Goal: Task Accomplishment & Management: Manage account settings

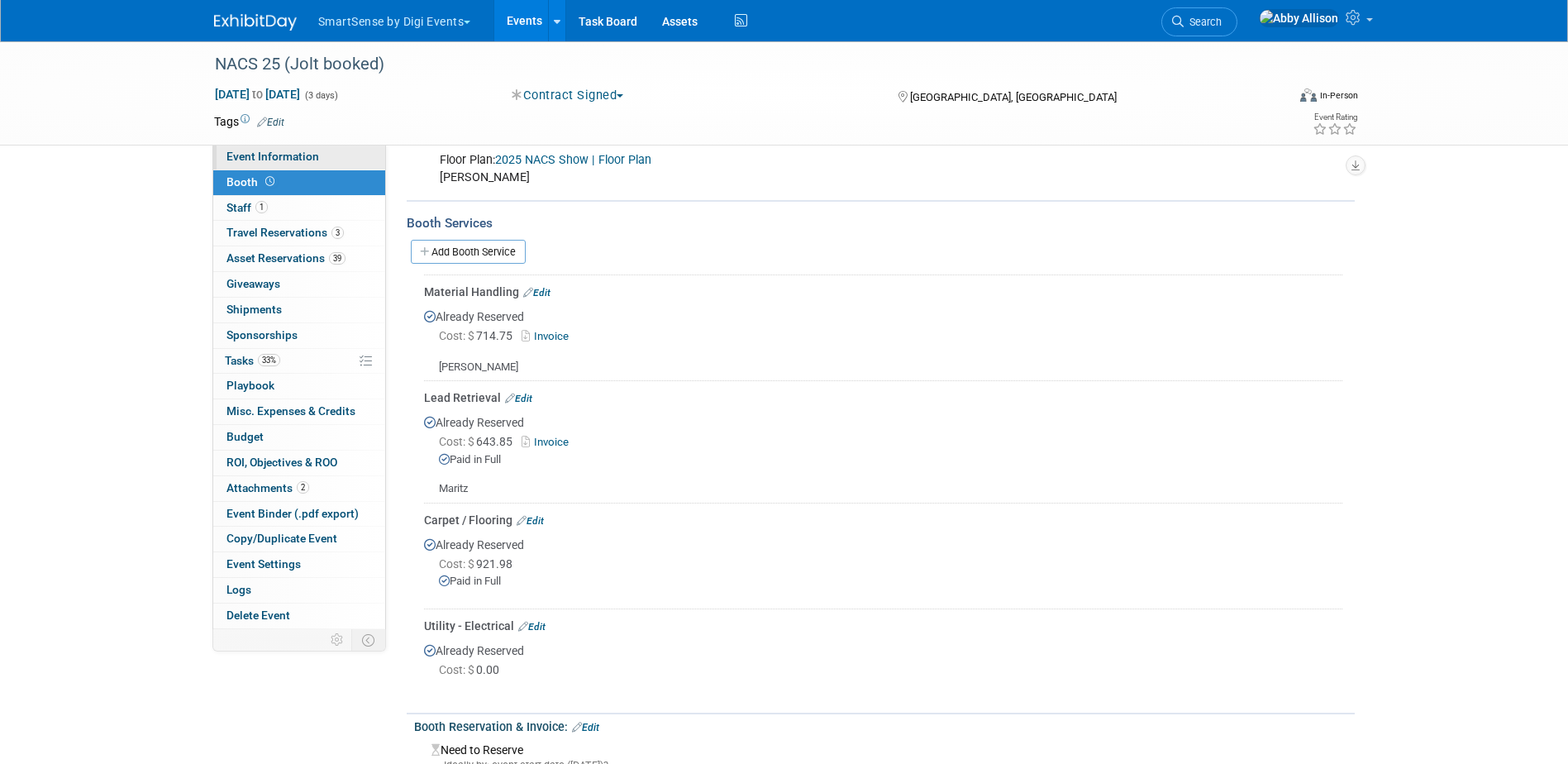
click at [277, 154] on span "Event Information" at bounding box center [272, 157] width 93 height 14
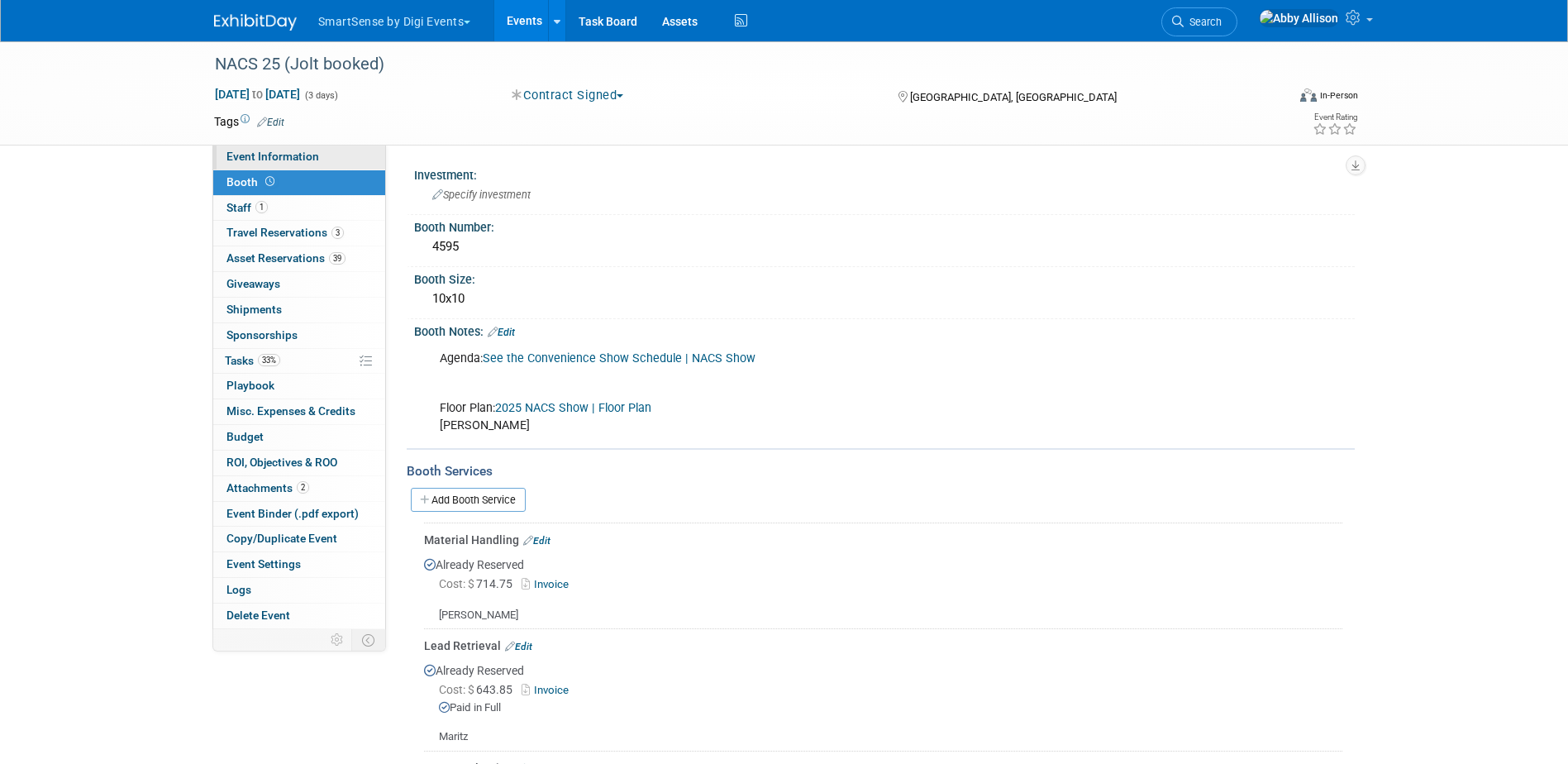
select select "Convenience Stores"
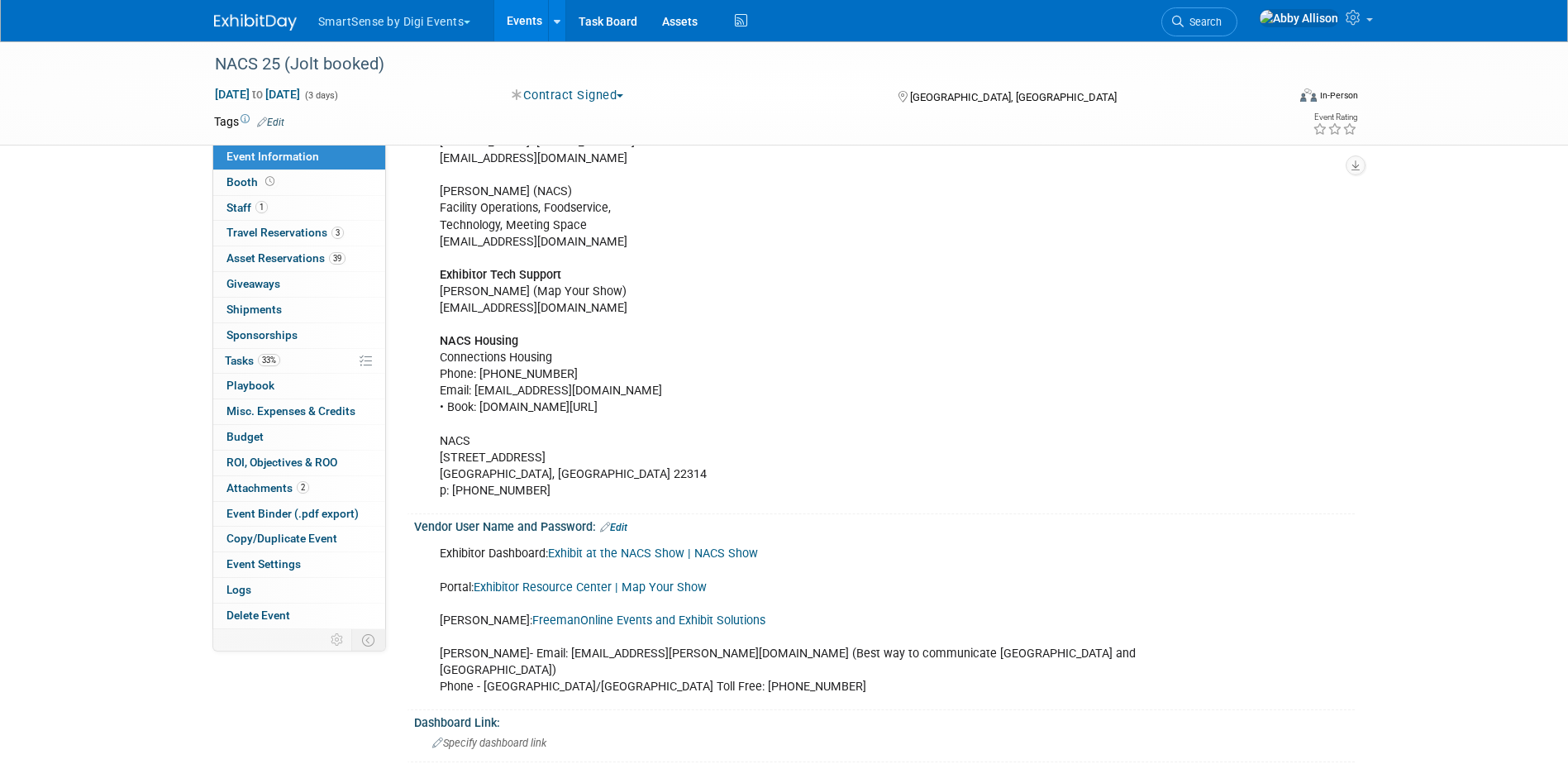
scroll to position [331, 0]
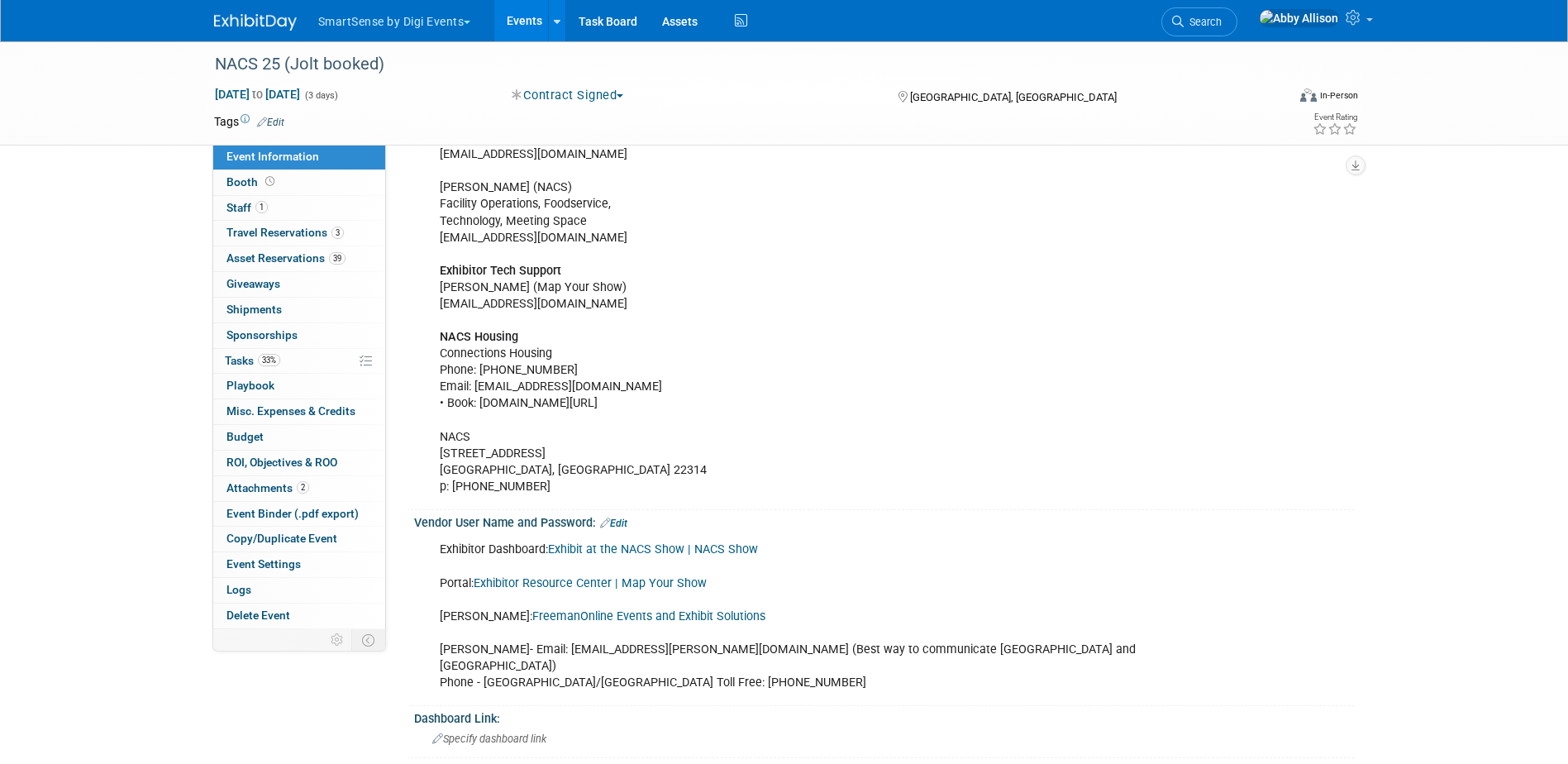
click at [584, 579] on link "Exhibitor Resource Center | Map Your Show" at bounding box center [590, 584] width 233 height 14
click at [1222, 20] on span "Search" at bounding box center [1202, 21] width 38 height 13
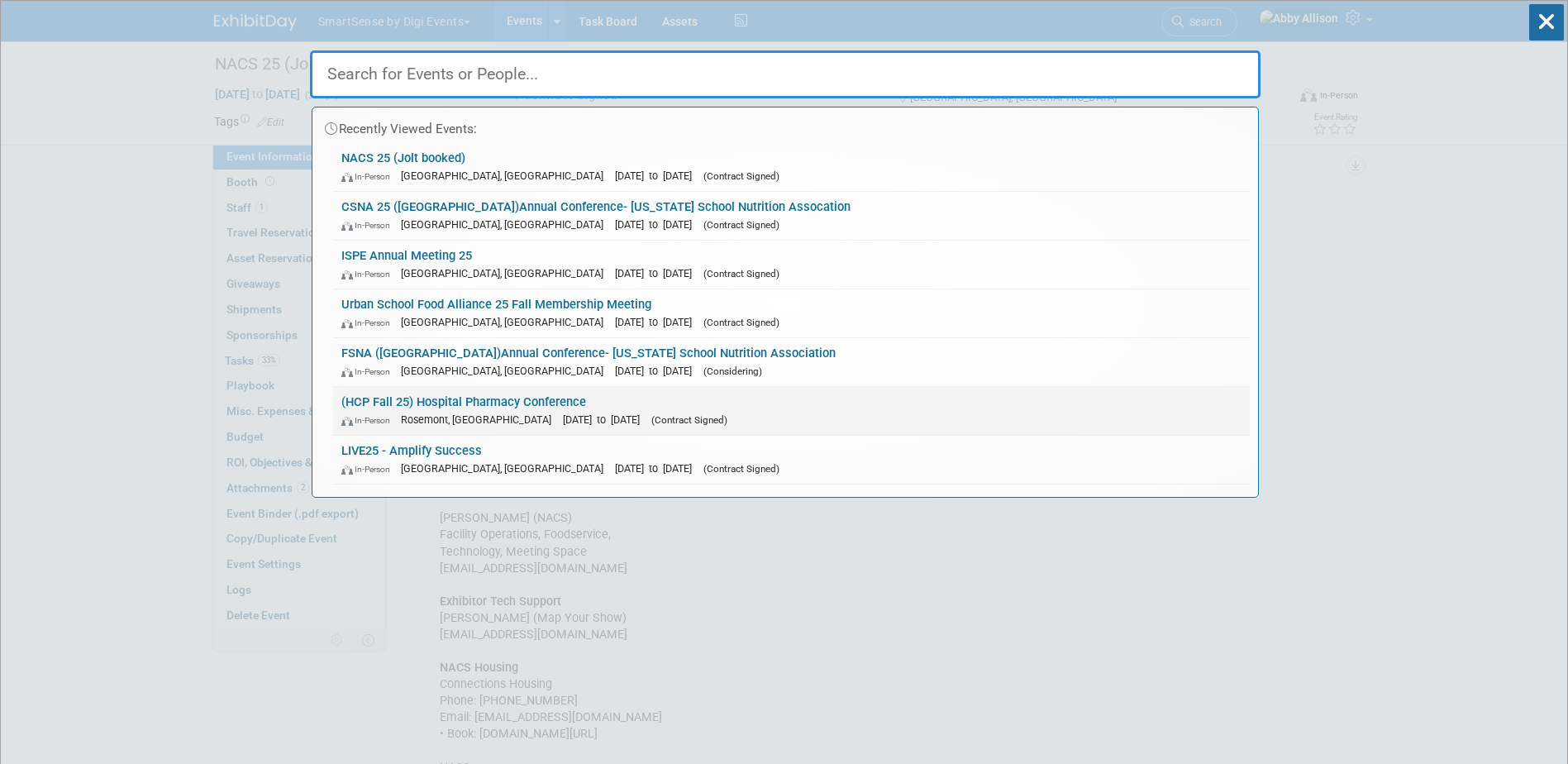
click at [459, 404] on link "(HCP Fall 25) Hospital Pharmacy Conference In-Person Rosemont, IL Sep 29, 2025 …" at bounding box center [792, 411] width 917 height 48
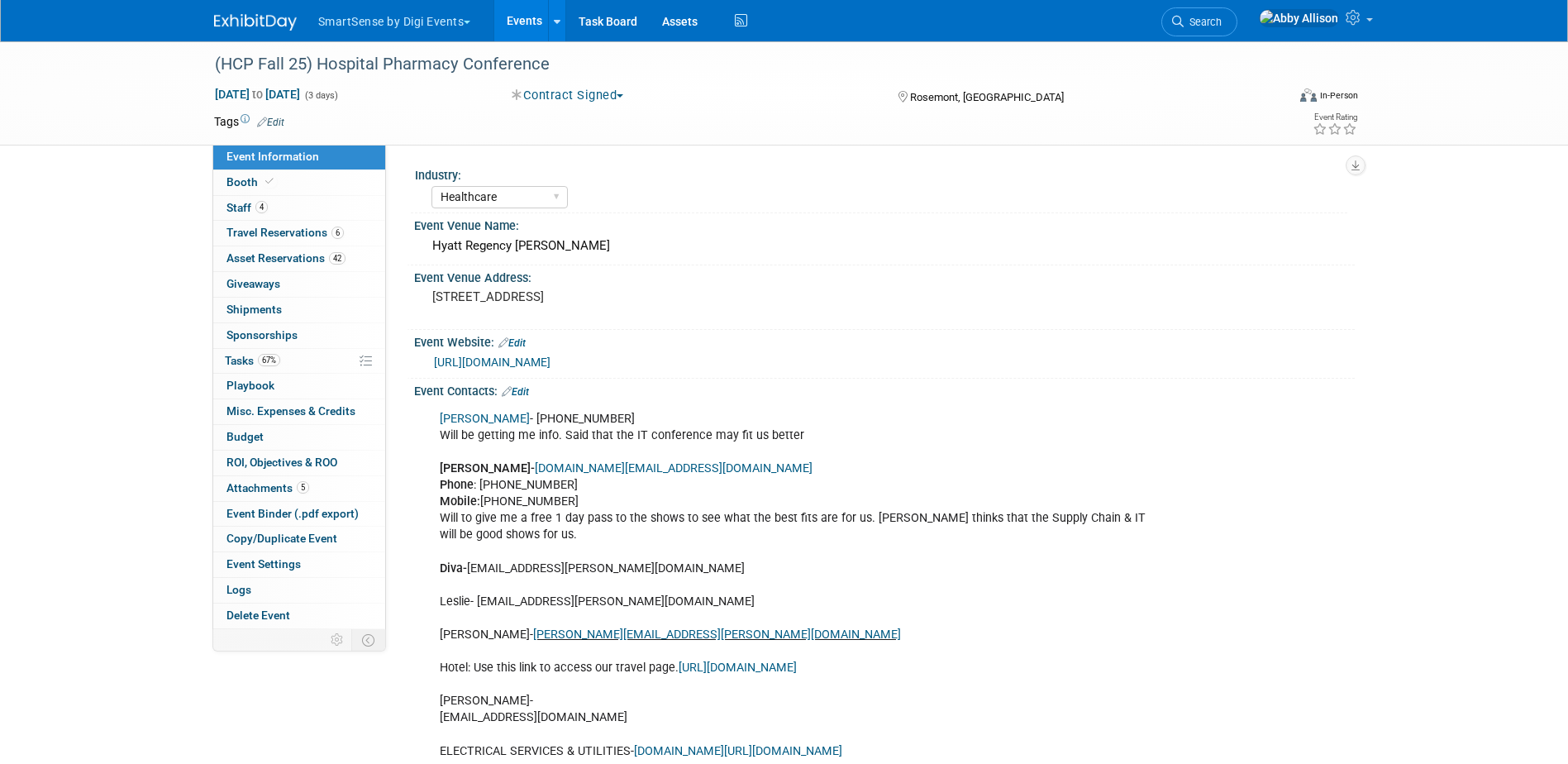
select select "Healthcare"
click at [229, 378] on link "0 Playbook 0" at bounding box center [299, 385] width 172 height 25
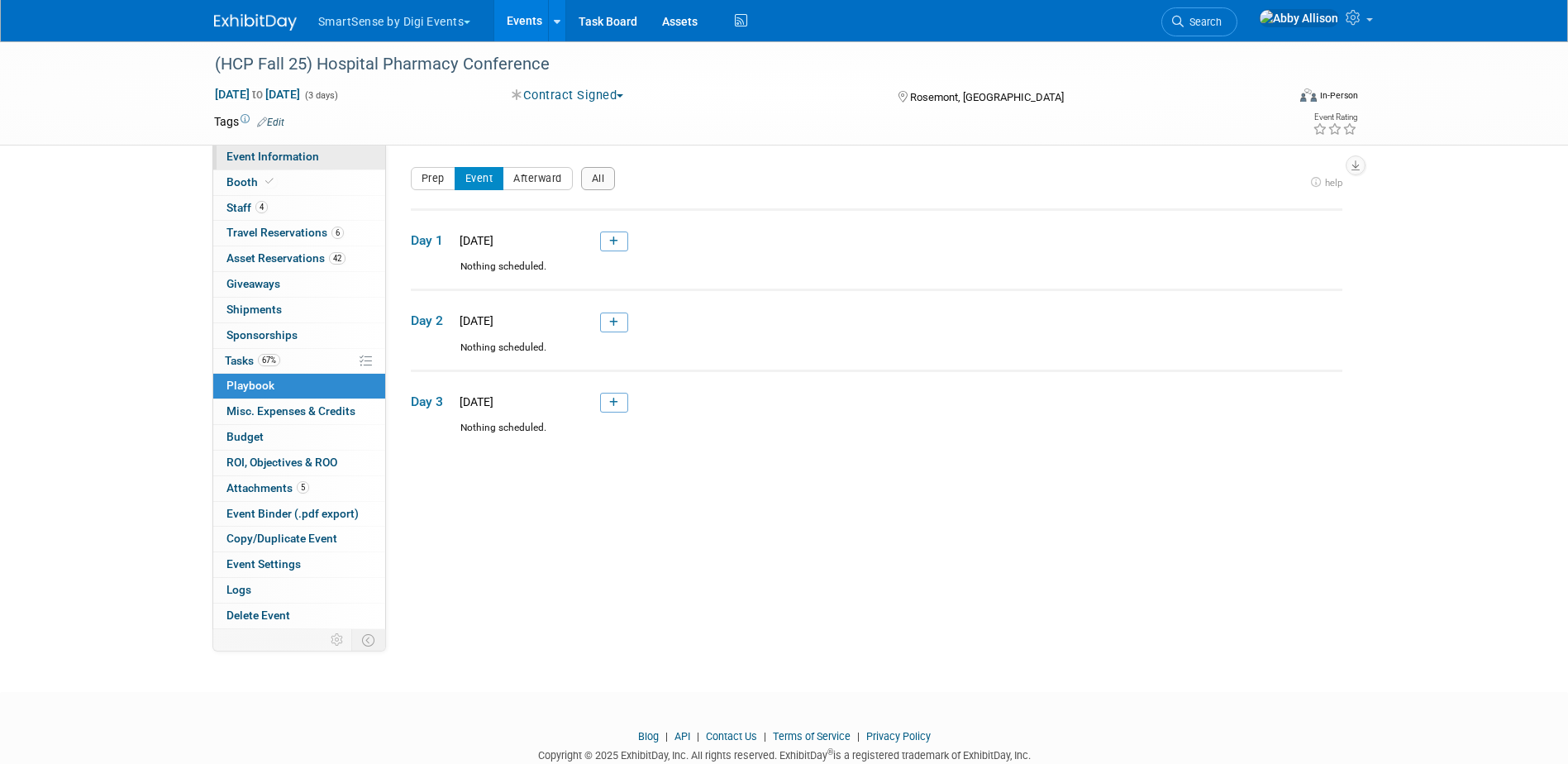
click at [254, 161] on span "Event Information" at bounding box center [272, 157] width 93 height 14
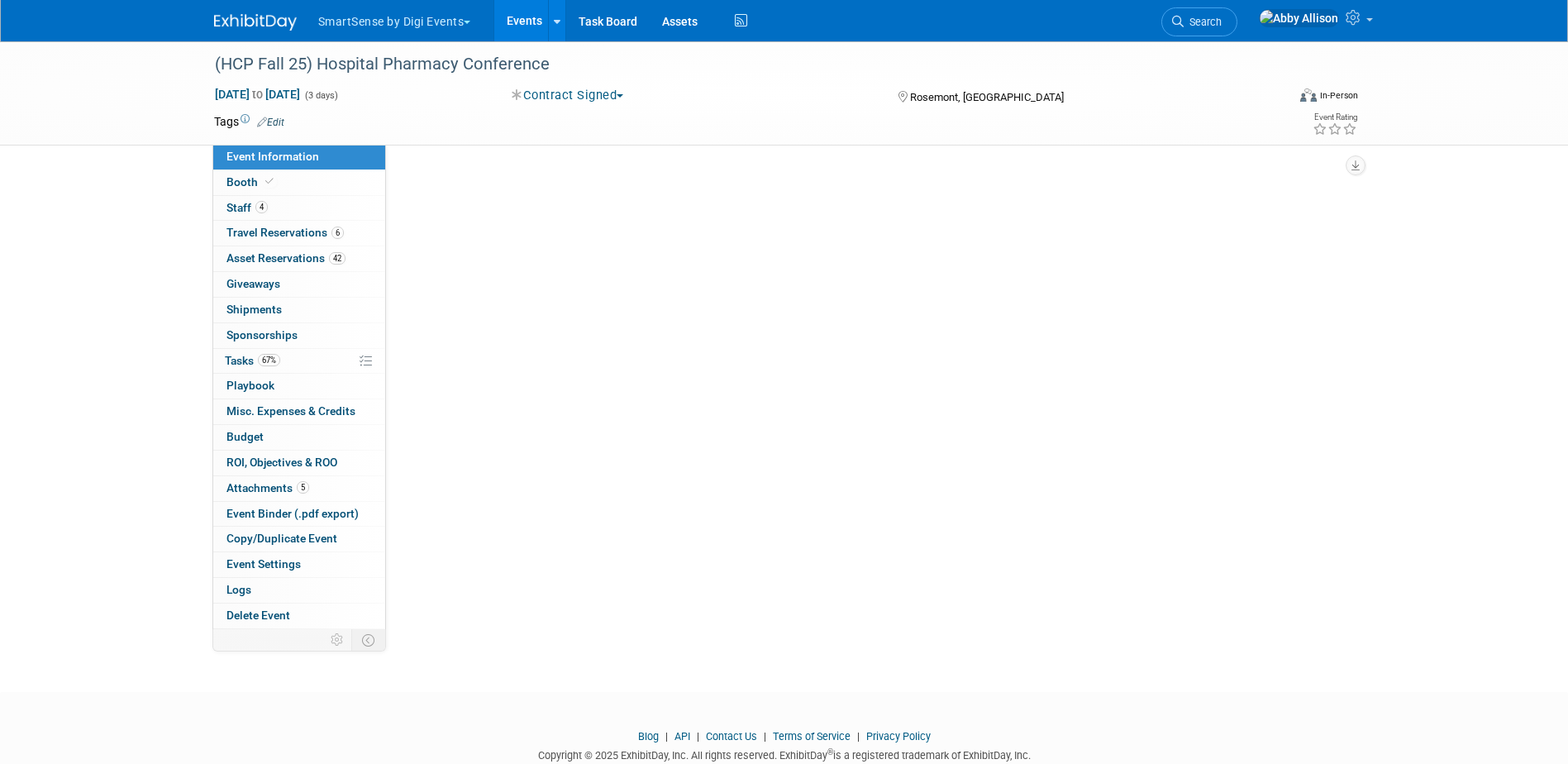
select select "Healthcare"
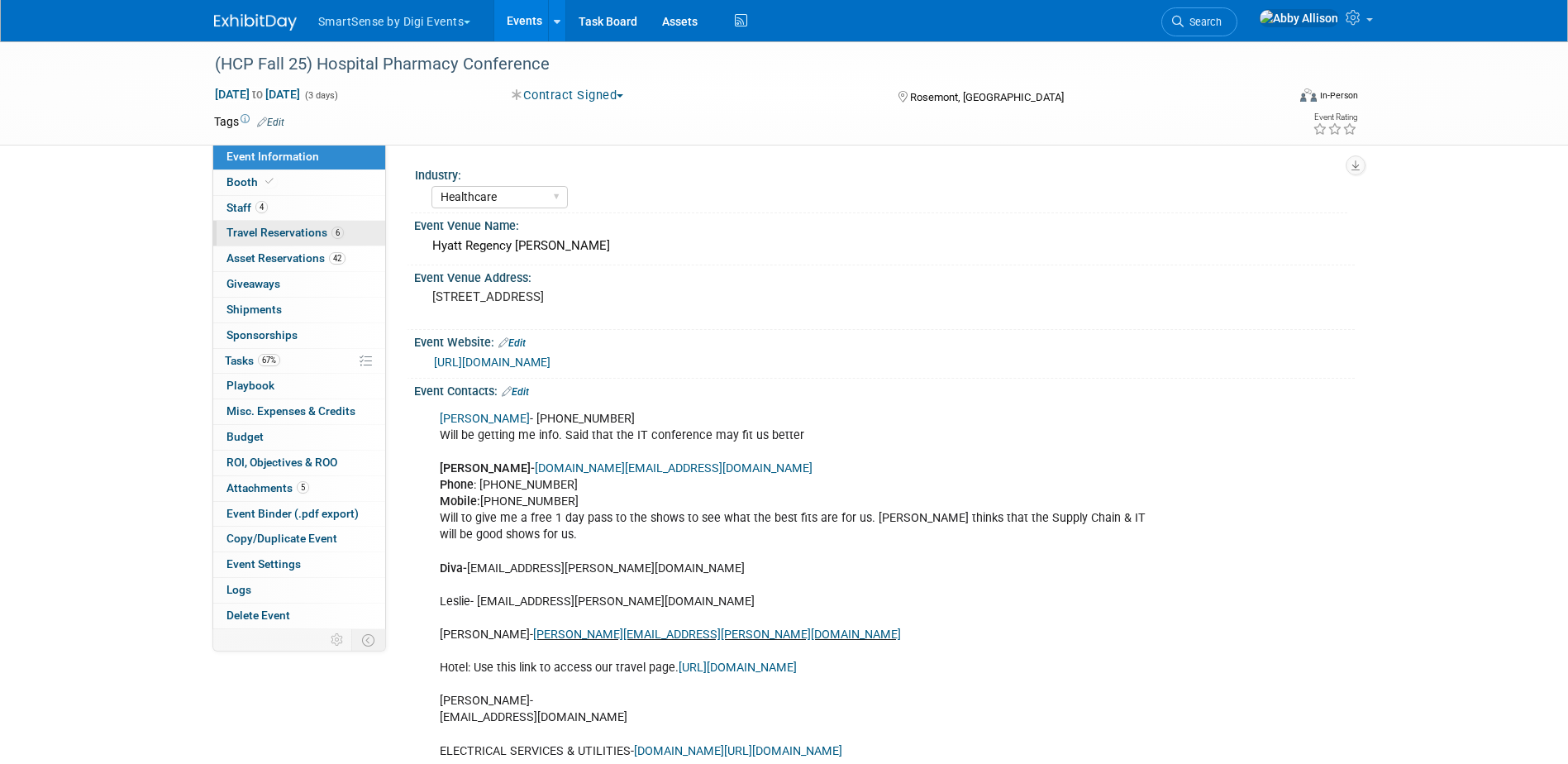
click at [277, 230] on span "Travel Reservations 6" at bounding box center [285, 232] width 117 height 14
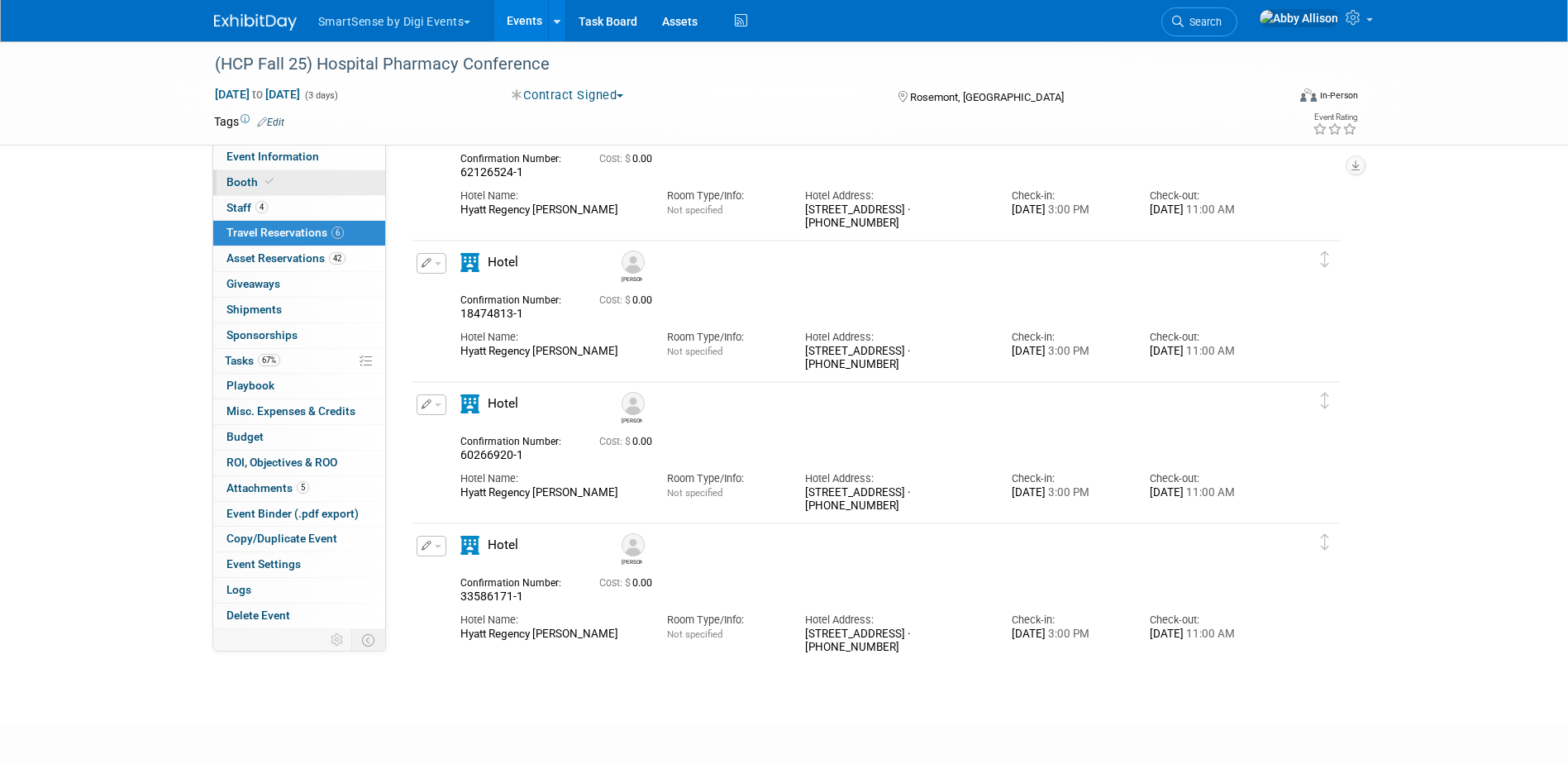
scroll to position [855, 0]
click at [308, 158] on span "Event Information" at bounding box center [272, 157] width 93 height 14
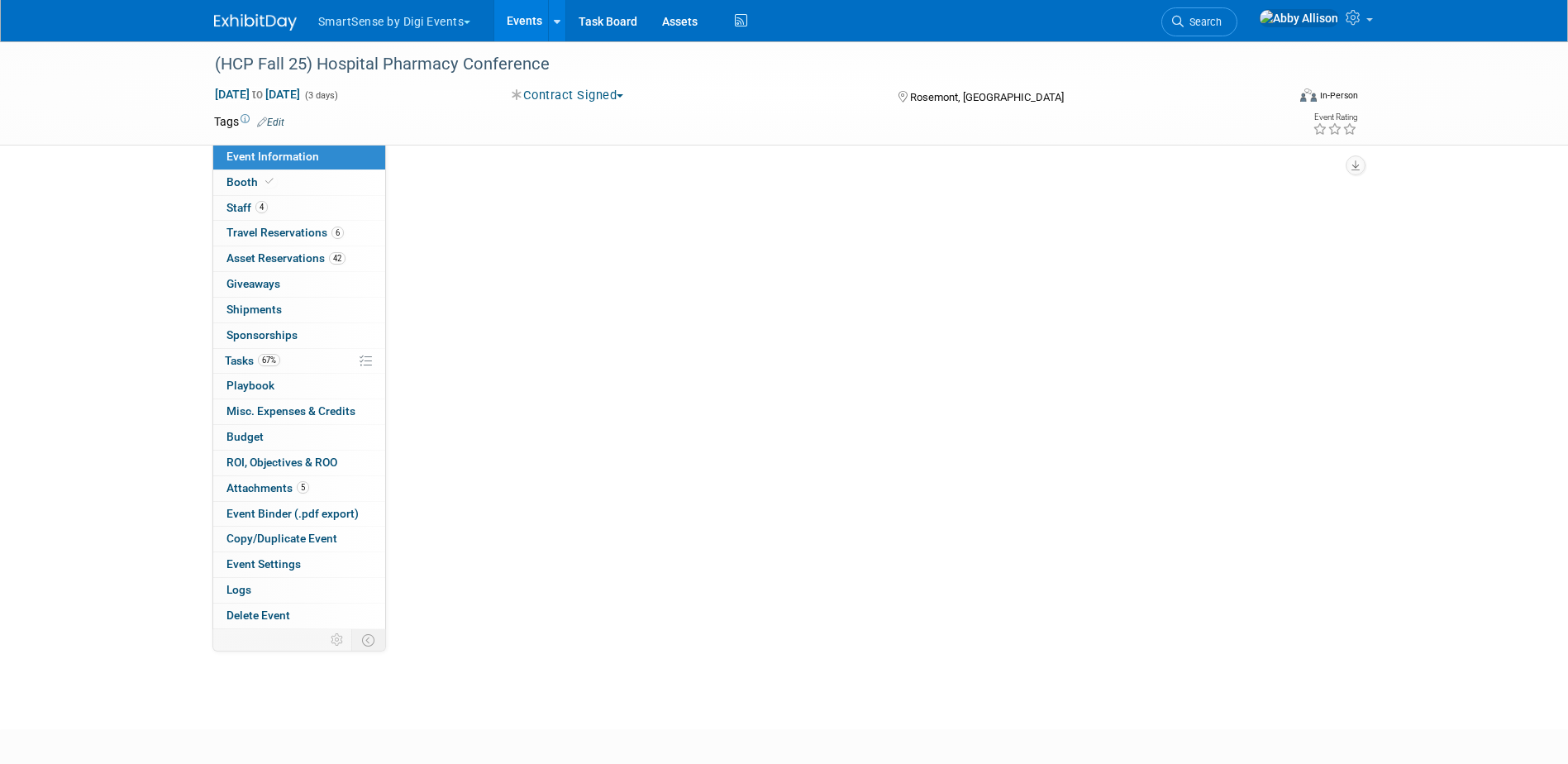
scroll to position [0, 0]
select select "Healthcare"
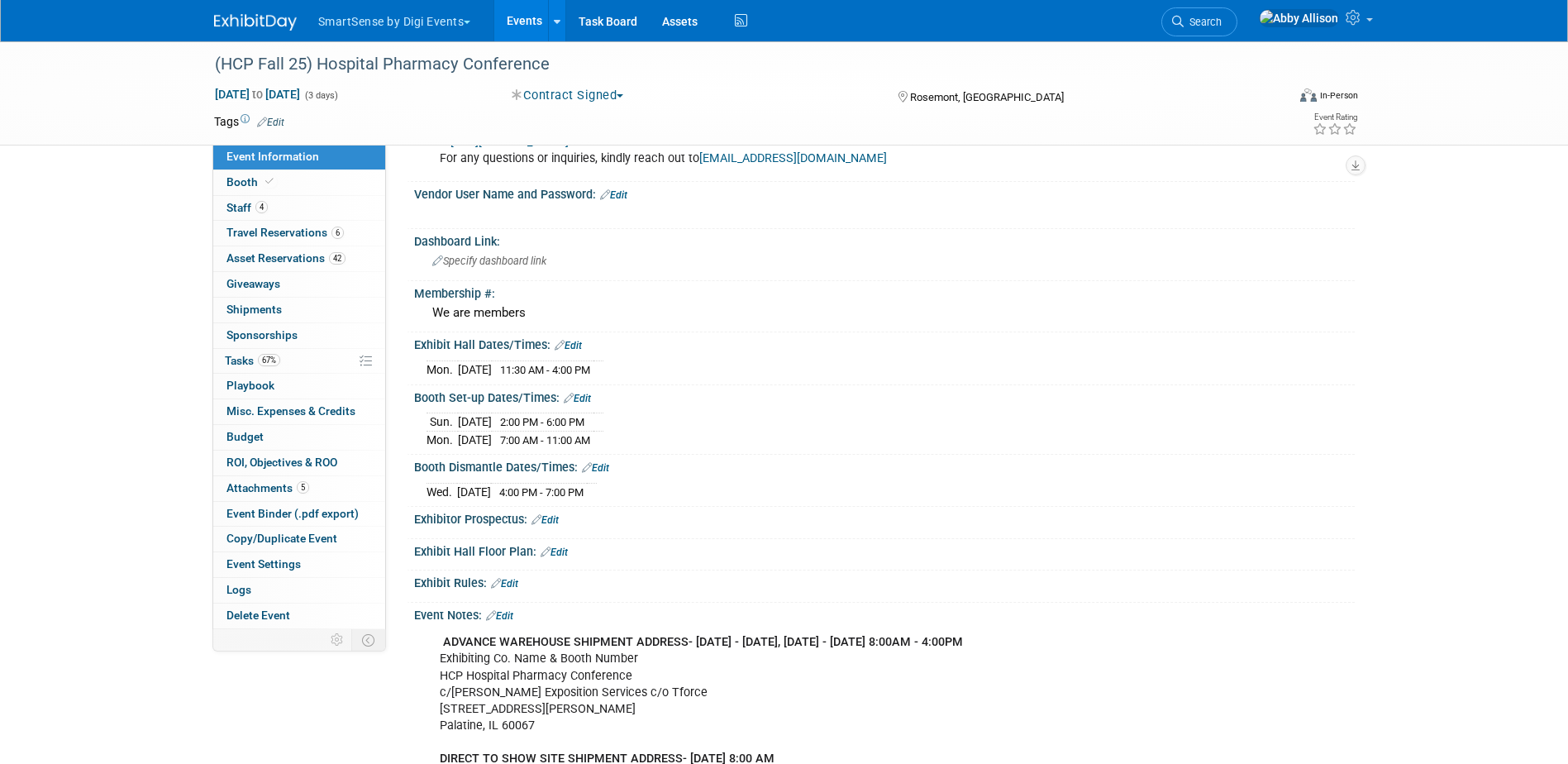
scroll to position [909, 0]
click at [283, 262] on span "Asset Reservations 42" at bounding box center [286, 259] width 119 height 14
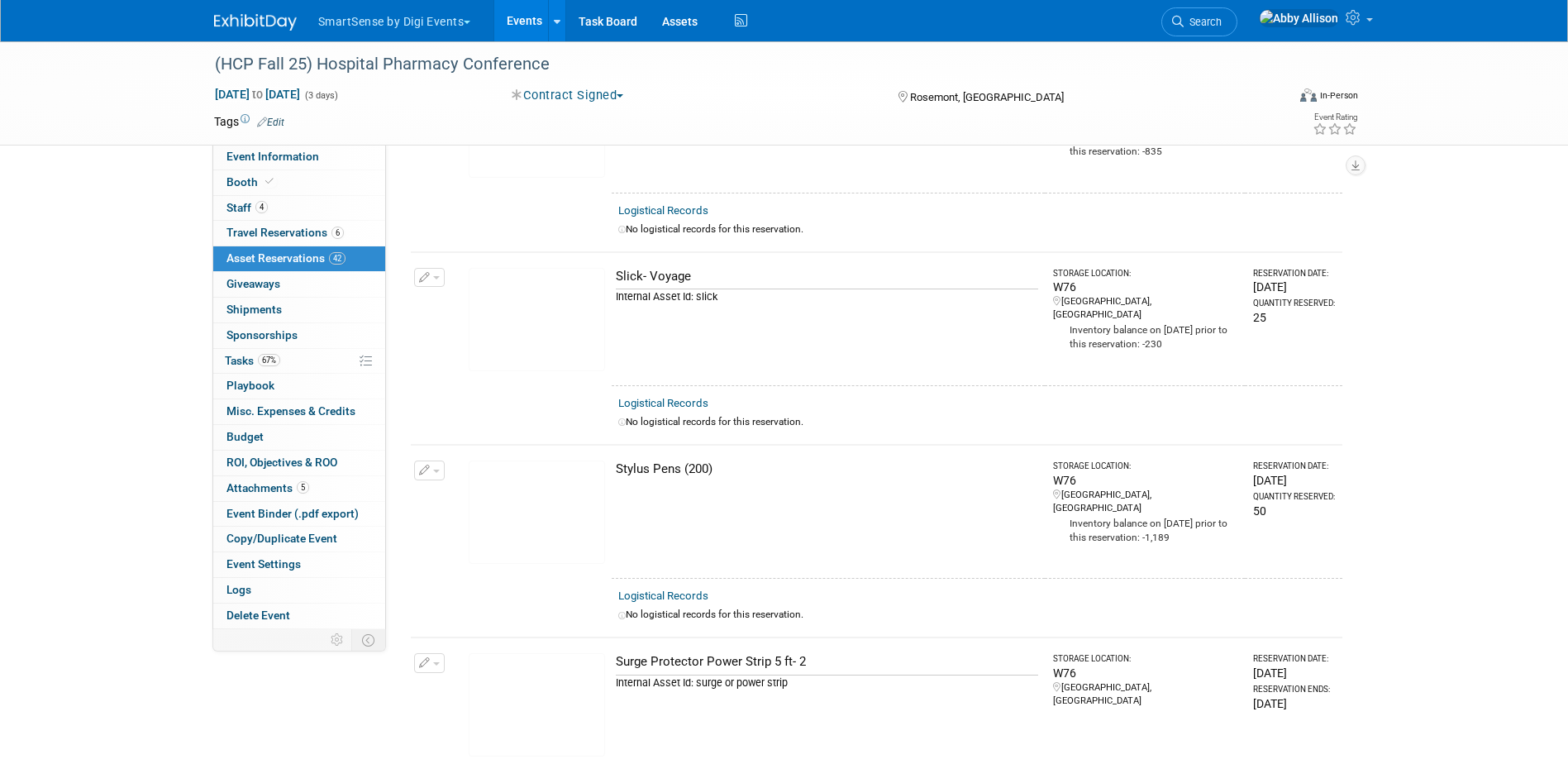
scroll to position [6121, 0]
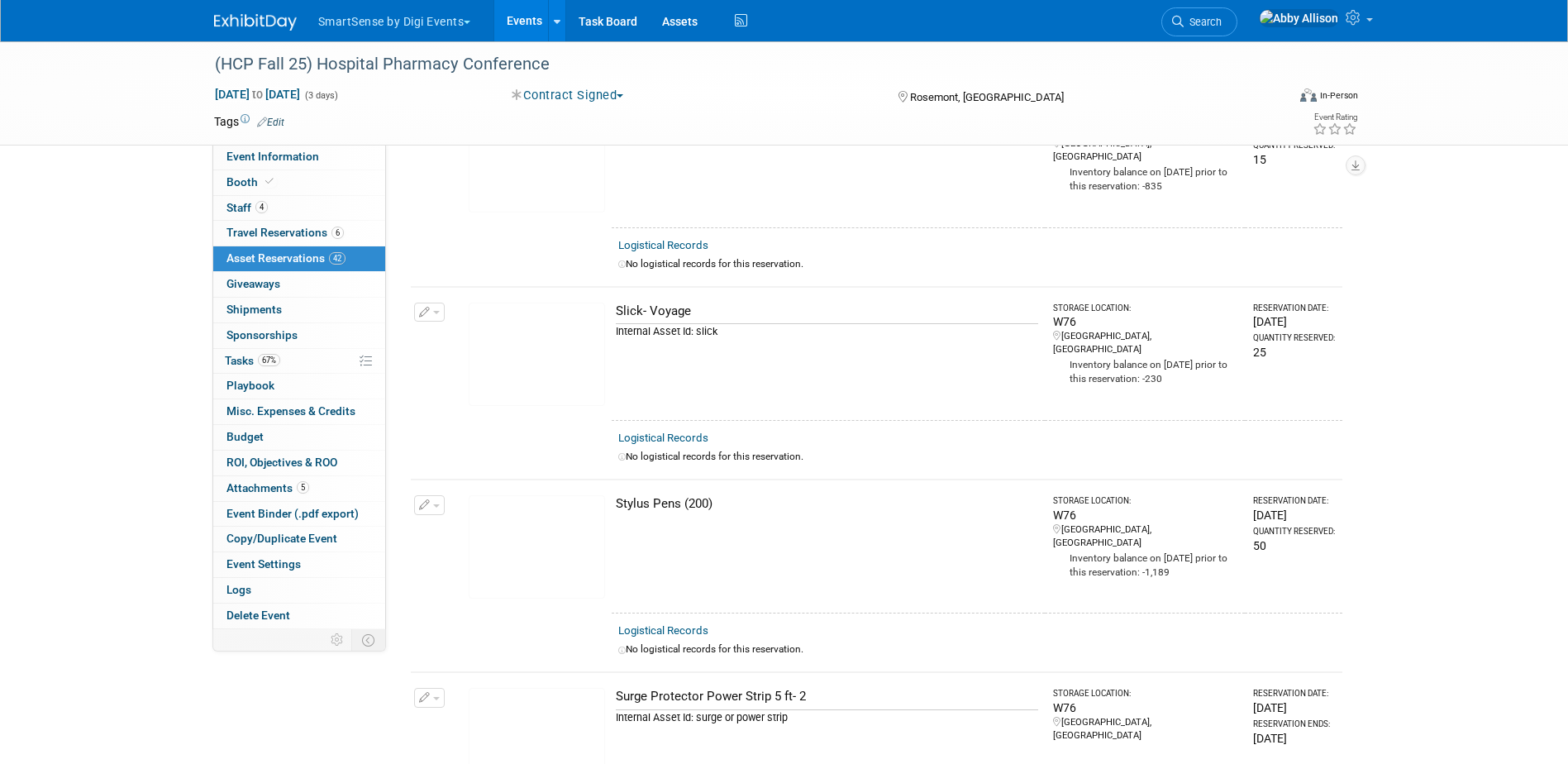
click at [543, 11] on link "Events" at bounding box center [524, 20] width 60 height 42
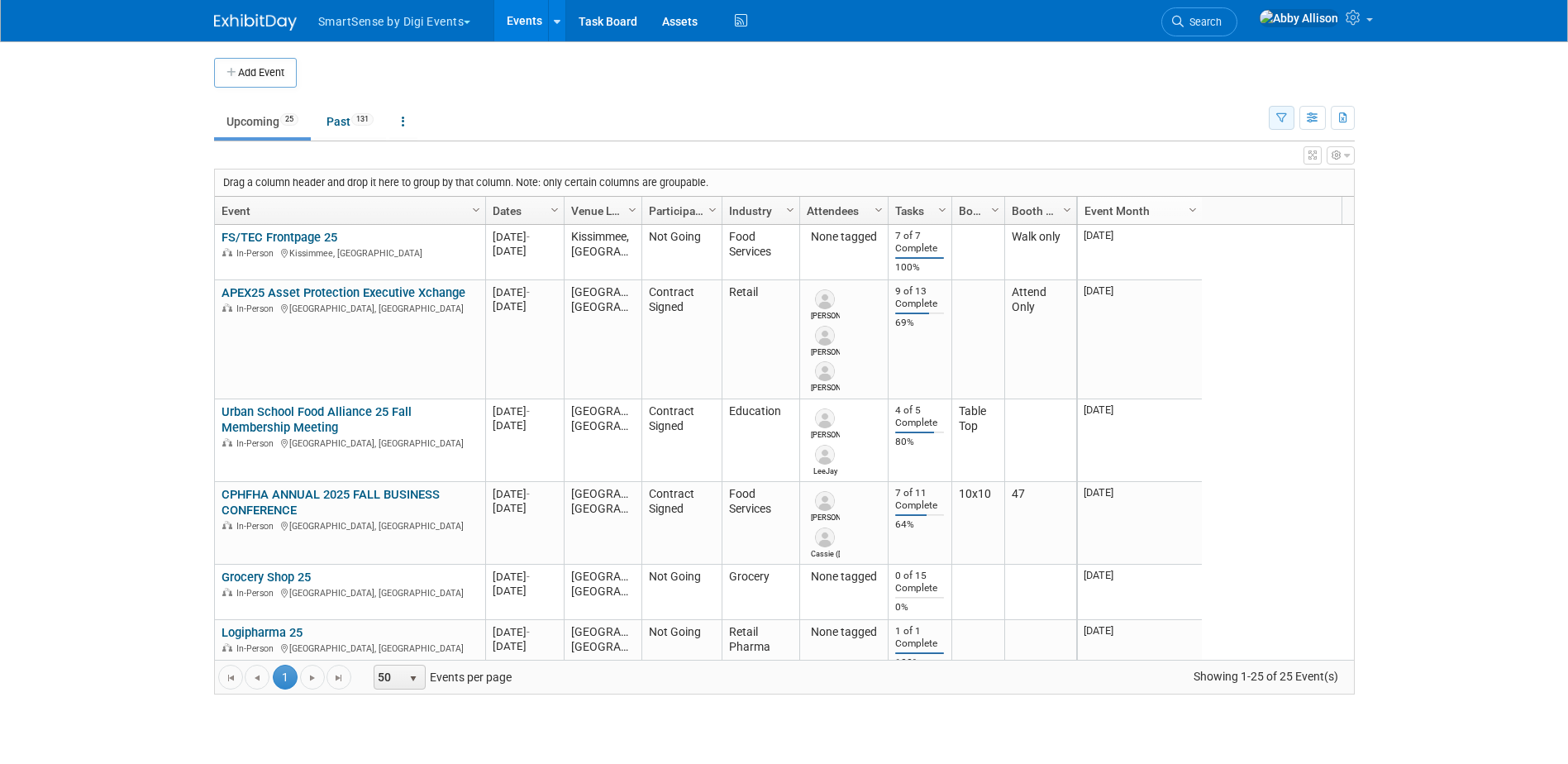
click at [1280, 117] on icon "button" at bounding box center [1281, 118] width 11 height 11
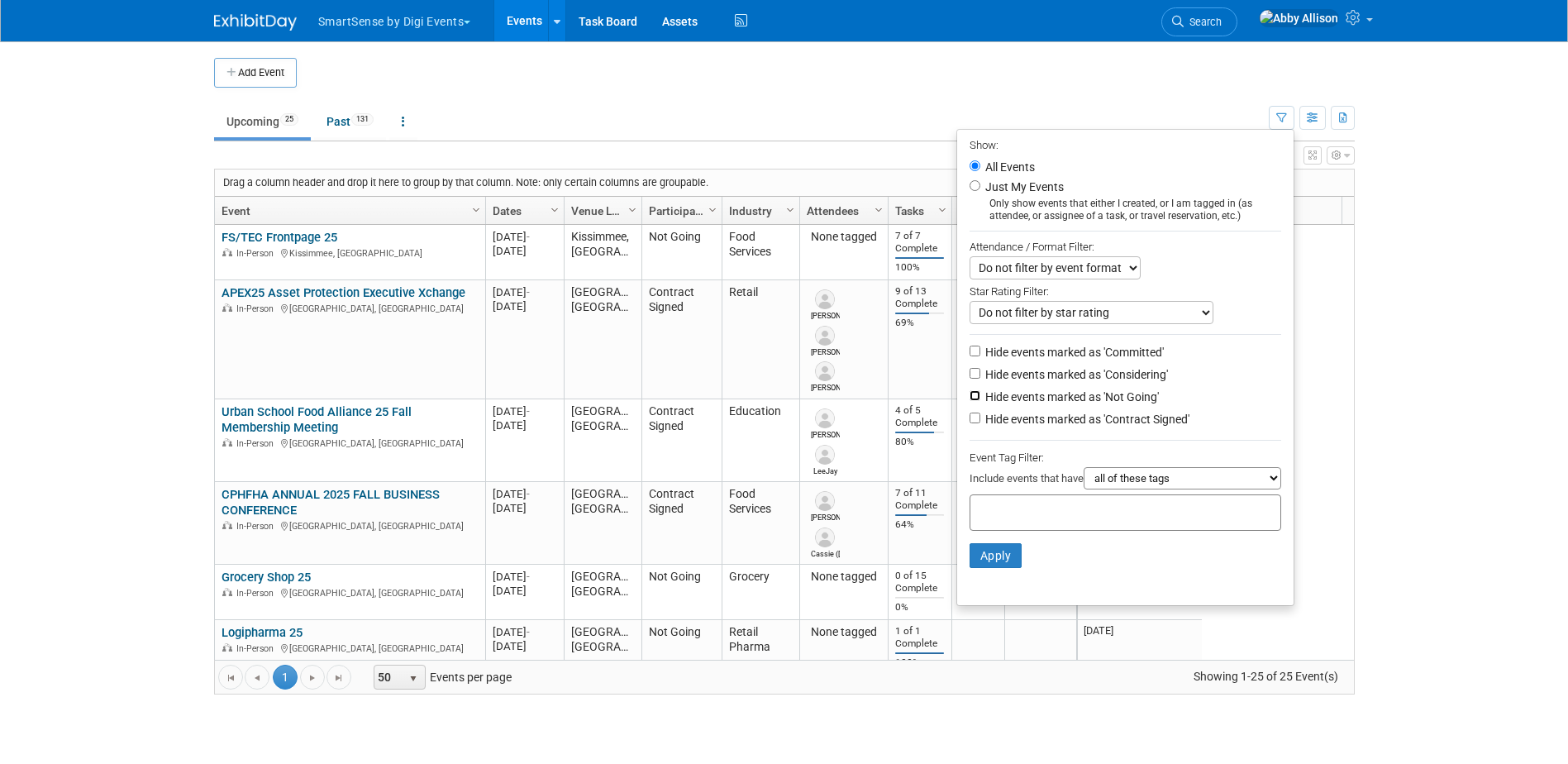
click at [969, 402] on input "Hide events marked as 'Not Going'" at bounding box center [974, 396] width 11 height 11
checkbox input "true"
click at [997, 565] on button "Apply" at bounding box center [996, 556] width 53 height 25
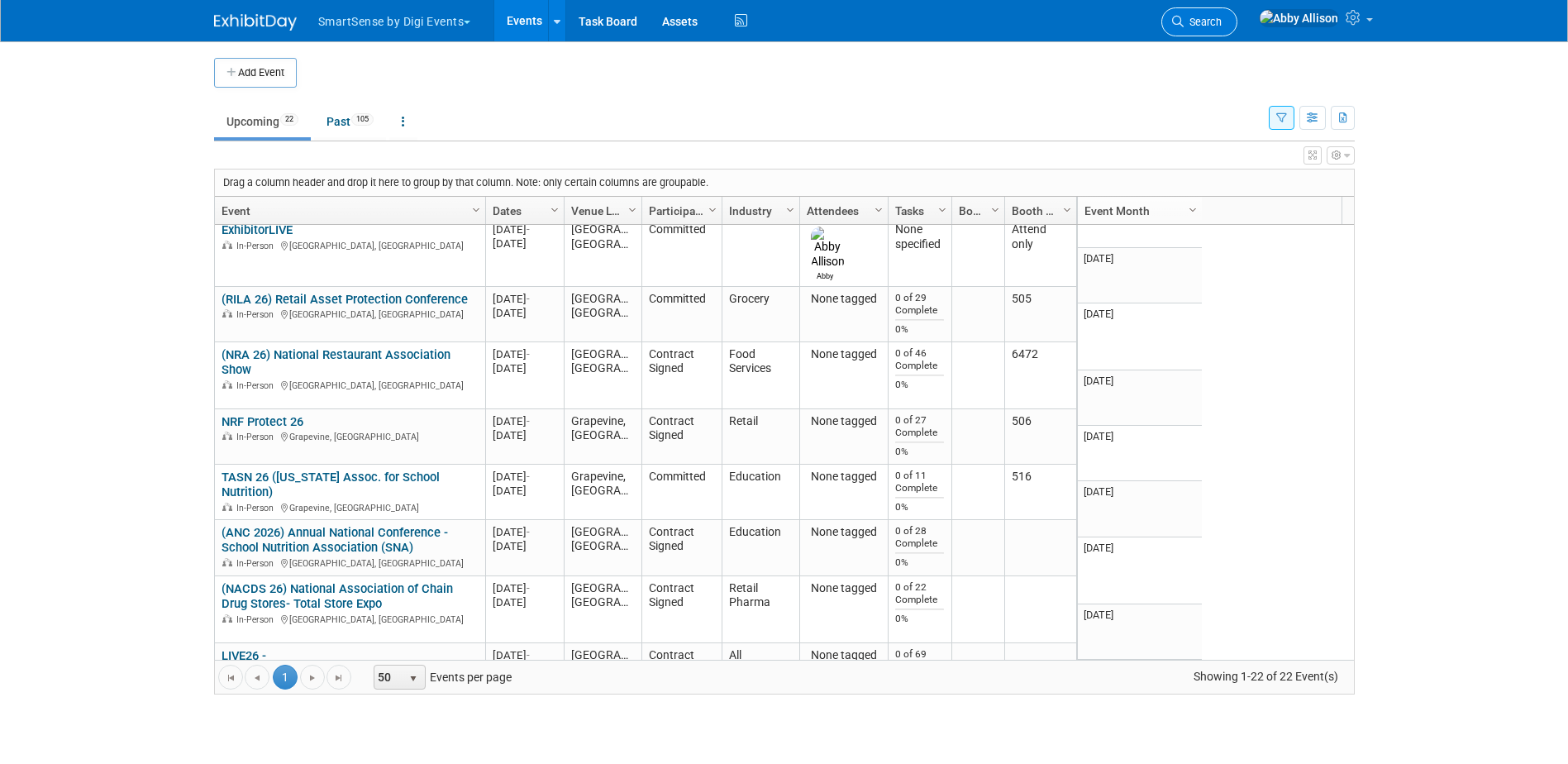
click at [1222, 23] on span "Search" at bounding box center [1202, 21] width 38 height 13
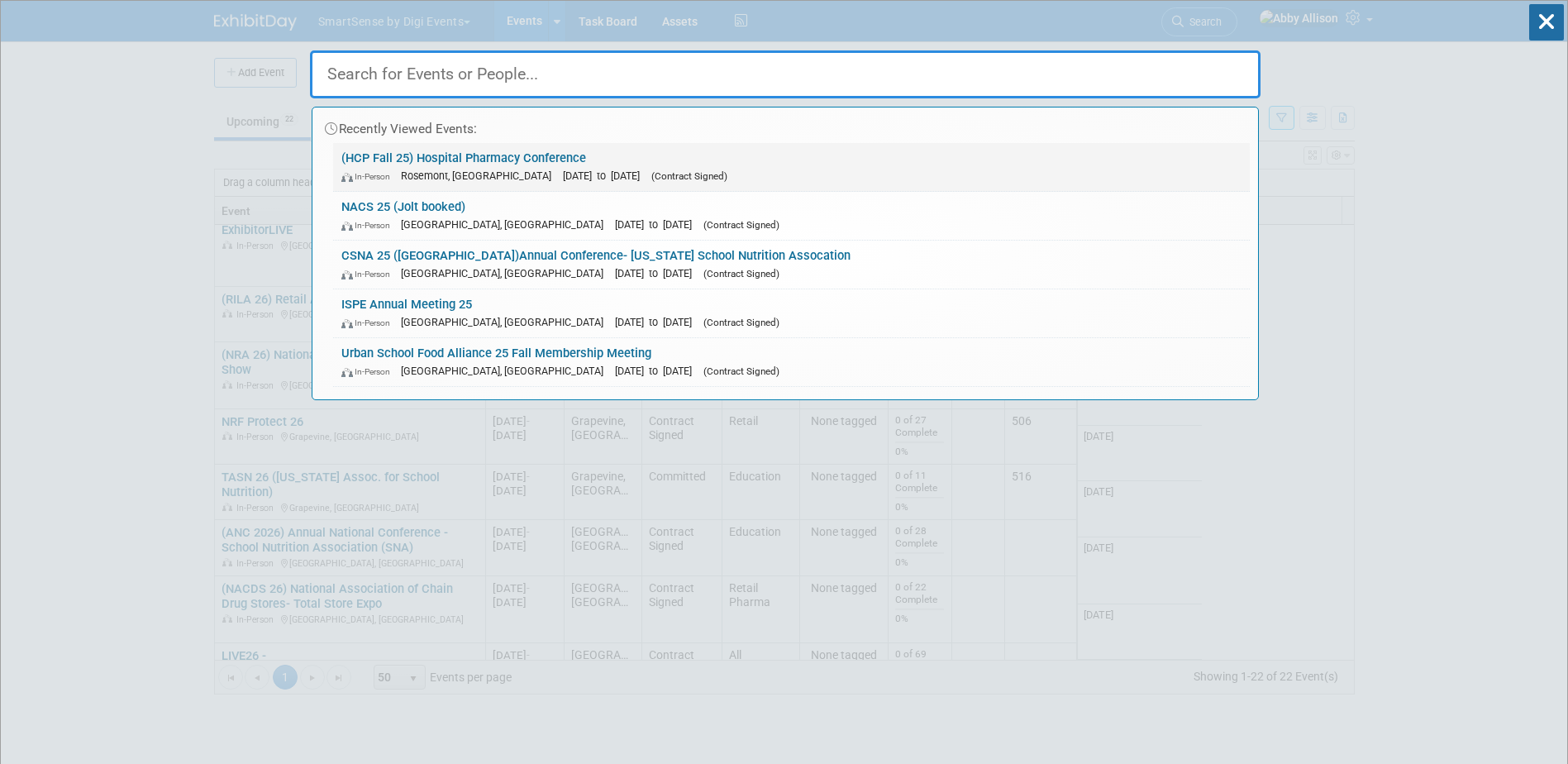
click at [381, 167] on div "In-Person Rosemont, IL Sep 29, 2025 to Oct 1, 2025 (Contract Signed)" at bounding box center [792, 175] width 900 height 17
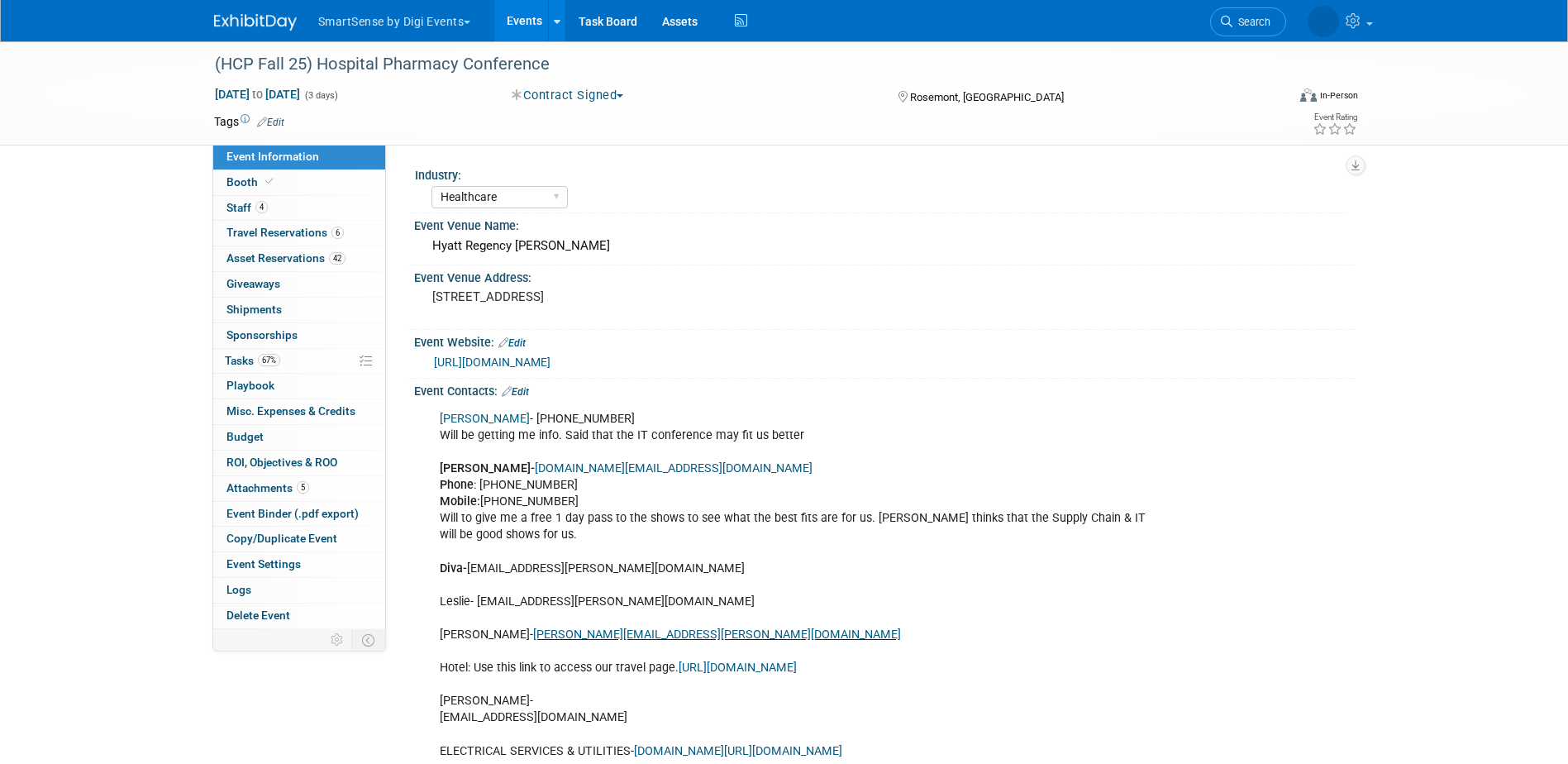
select select "Healthcare"
click at [252, 361] on span "Tasks 67%" at bounding box center [252, 361] width 55 height 14
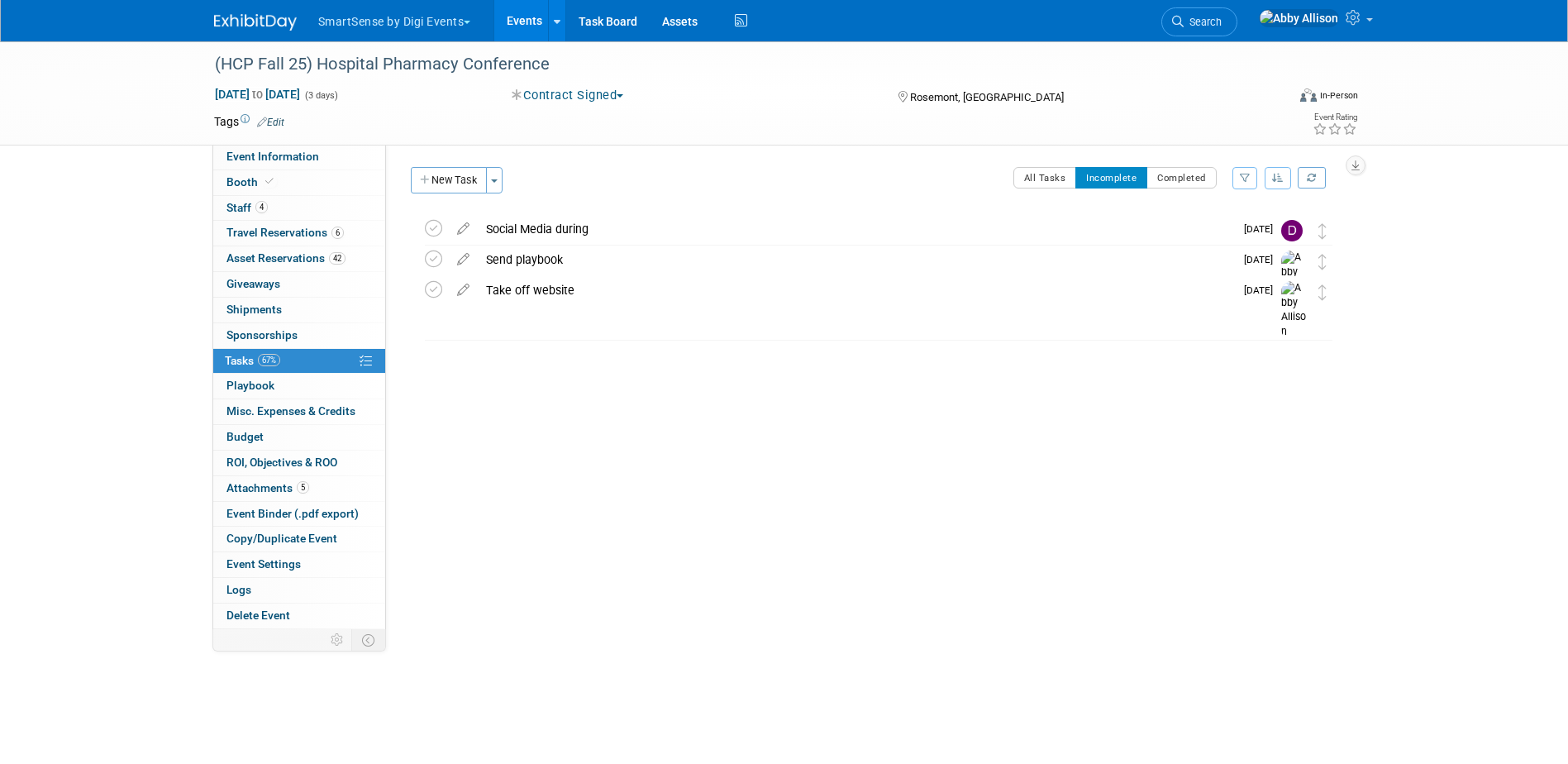
click at [460, 194] on div "New Task Toggle Dropdown Create a new task for this event Copy tasks from anoth…" at bounding box center [458, 186] width 105 height 39
click at [463, 184] on button "New Task" at bounding box center [448, 180] width 76 height 26
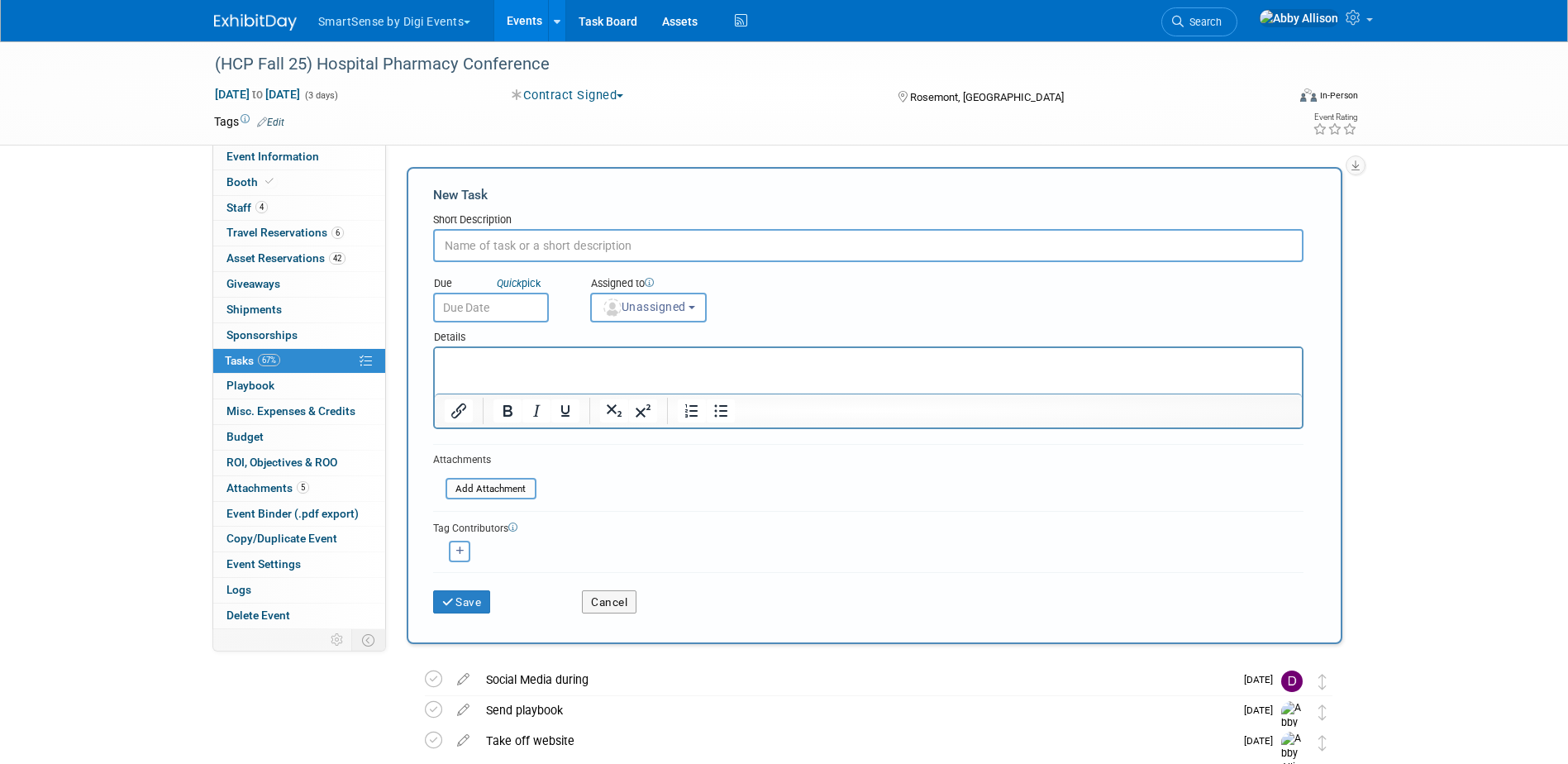
click at [758, 148] on div "Industry: All Education Convenience Stores Costumer Connects Food Services Groc…" at bounding box center [870, 387] width 969 height 485
click at [611, 597] on button "Cancel" at bounding box center [609, 602] width 54 height 23
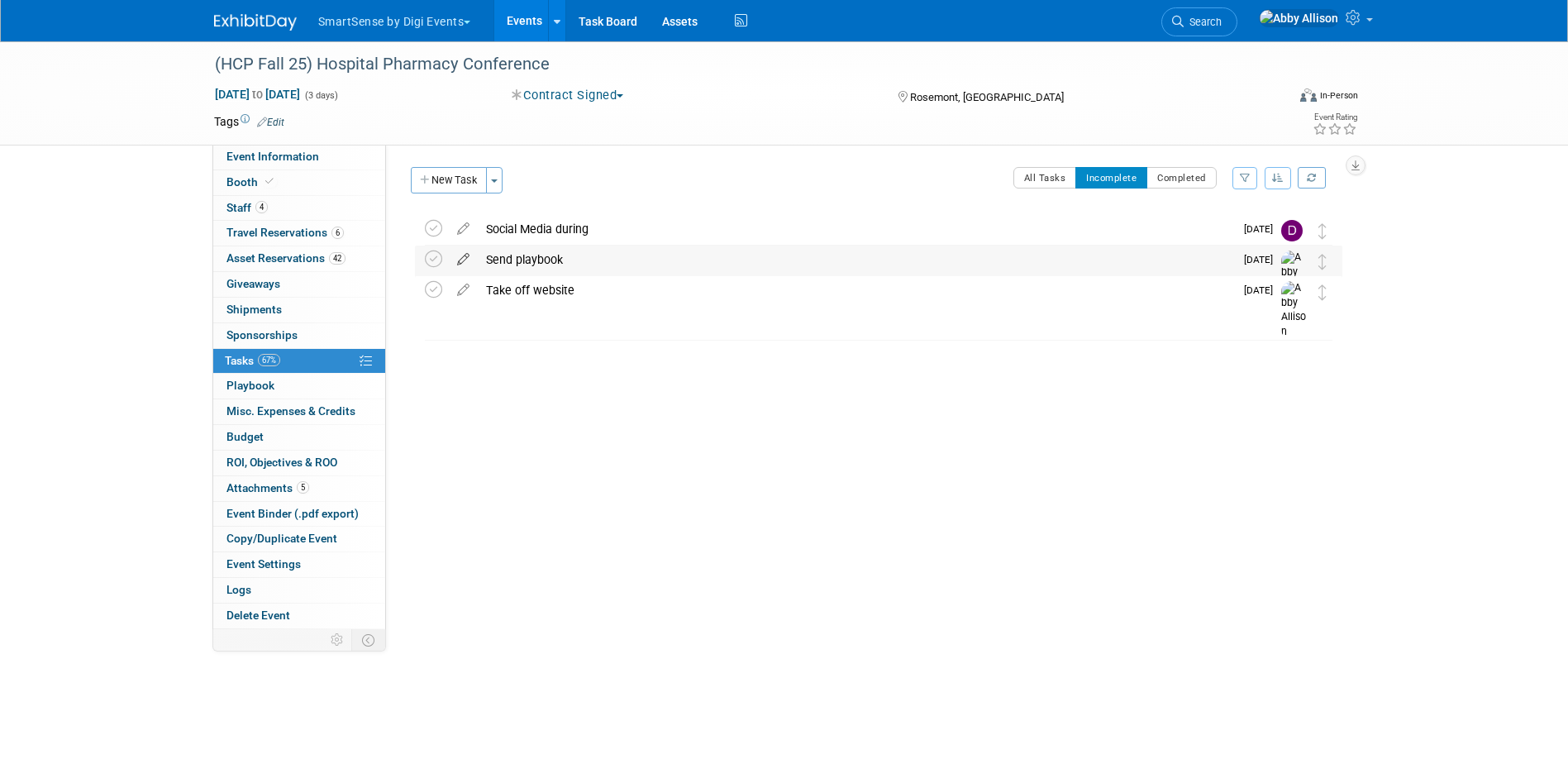
click at [461, 258] on icon at bounding box center [463, 256] width 29 height 20
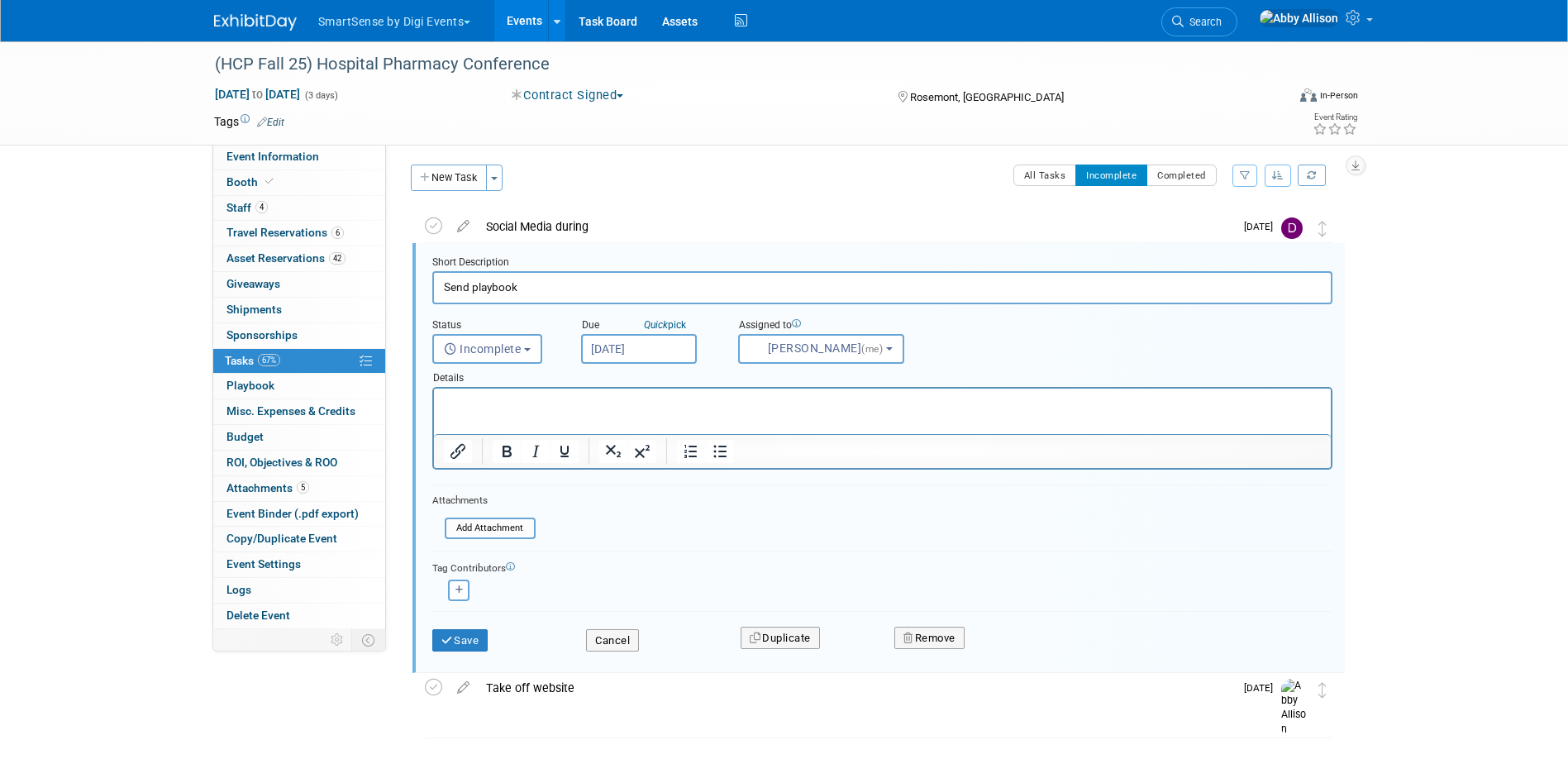
scroll to position [3, 0]
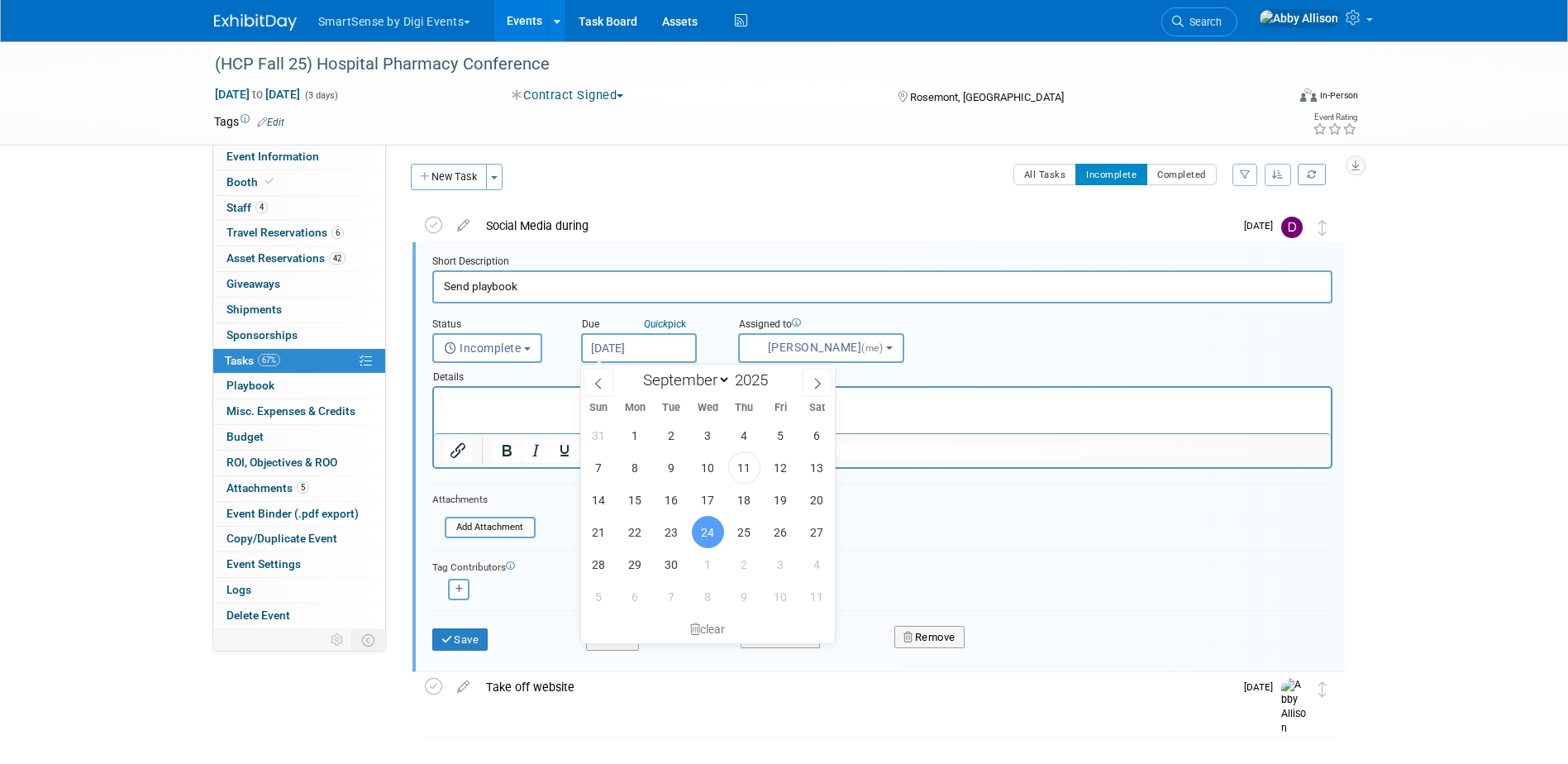
click at [656, 351] on input "Sep 24, 2025" at bounding box center [639, 348] width 116 height 30
click at [1464, 565] on div "(HCP Fall 25) Hospital Pharmacy Conference Sep 29, 2025 to Oct 1, 2025 (3 days)…" at bounding box center [784, 421] width 1568 height 767
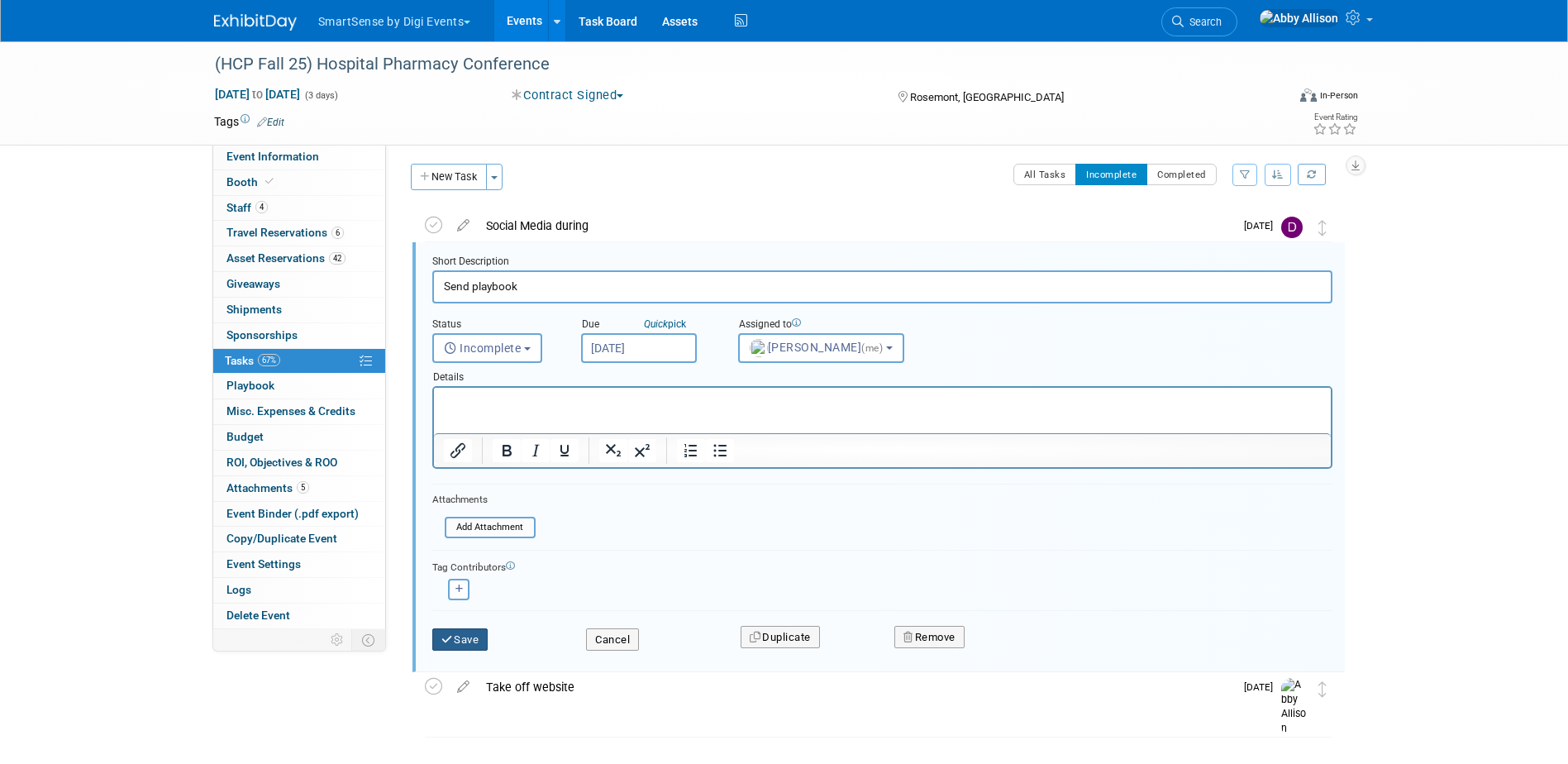
click at [461, 643] on button "Save" at bounding box center [460, 640] width 56 height 23
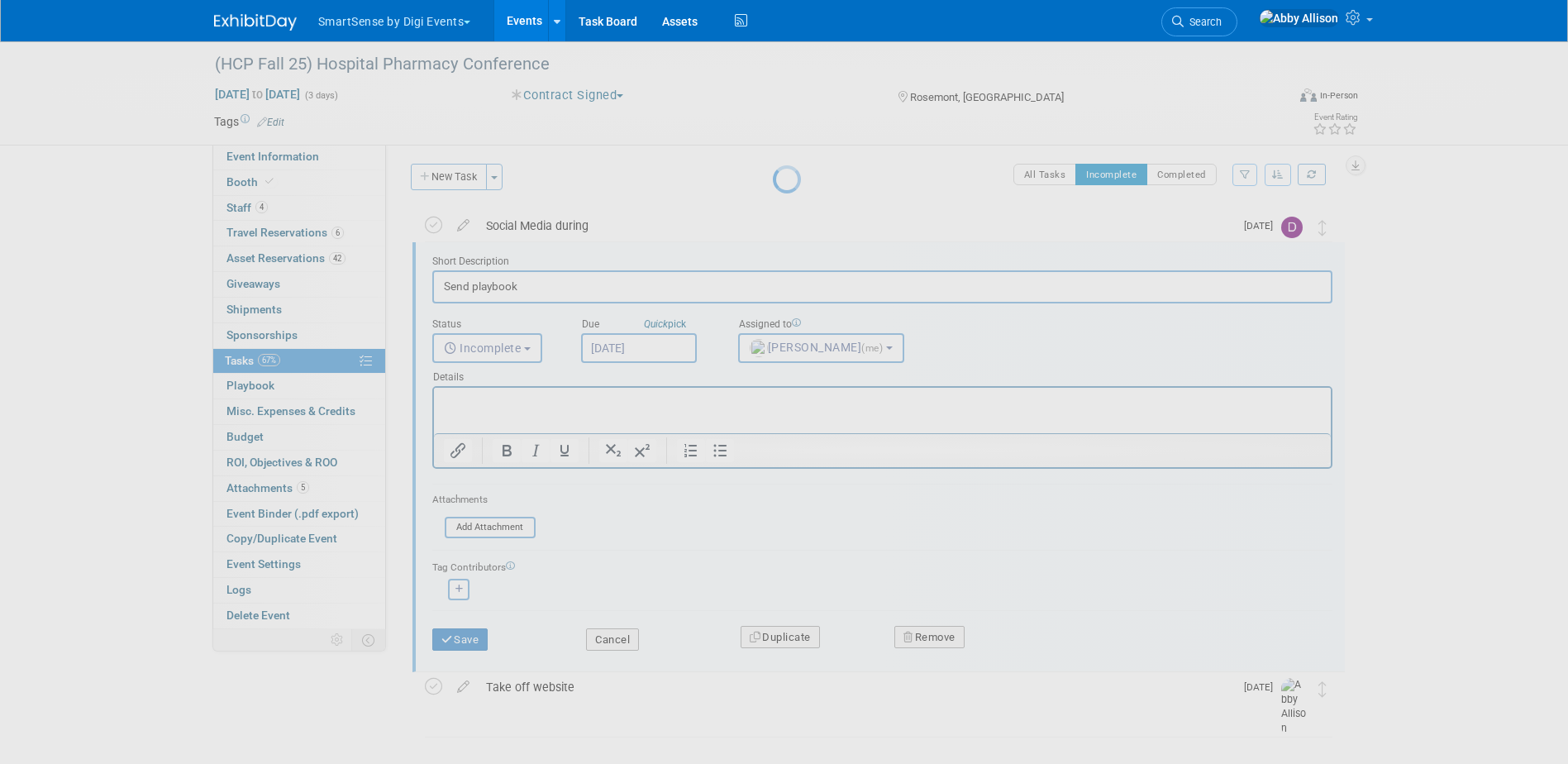
scroll to position [0, 0]
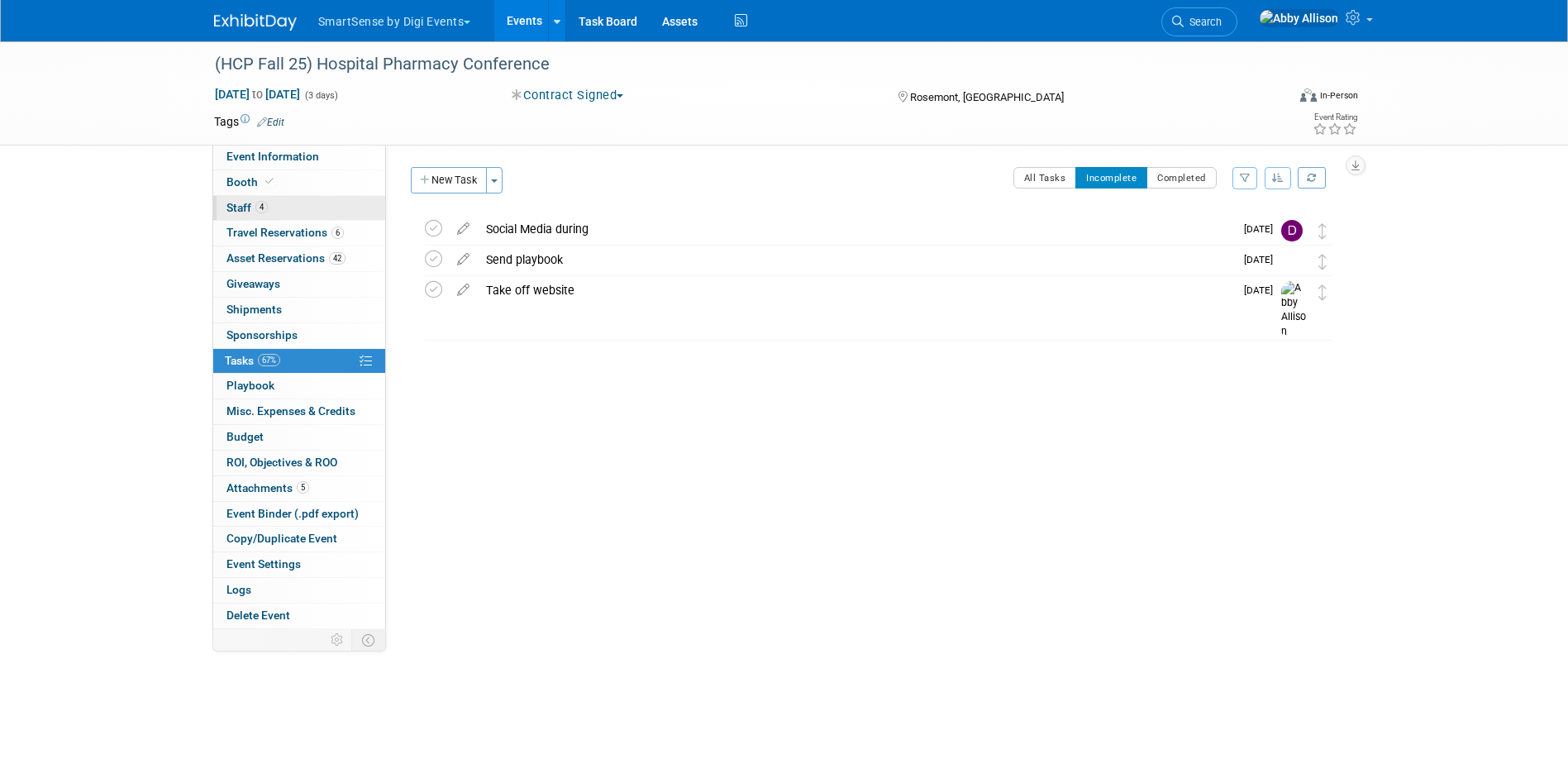
click at [236, 212] on span "Staff 4" at bounding box center [247, 208] width 42 height 14
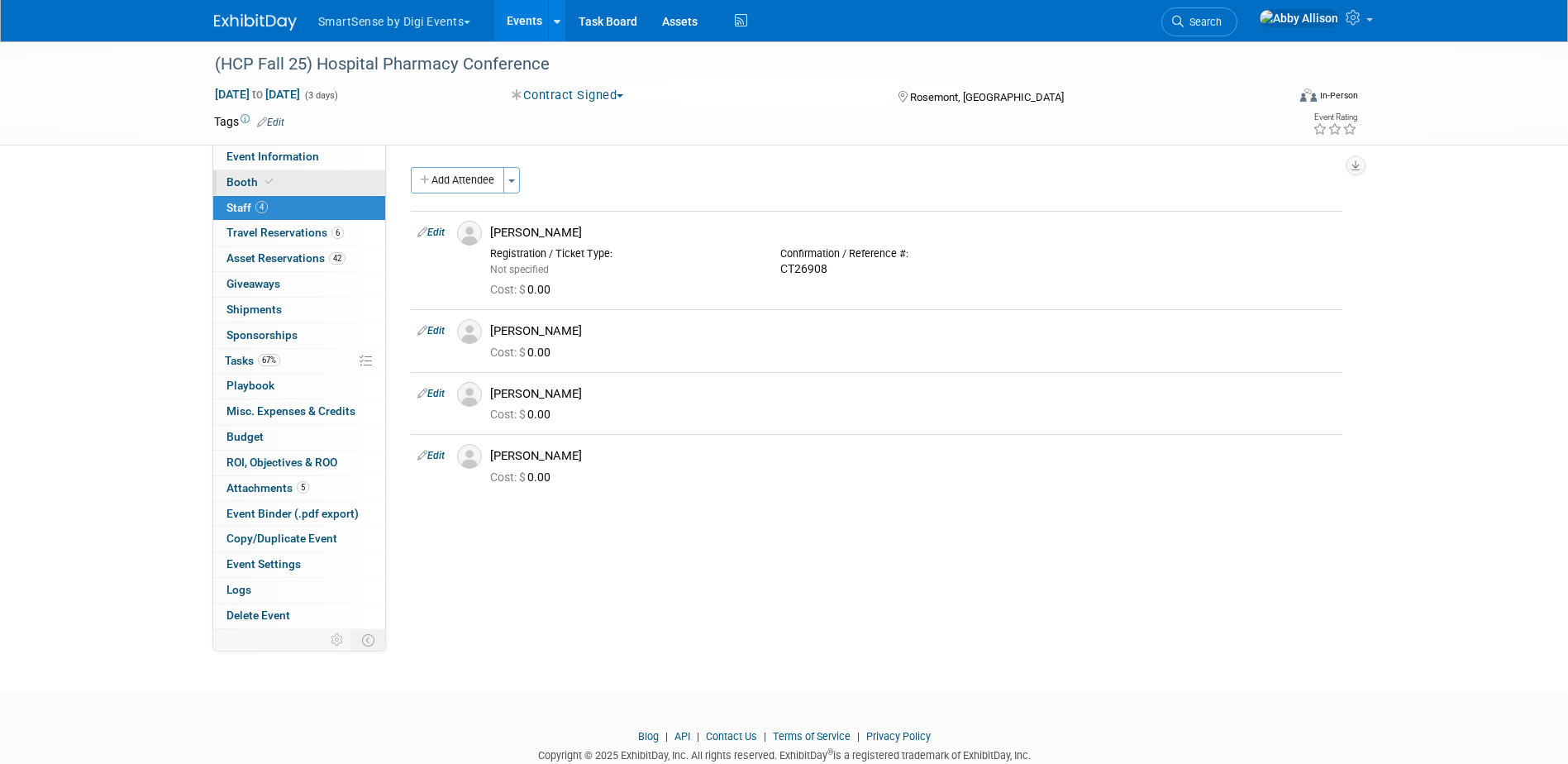
click at [237, 185] on span "Booth" at bounding box center [251, 182] width 50 height 14
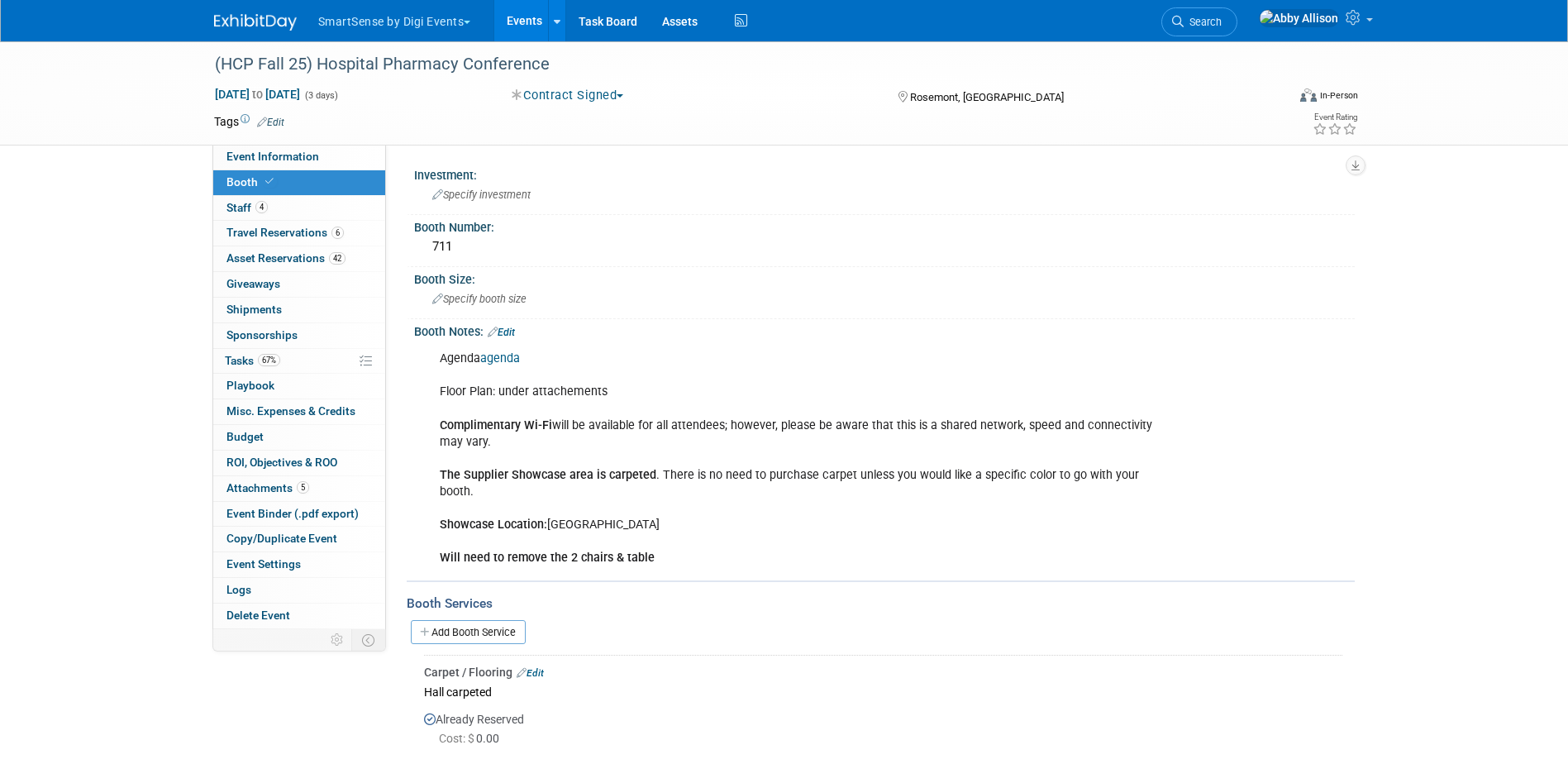
click at [515, 335] on link "Edit" at bounding box center [502, 333] width 27 height 12
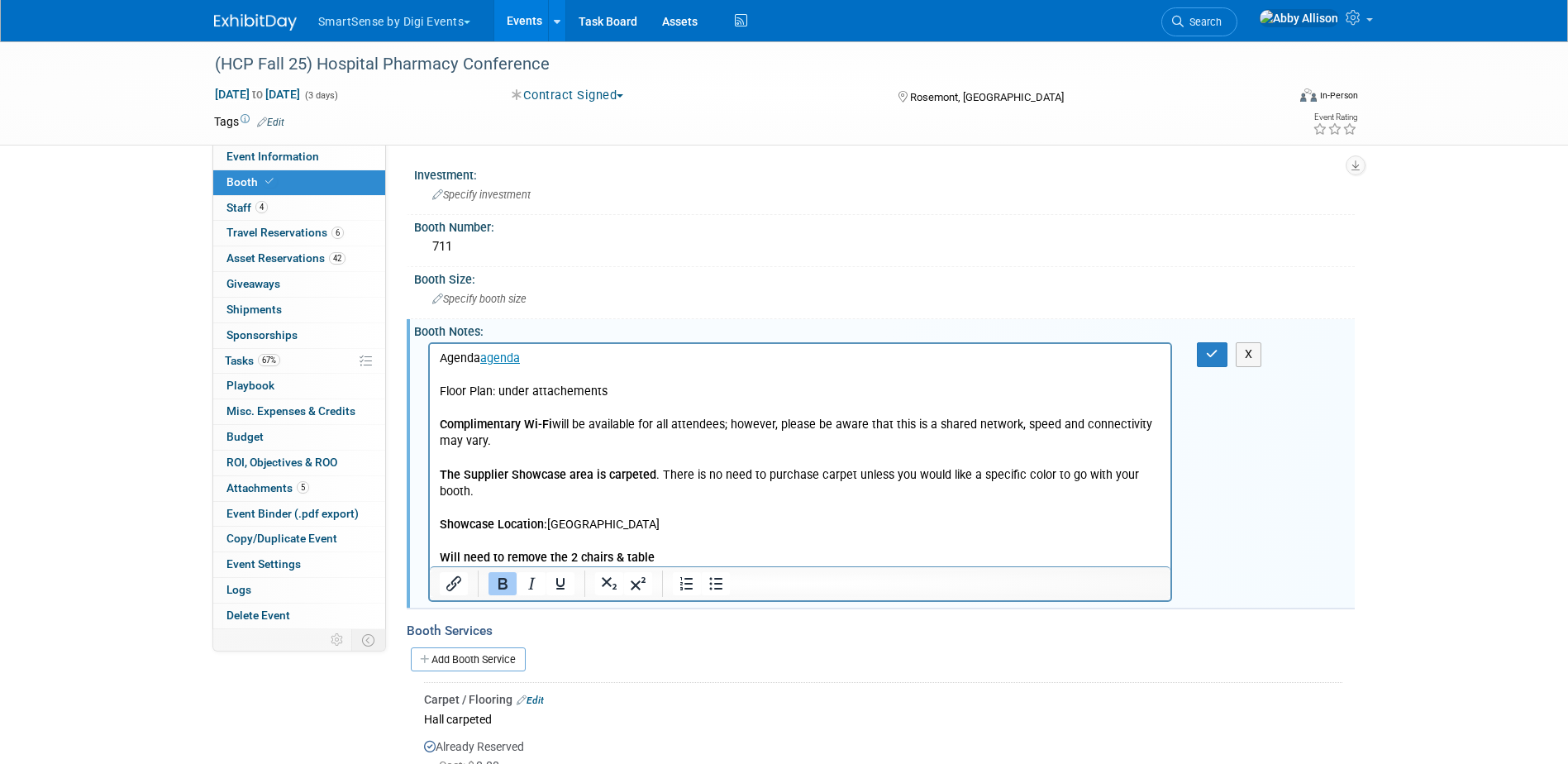
click at [687, 561] on p "Agenda agenda Floor Plan: under attachements Complimentary Wi-Fi will be availa…" at bounding box center [800, 459] width 723 height 216
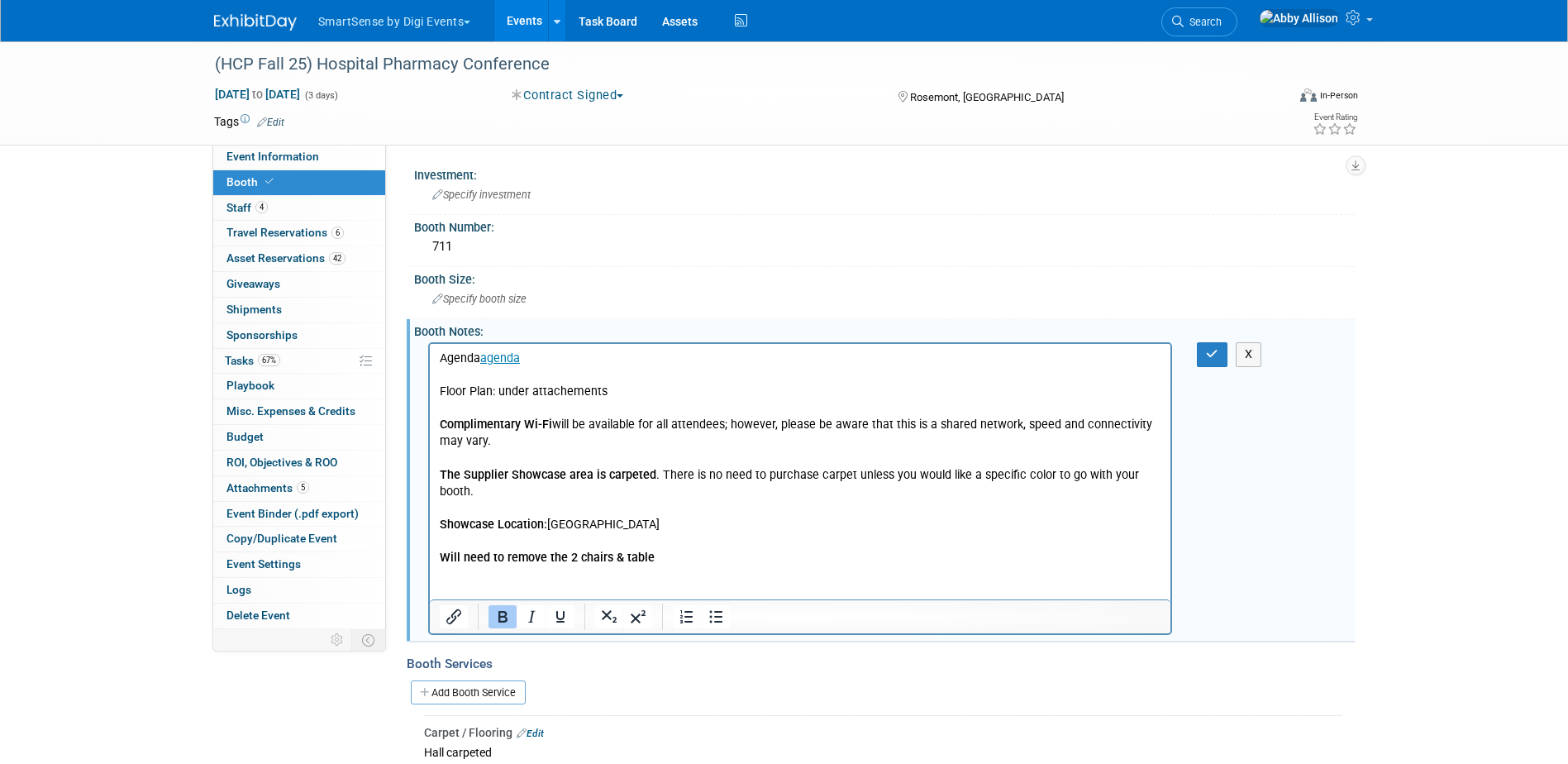
click at [512, 615] on icon "Bold" at bounding box center [502, 617] width 20 height 20
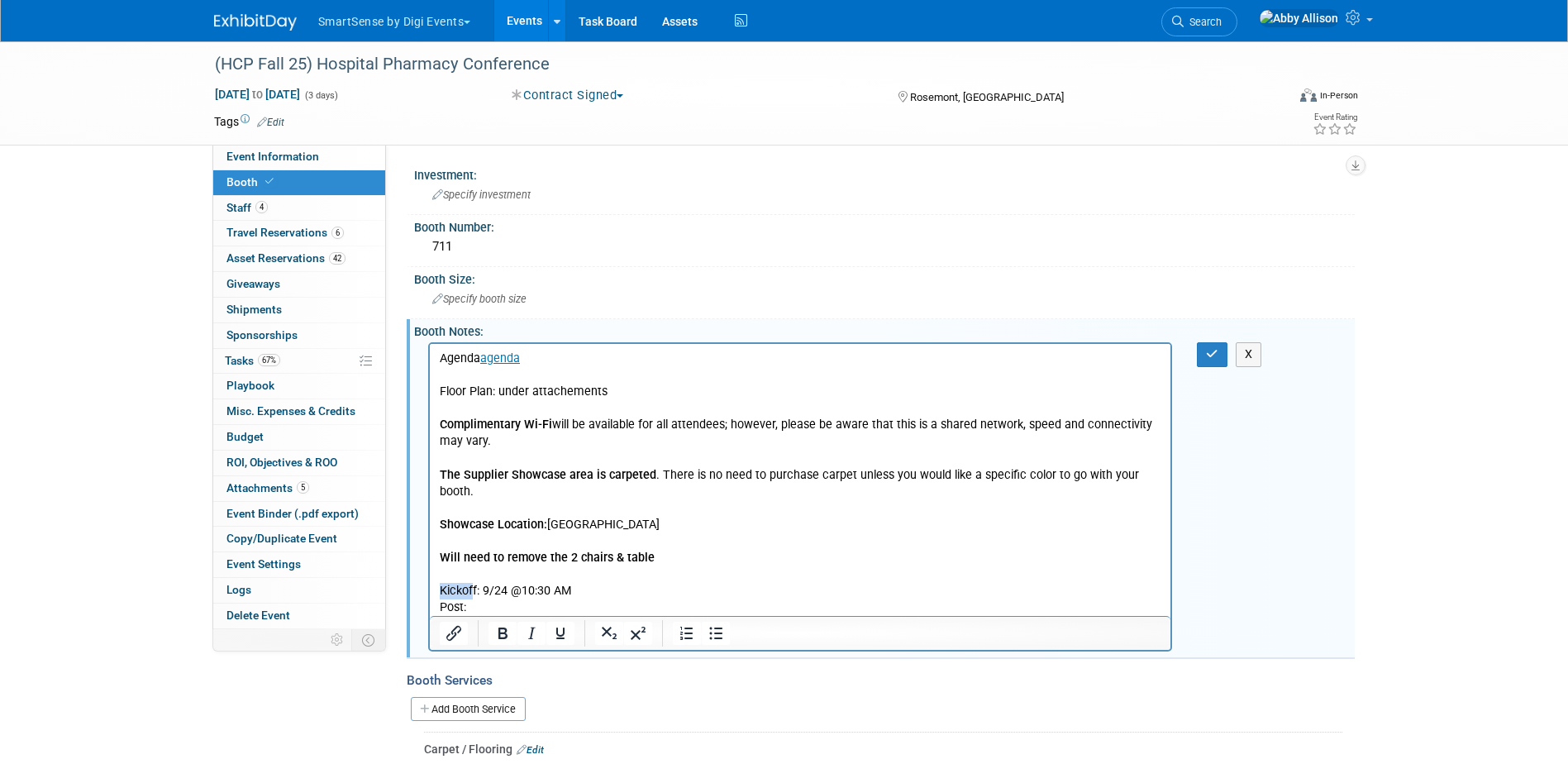
drag, startPoint x: 473, startPoint y: 589, endPoint x: 841, endPoint y: 936, distance: 505.8
click at [429, 590] on html "Agenda agenda Floor Plan: under attachements Complimentary Wi-Fi will be availa…" at bounding box center [800, 480] width 741 height 272
drag, startPoint x: 474, startPoint y: 610, endPoint x: 488, endPoint y: 609, distance: 14.0
click at [474, 610] on p "Post:" at bounding box center [800, 607] width 723 height 16
click at [442, 577] on p "Rich Text Area. Press ALT-0 for help." at bounding box center [800, 574] width 723 height 16
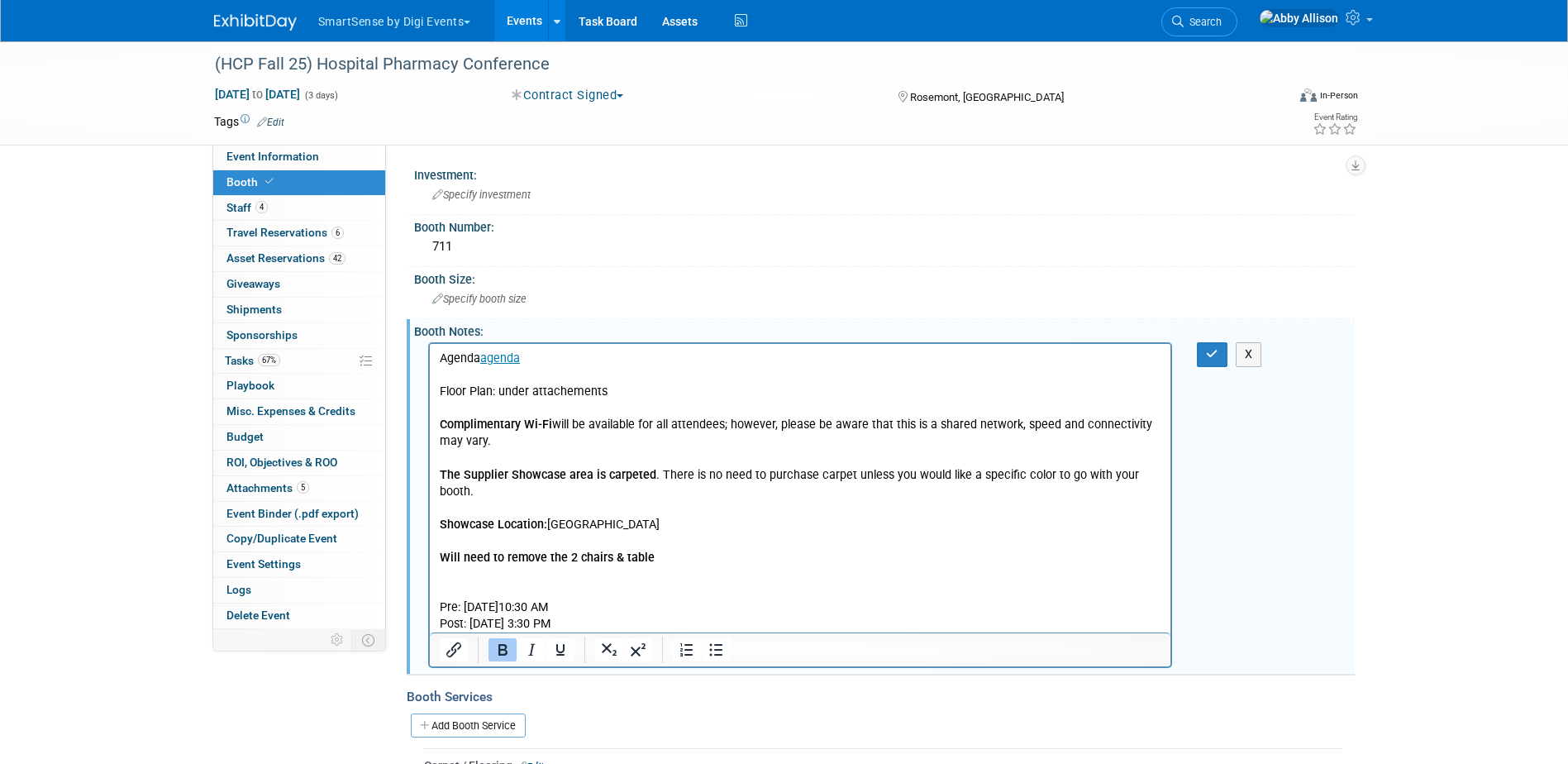
click at [503, 649] on icon "Bold" at bounding box center [503, 650] width 9 height 12
click at [520, 584] on p "﻿Kickoff:" at bounding box center [800, 590] width 723 height 16
click at [1203, 358] on button "button" at bounding box center [1213, 354] width 31 height 24
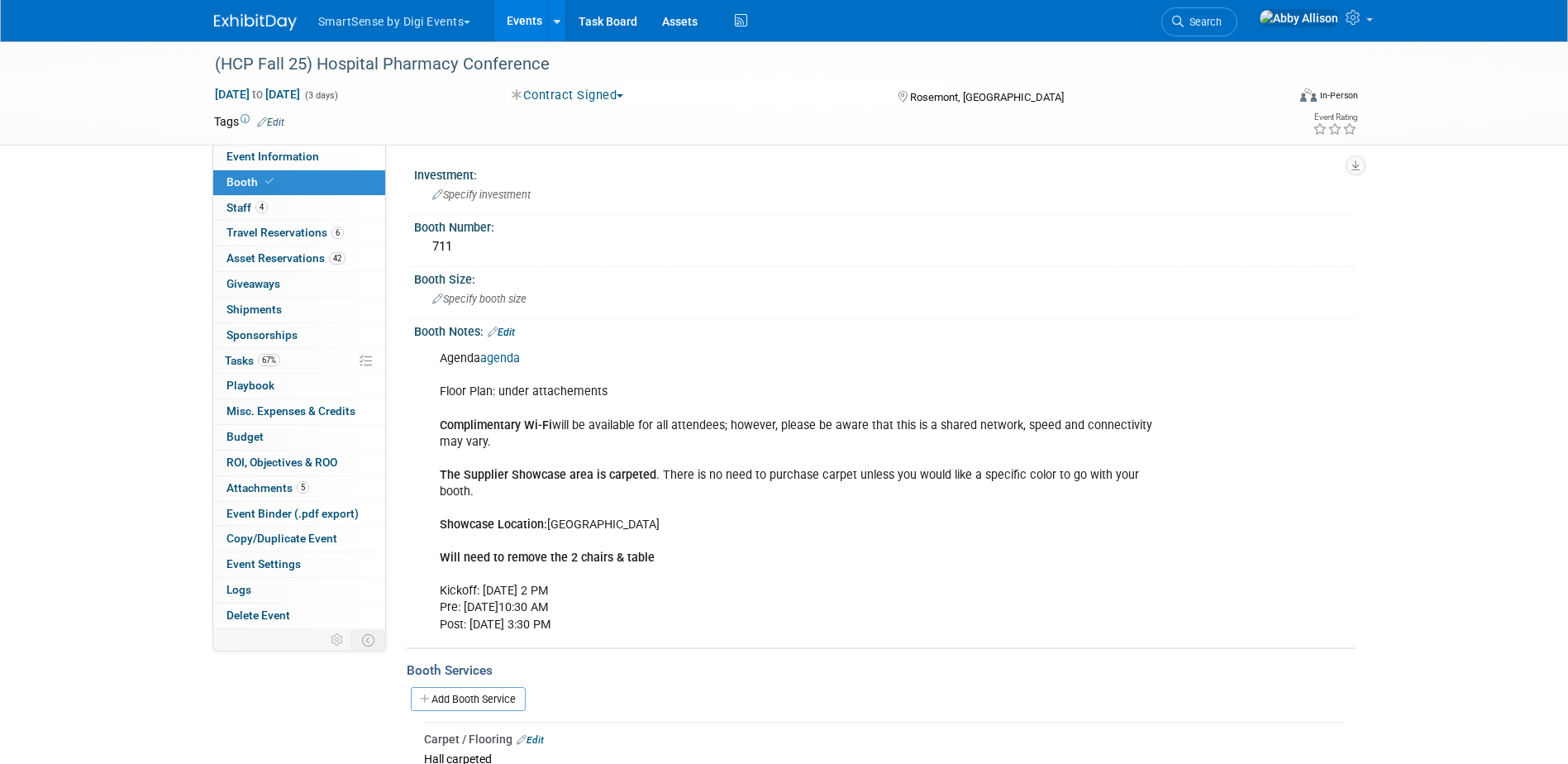
click at [515, 360] on link "agenda" at bounding box center [500, 358] width 40 height 14
click at [1222, 24] on span "Search" at bounding box center [1202, 21] width 38 height 13
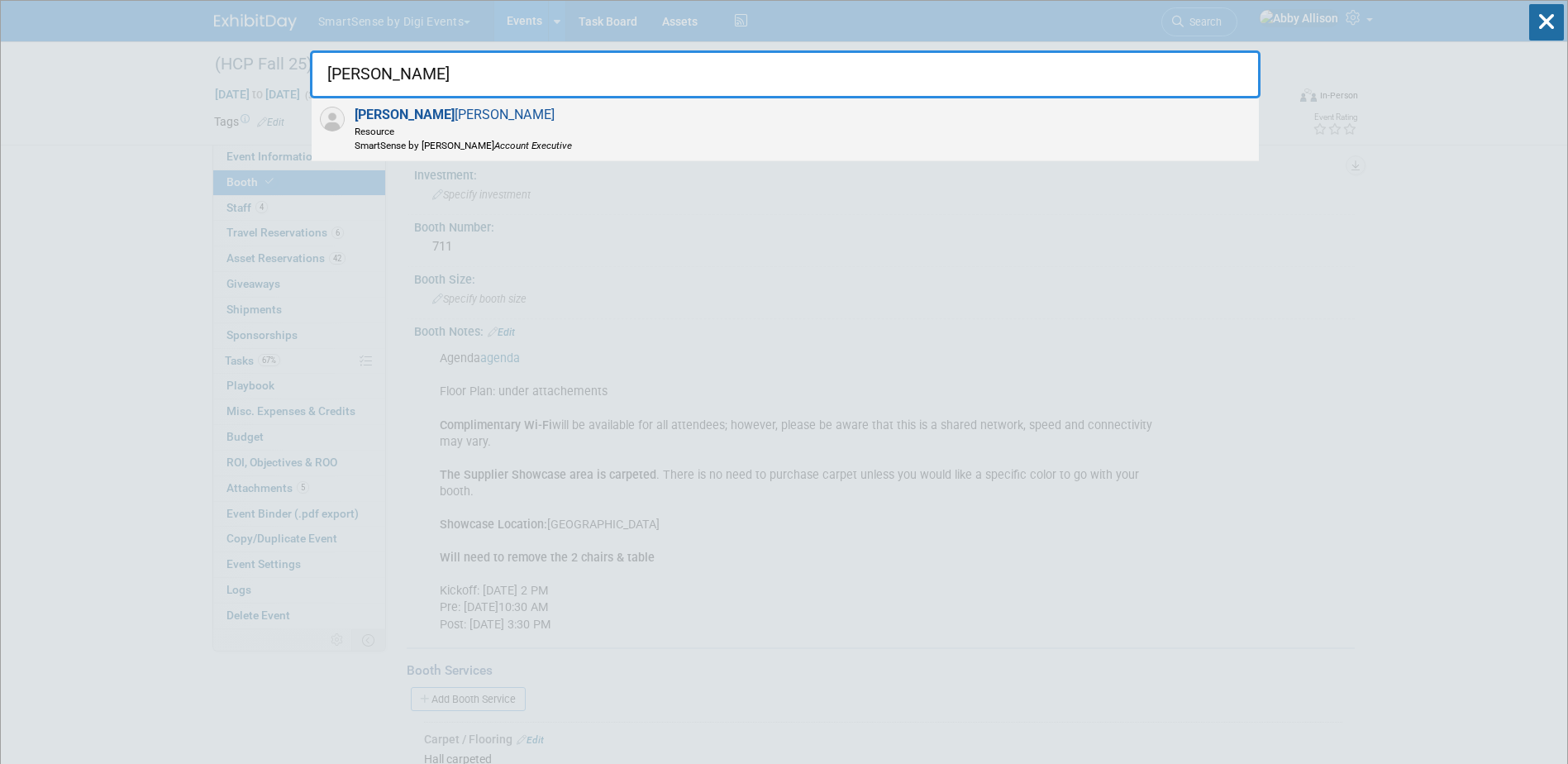
type input "sara"
click at [388, 111] on span "Sara Kaster Resource SmartSense by Digi Account Executive" at bounding box center [461, 128] width 223 height 45
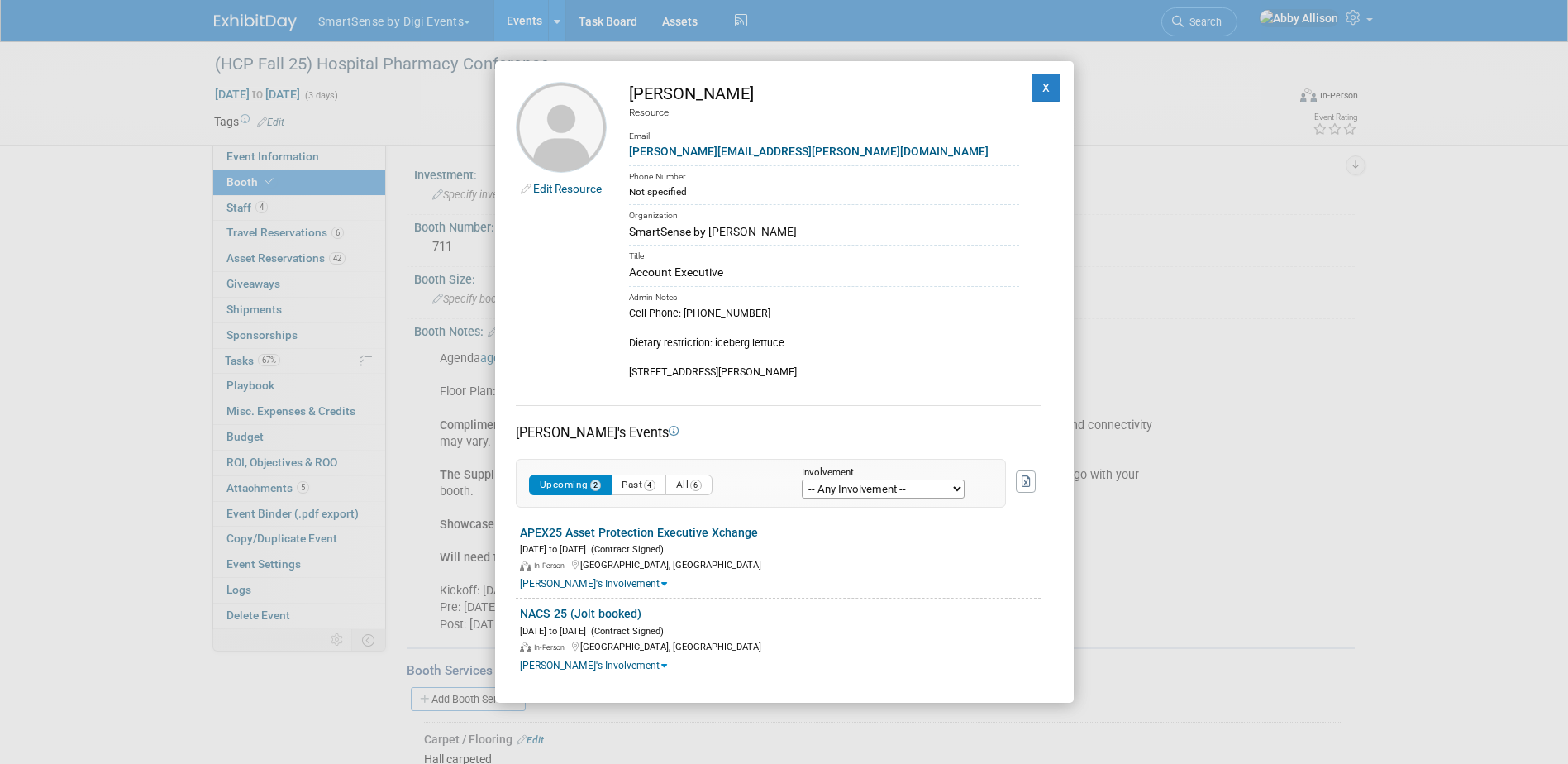
click at [946, 491] on select "-- Any Involvement -- Created the event Tagged as Attendee Tagged in Travel Res…" at bounding box center [883, 489] width 163 height 19
click at [656, 484] on span "4" at bounding box center [650, 486] width 12 height 12
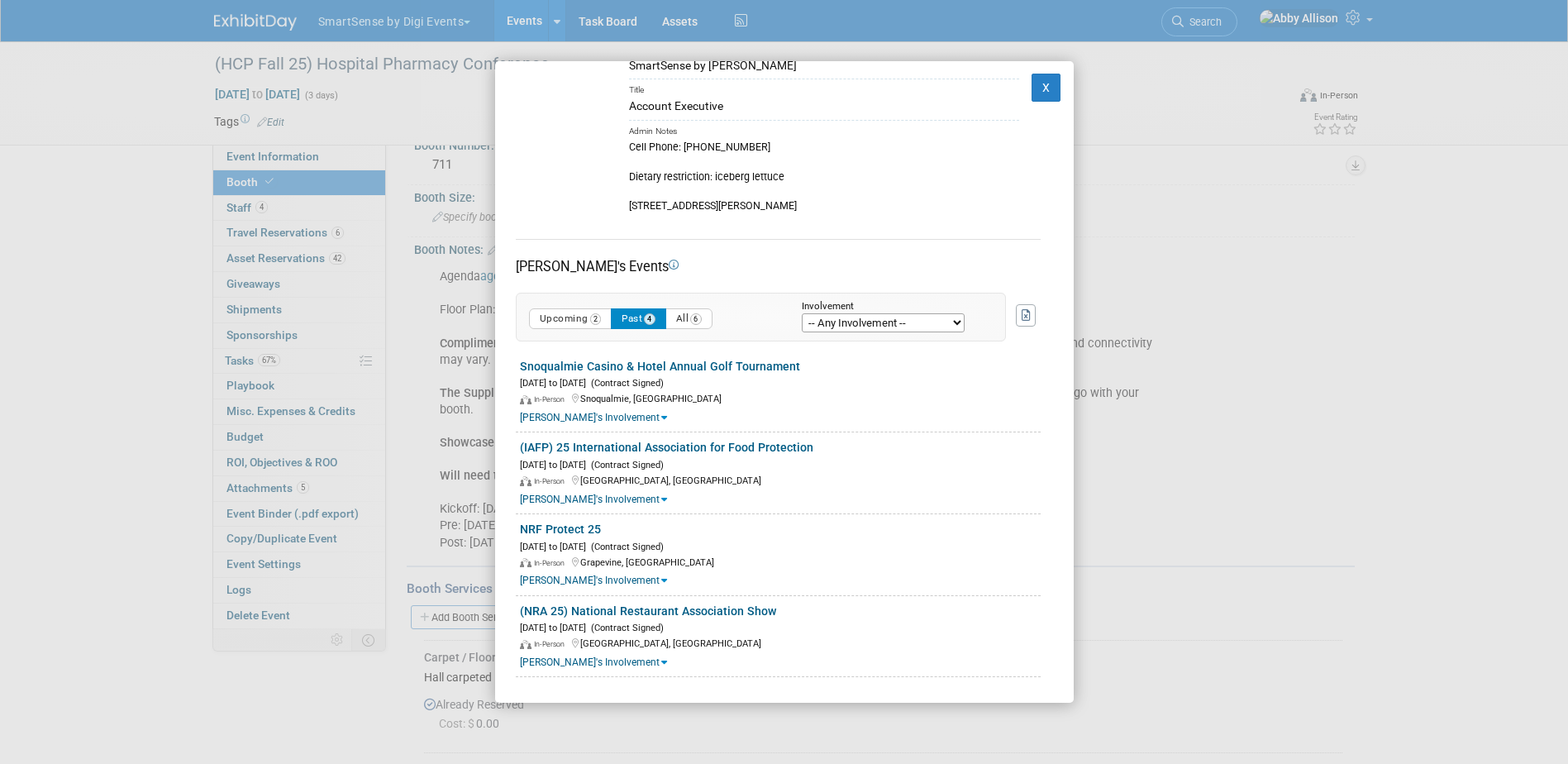
scroll to position [83, 0]
click at [1046, 93] on button "X" at bounding box center [1046, 88] width 30 height 28
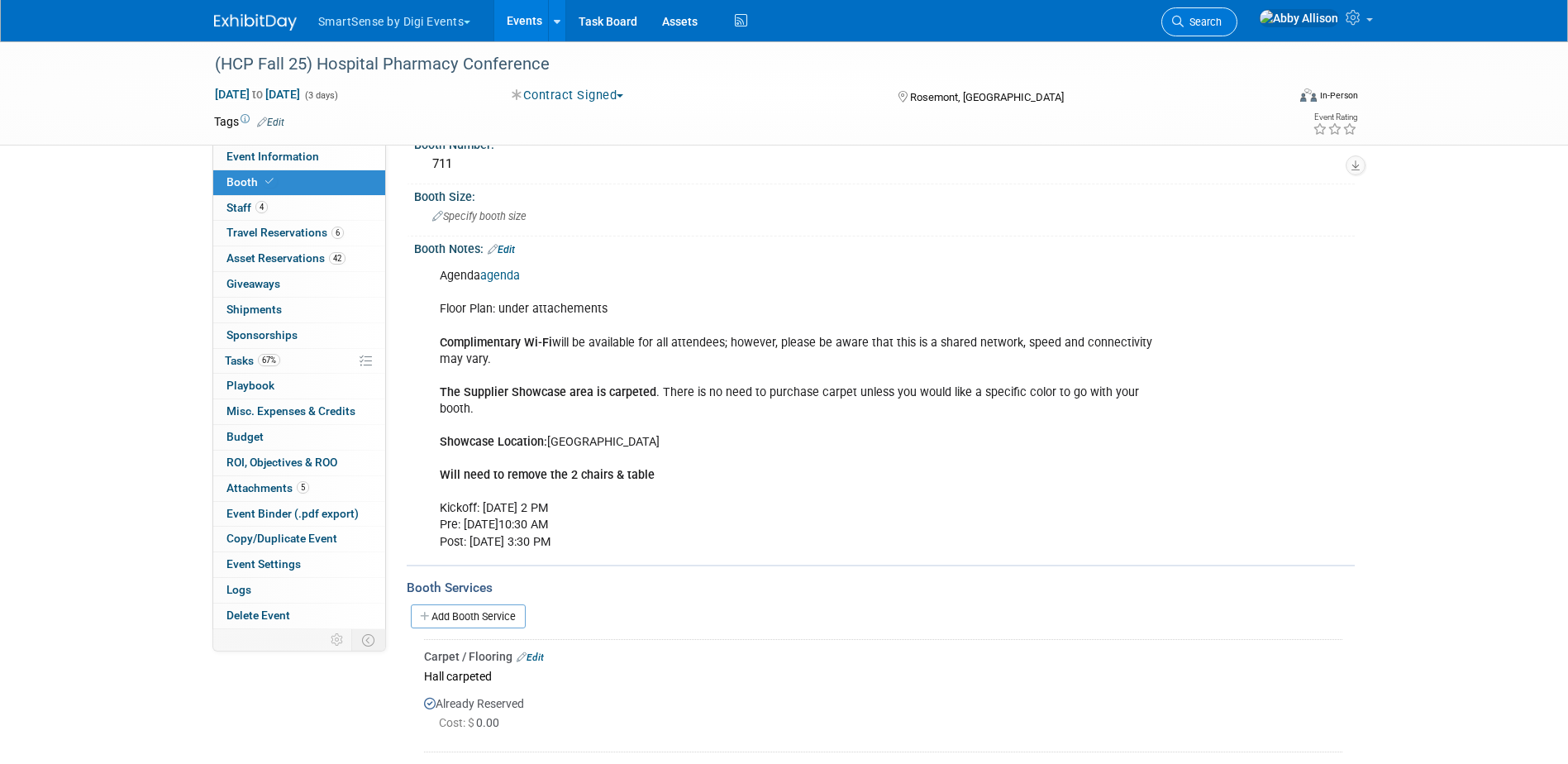
click at [1222, 25] on span "Search" at bounding box center [1202, 21] width 38 height 13
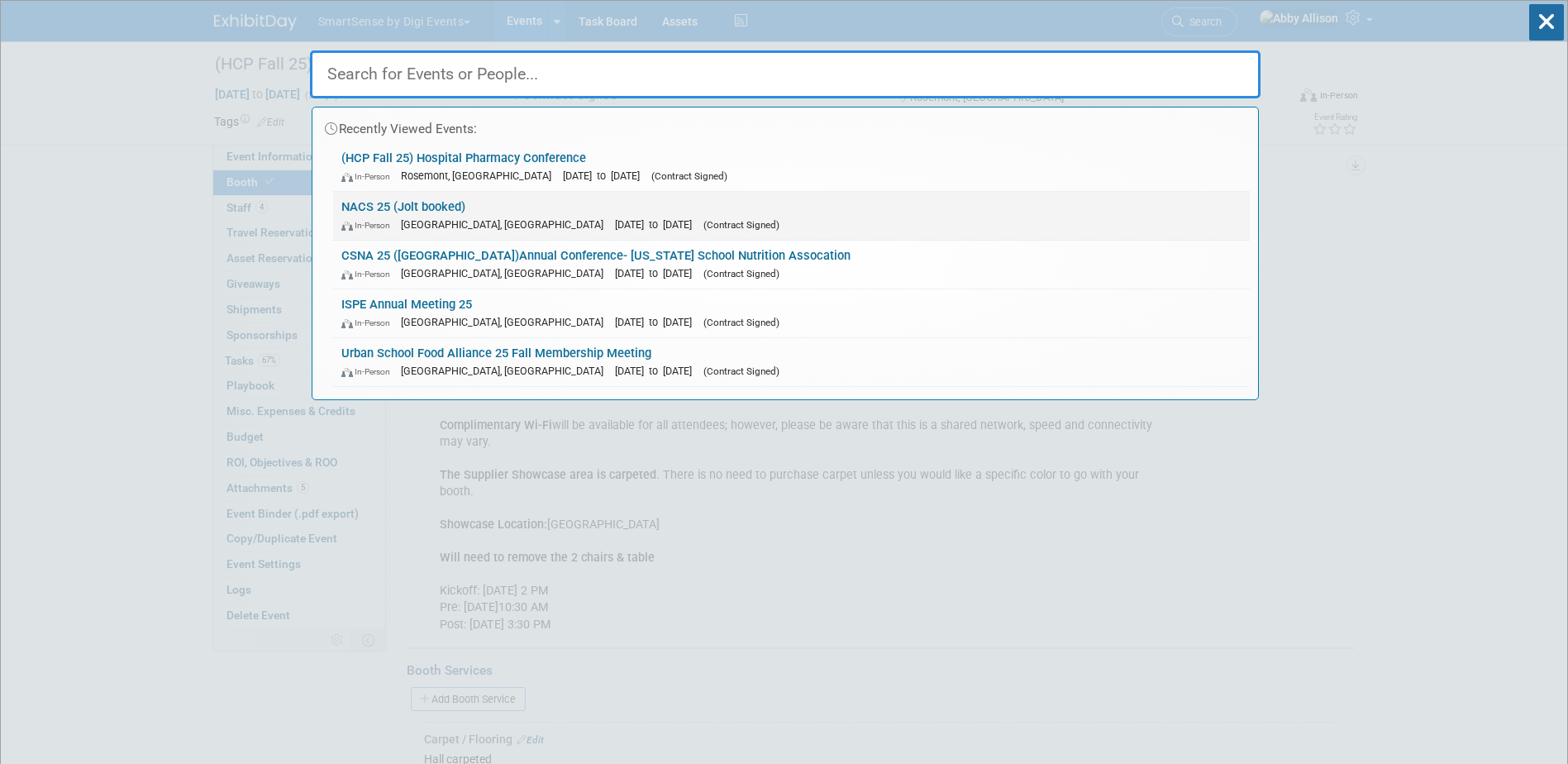
click at [413, 207] on link "NACS 25 (Jolt booked) In-Person Chicago, IL Oct 15, 2025 to Oct 17, 2025 (Contr…" at bounding box center [792, 216] width 917 height 48
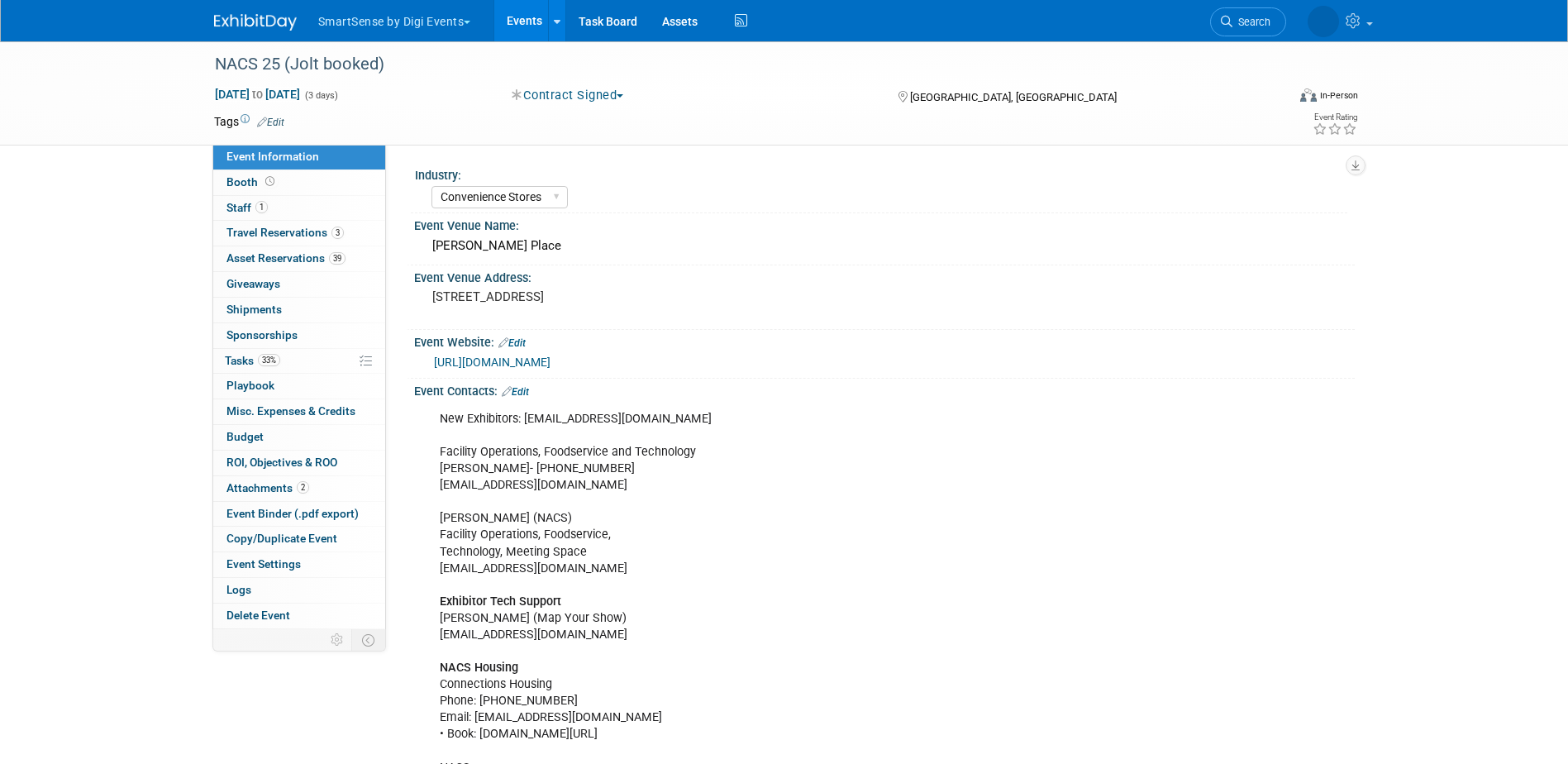
select select "Convenience Stores"
click at [247, 183] on span "Booth" at bounding box center [252, 182] width 51 height 14
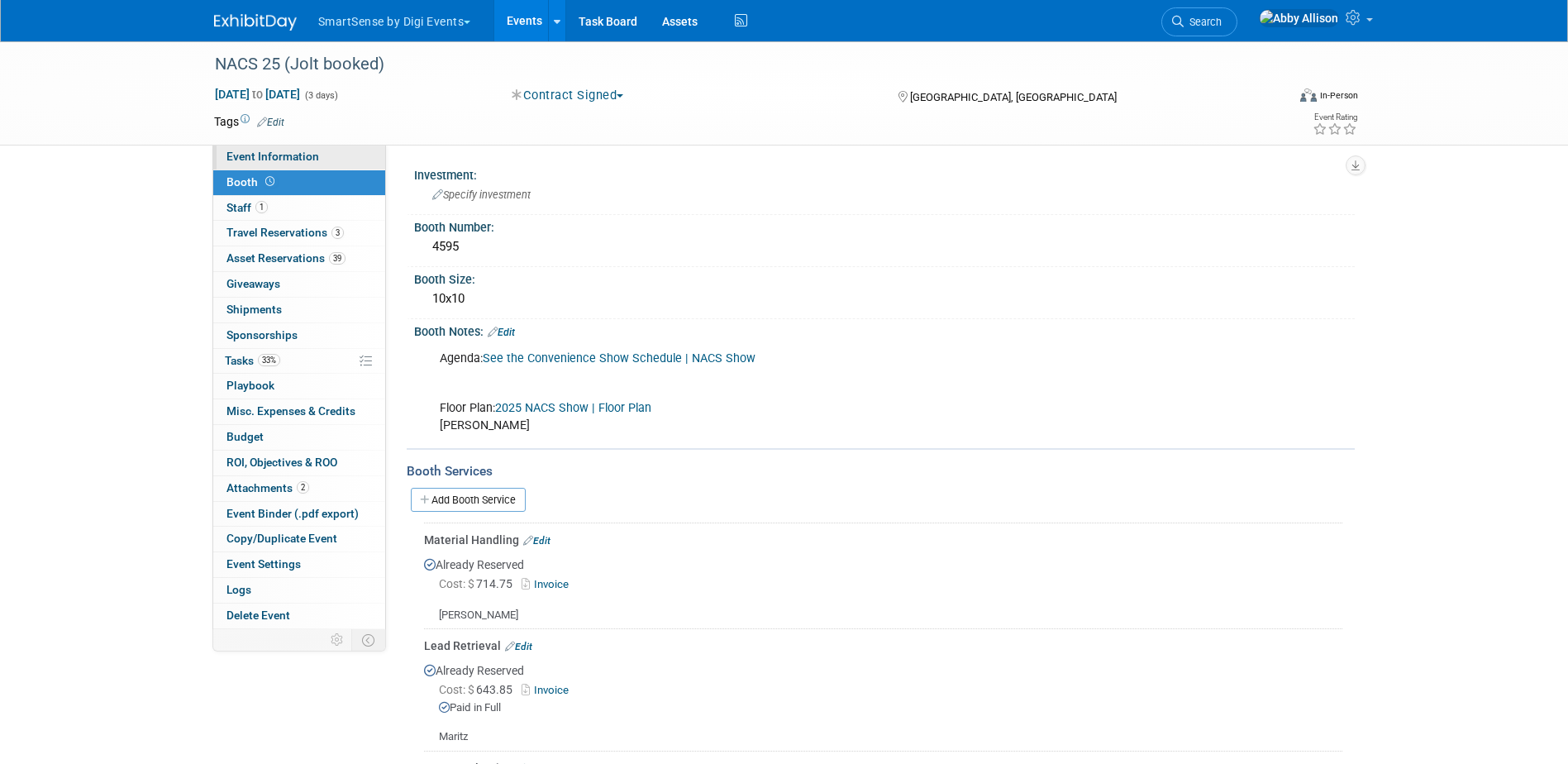
click at [253, 152] on span "Event Information" at bounding box center [272, 157] width 93 height 14
select select "Convenience Stores"
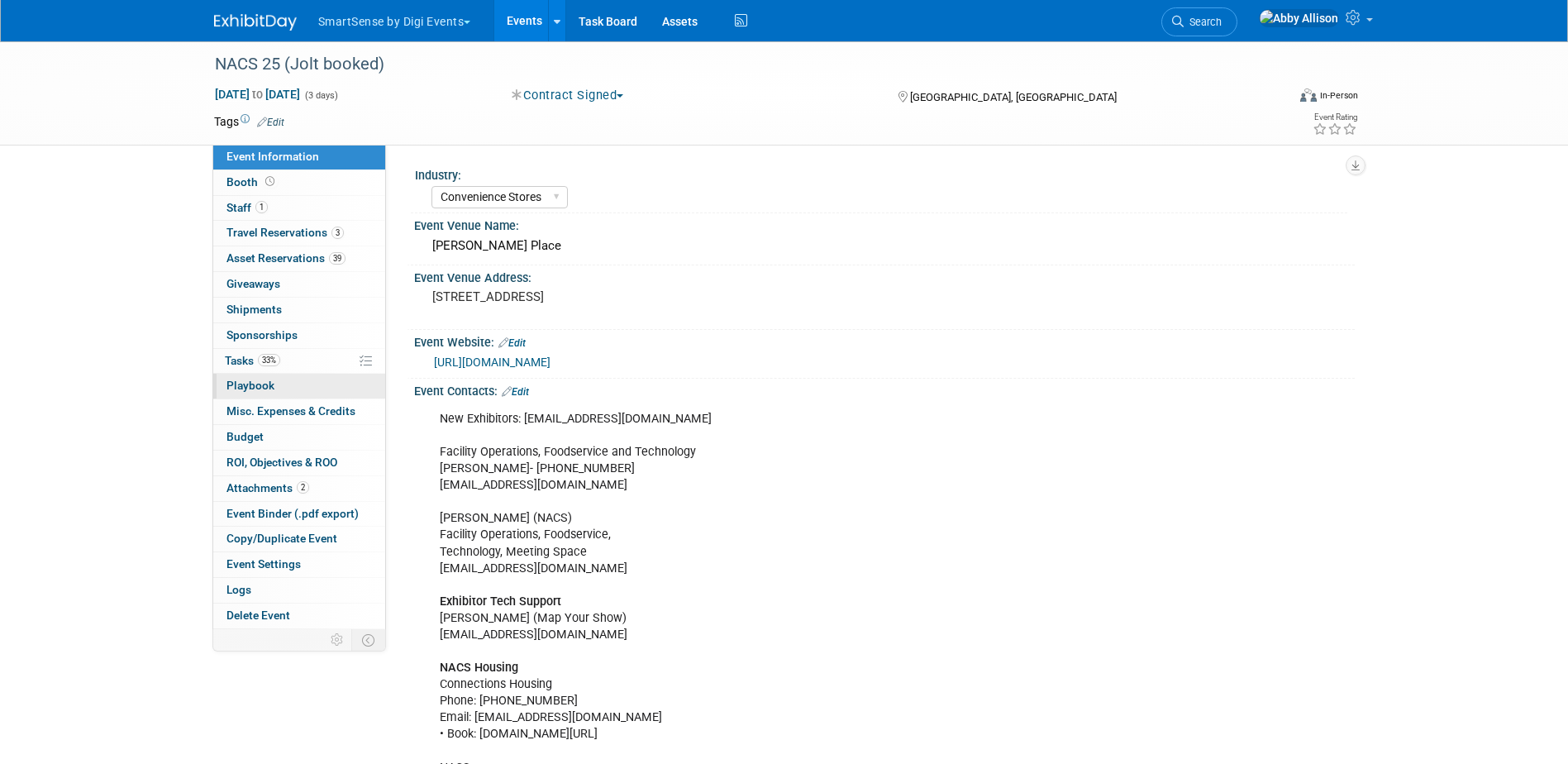
click at [228, 381] on span "Playbook 0" at bounding box center [250, 385] width 48 height 14
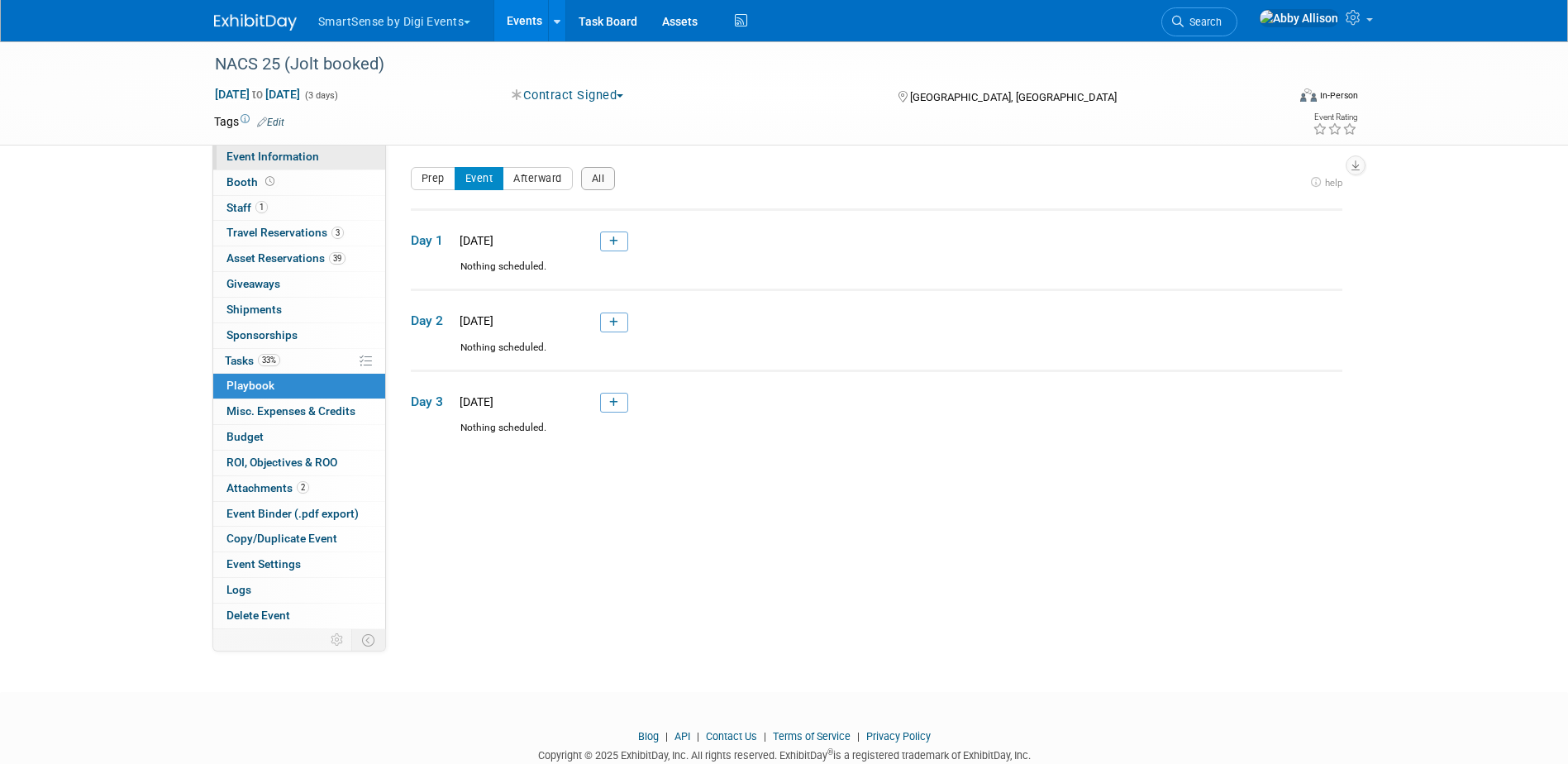
click at [259, 158] on span "Event Information" at bounding box center [272, 157] width 93 height 14
select select "Convenience Stores"
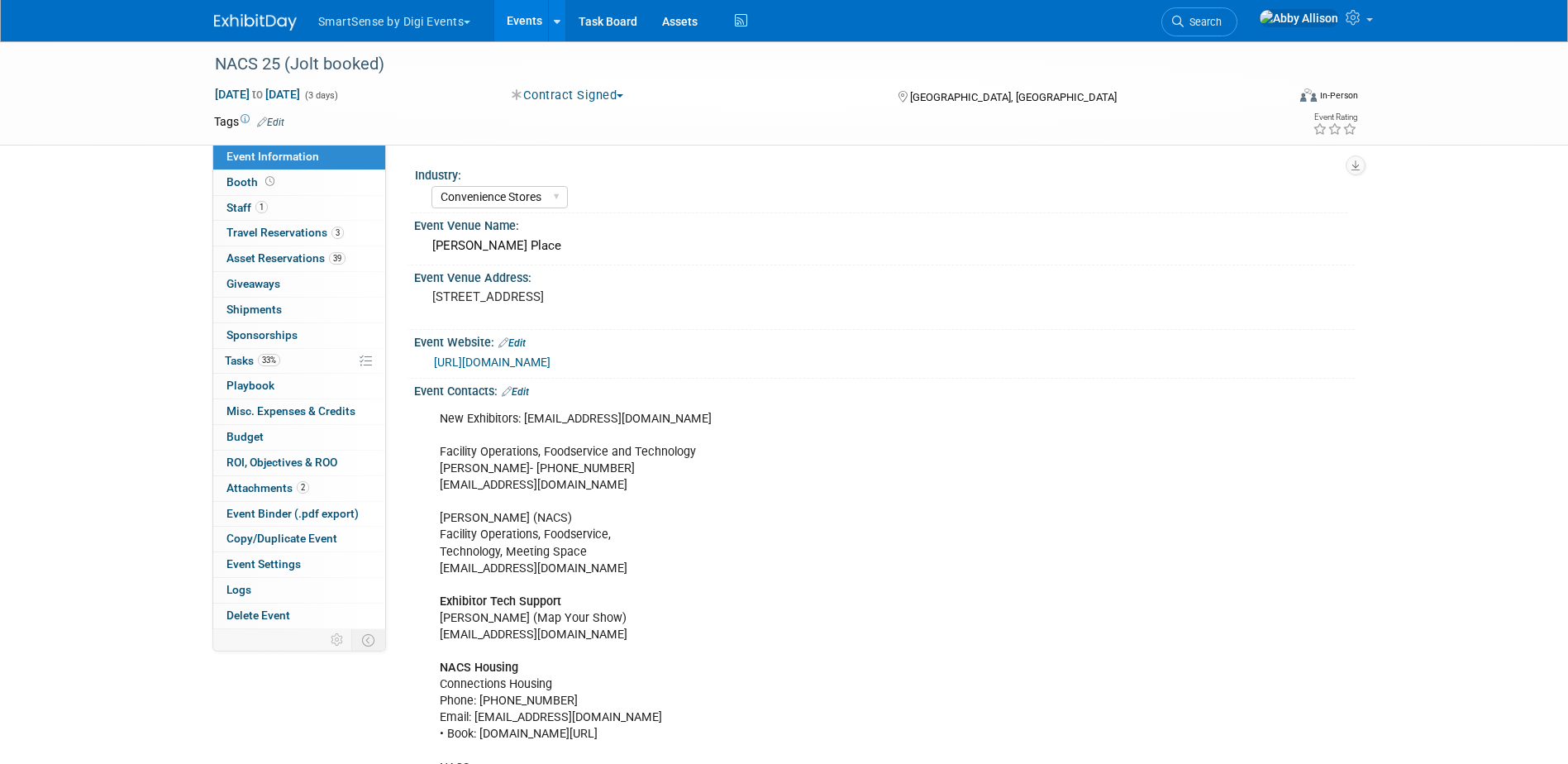
drag, startPoint x: 584, startPoint y: 362, endPoint x: 431, endPoint y: 358, distance: 153.1
click at [431, 358] on div "[URL][DOMAIN_NAME]" at bounding box center [884, 360] width 916 height 23
copy link "[URL][DOMAIN_NAME]"
click at [253, 234] on span "Travel Reservations 3" at bounding box center [285, 232] width 117 height 14
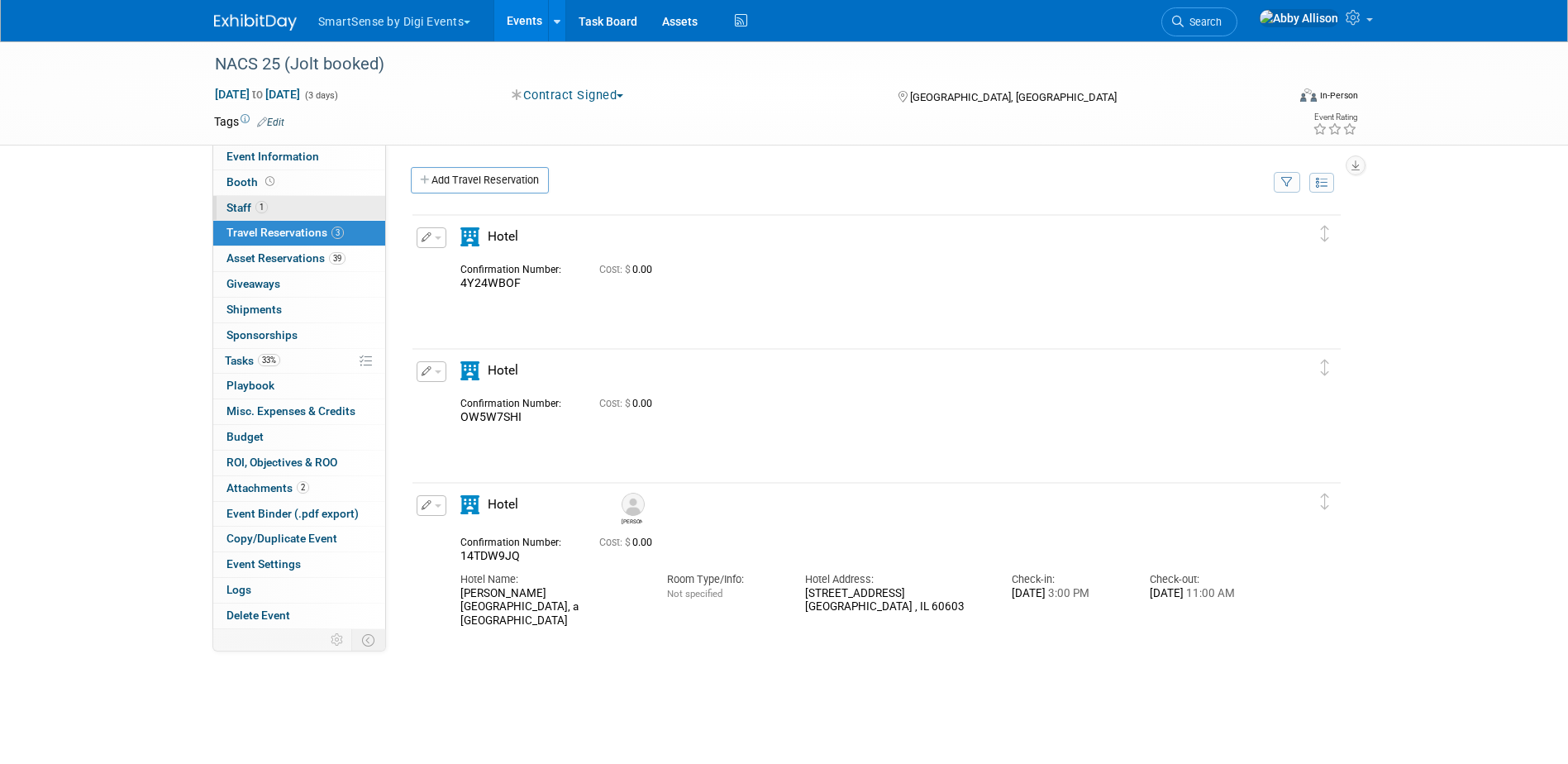
click at [247, 206] on span "Staff 1" at bounding box center [247, 208] width 42 height 14
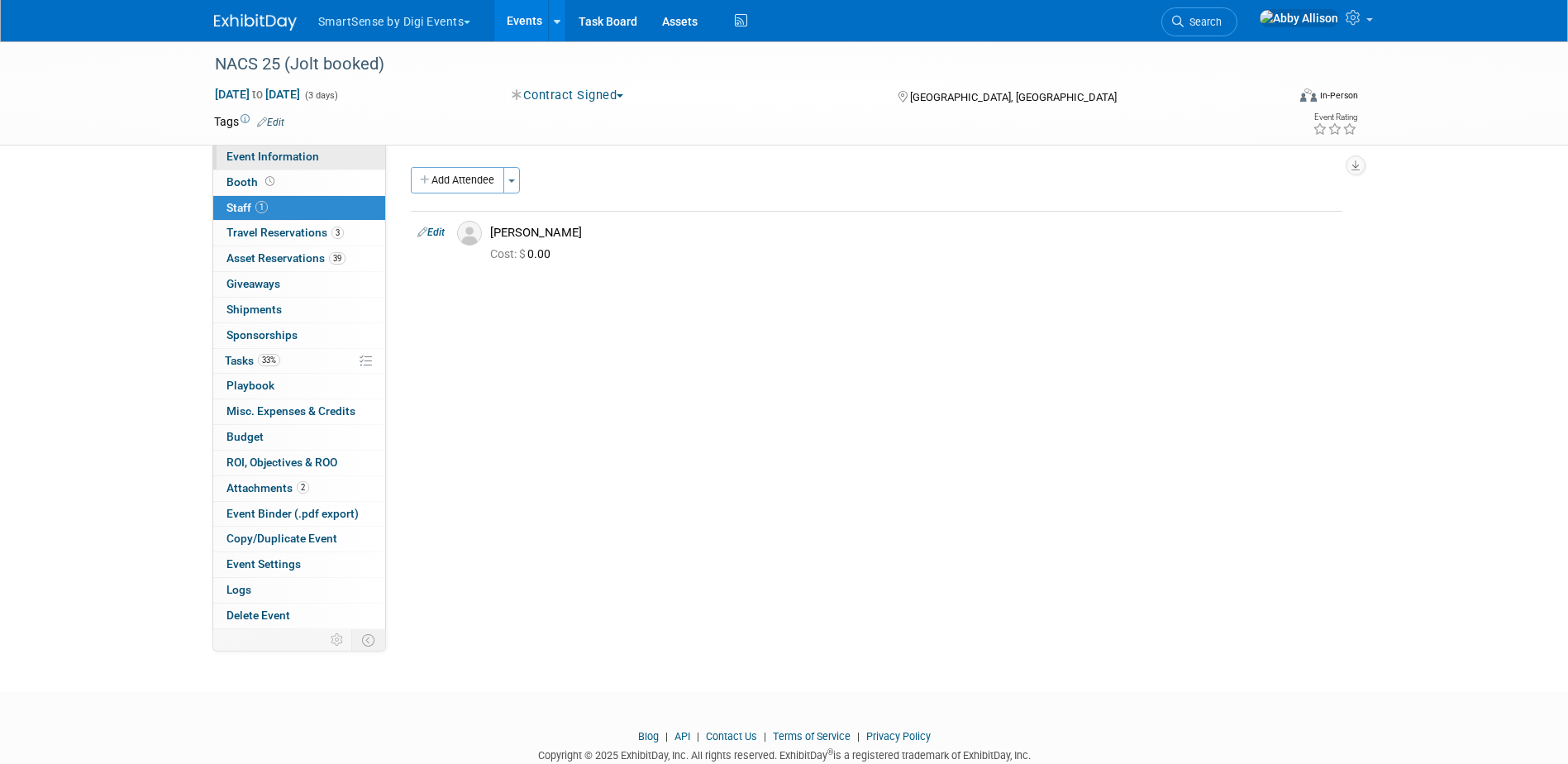
click at [268, 156] on span "Event Information" at bounding box center [272, 157] width 93 height 14
select select "Convenience Stores"
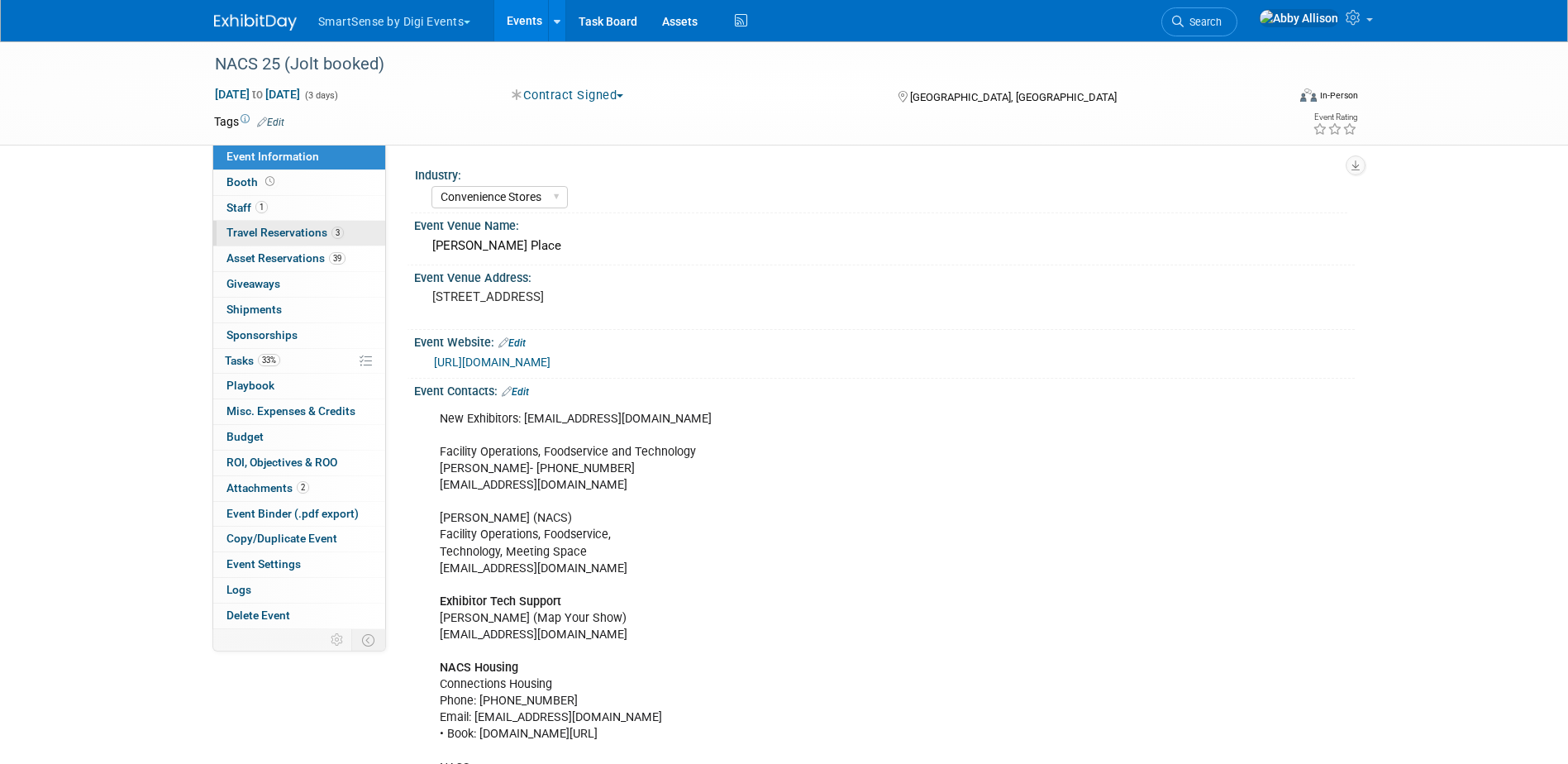
click at [253, 229] on span "Travel Reservations 3" at bounding box center [285, 232] width 117 height 14
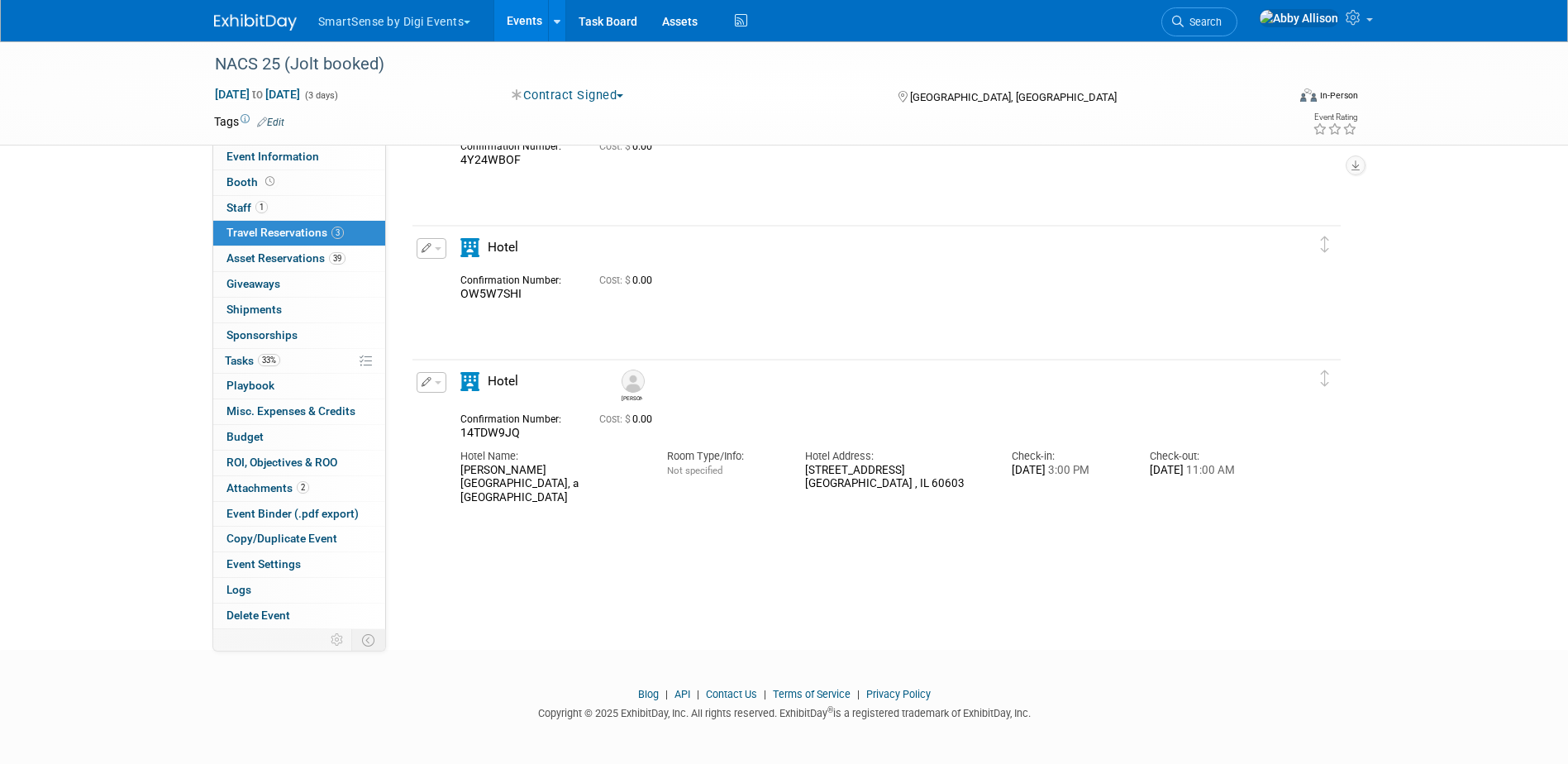
scroll to position [127, 0]
click at [279, 180] on link "Booth" at bounding box center [299, 182] width 172 height 25
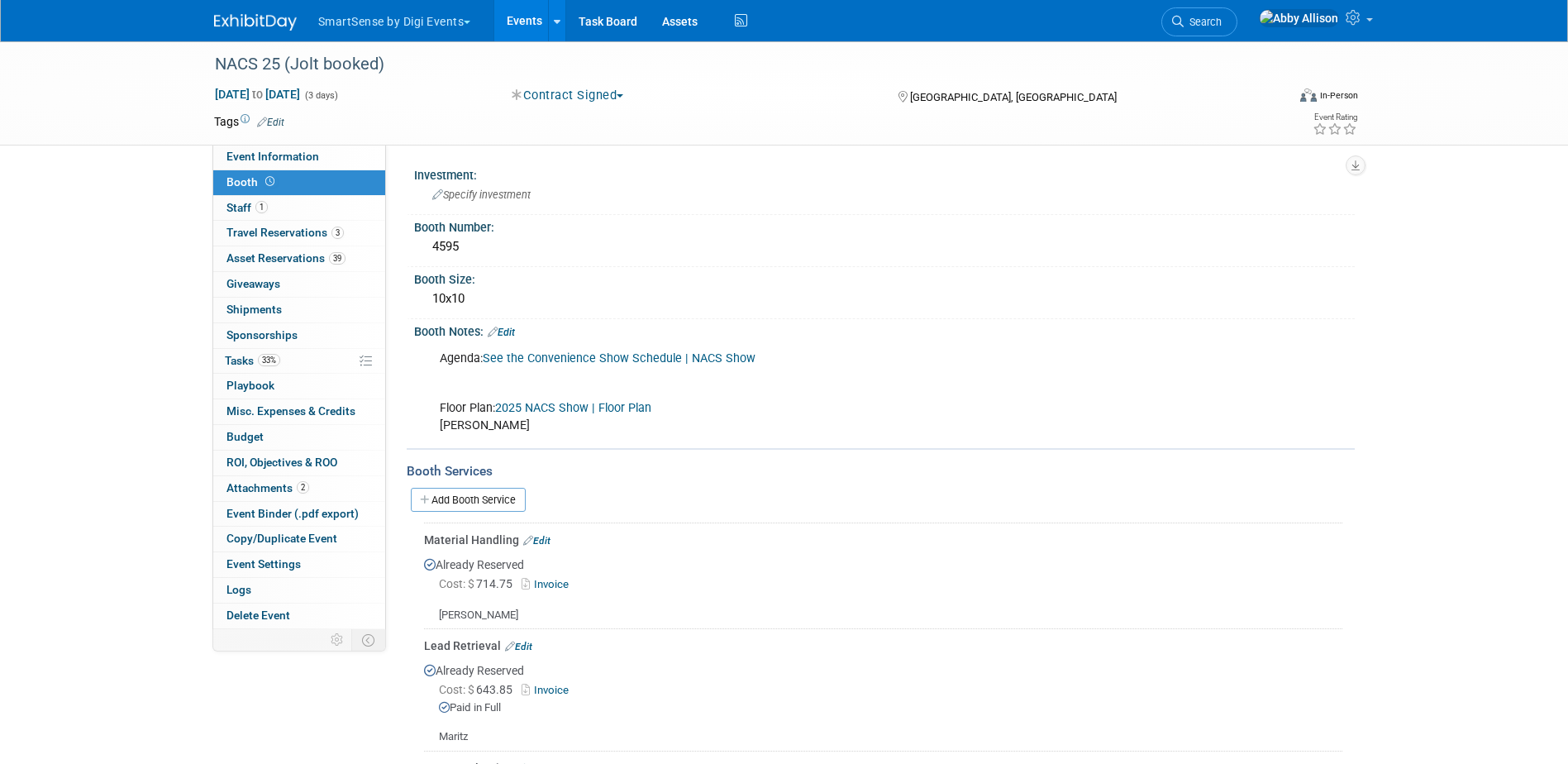
click at [554, 405] on link "2025 NACS Show | Floor Plan" at bounding box center [573, 408] width 156 height 14
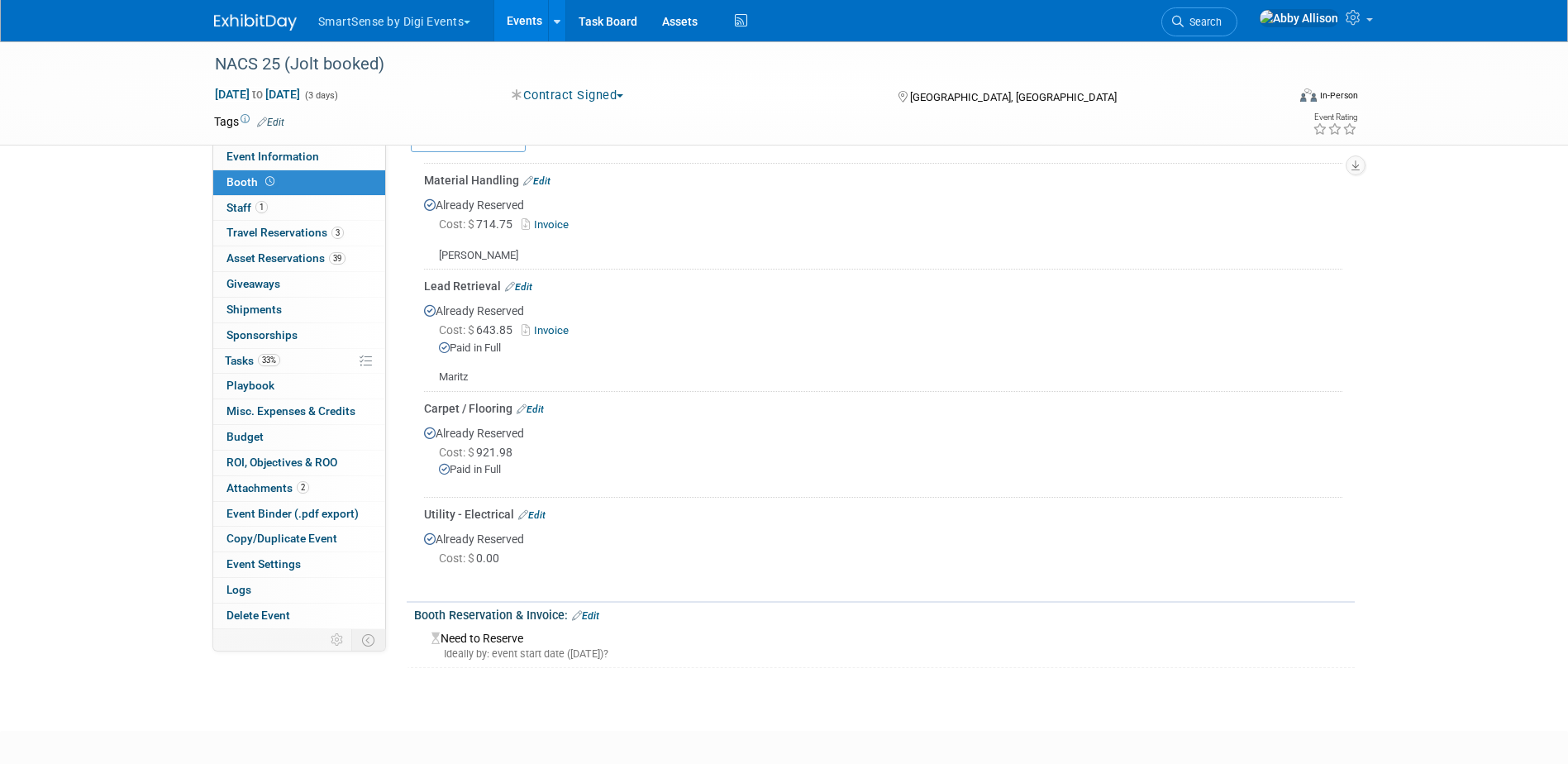
scroll to position [358, 0]
click at [281, 258] on span "Asset Reservations 39" at bounding box center [286, 259] width 119 height 14
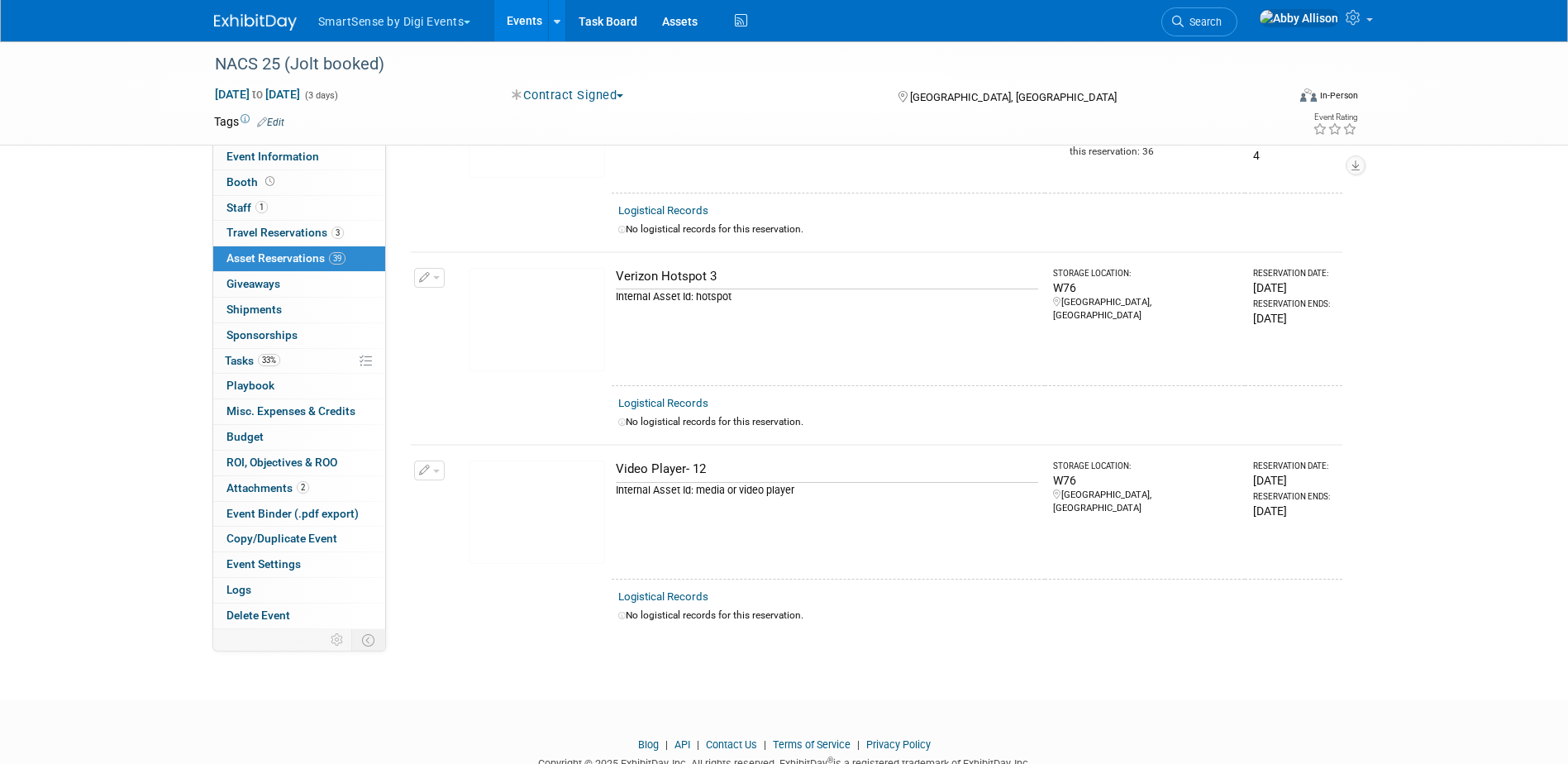
scroll to position [7155, 0]
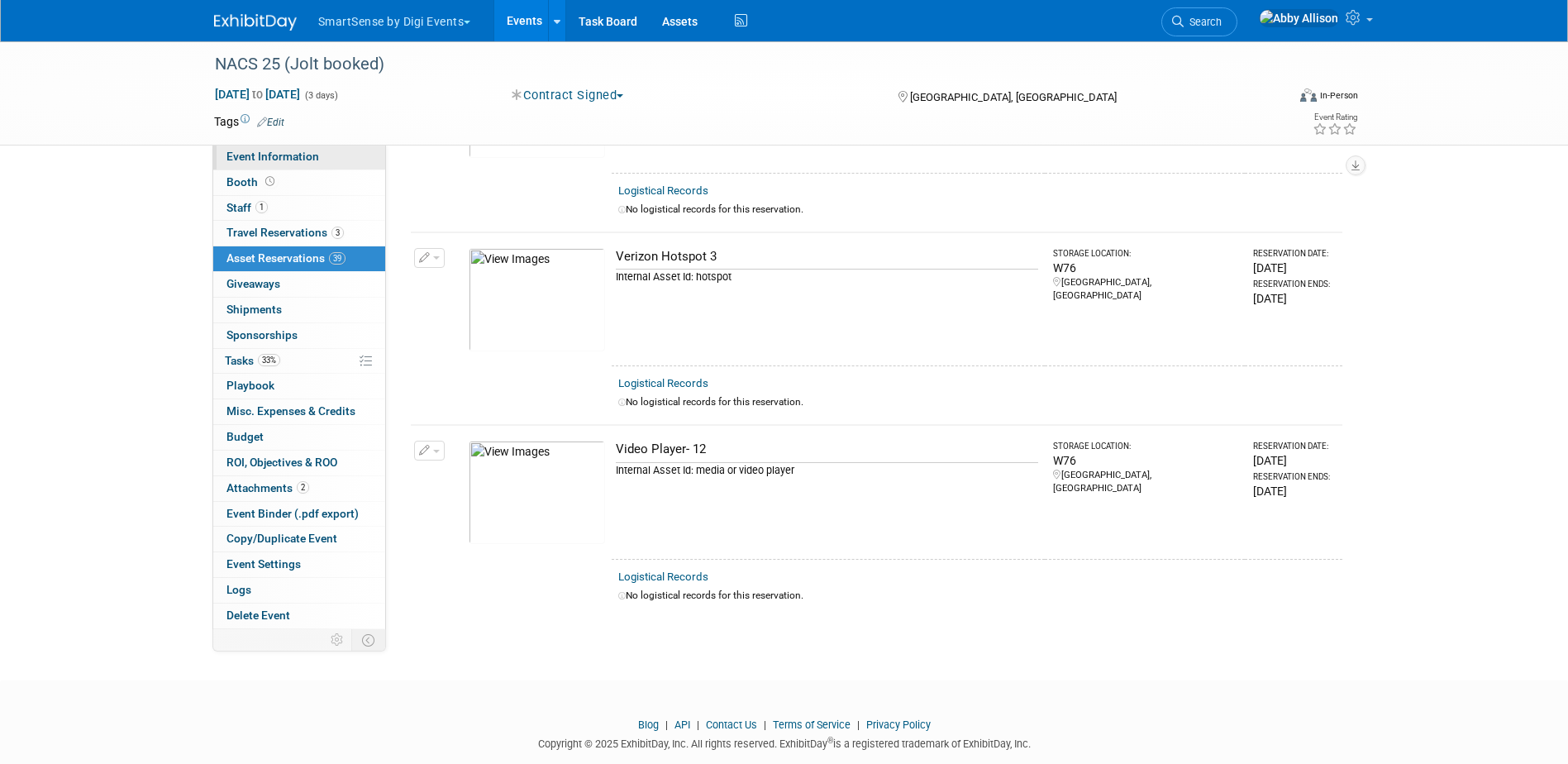
click at [277, 161] on span "Event Information" at bounding box center [272, 157] width 93 height 14
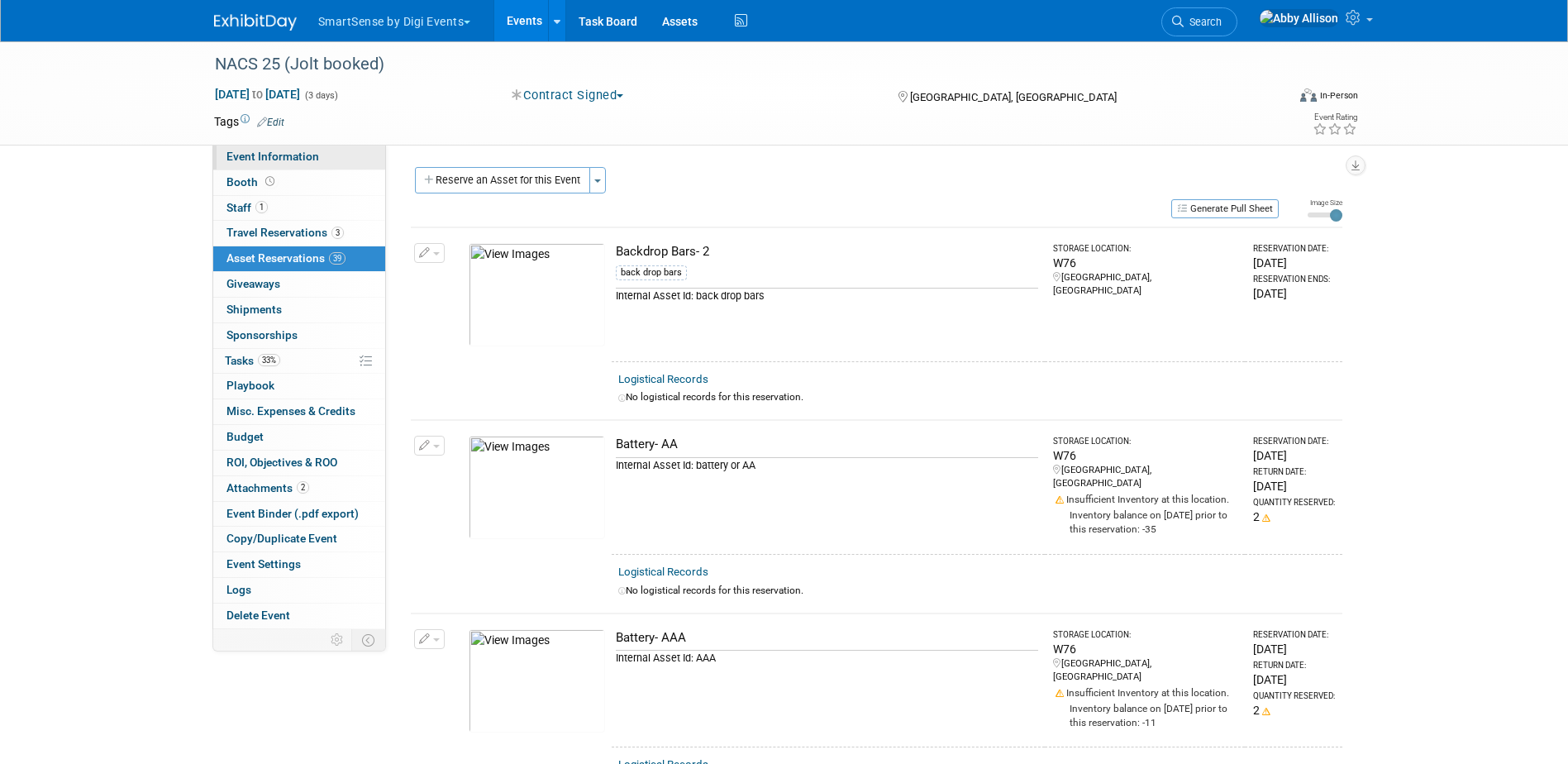
select select "Convenience Stores"
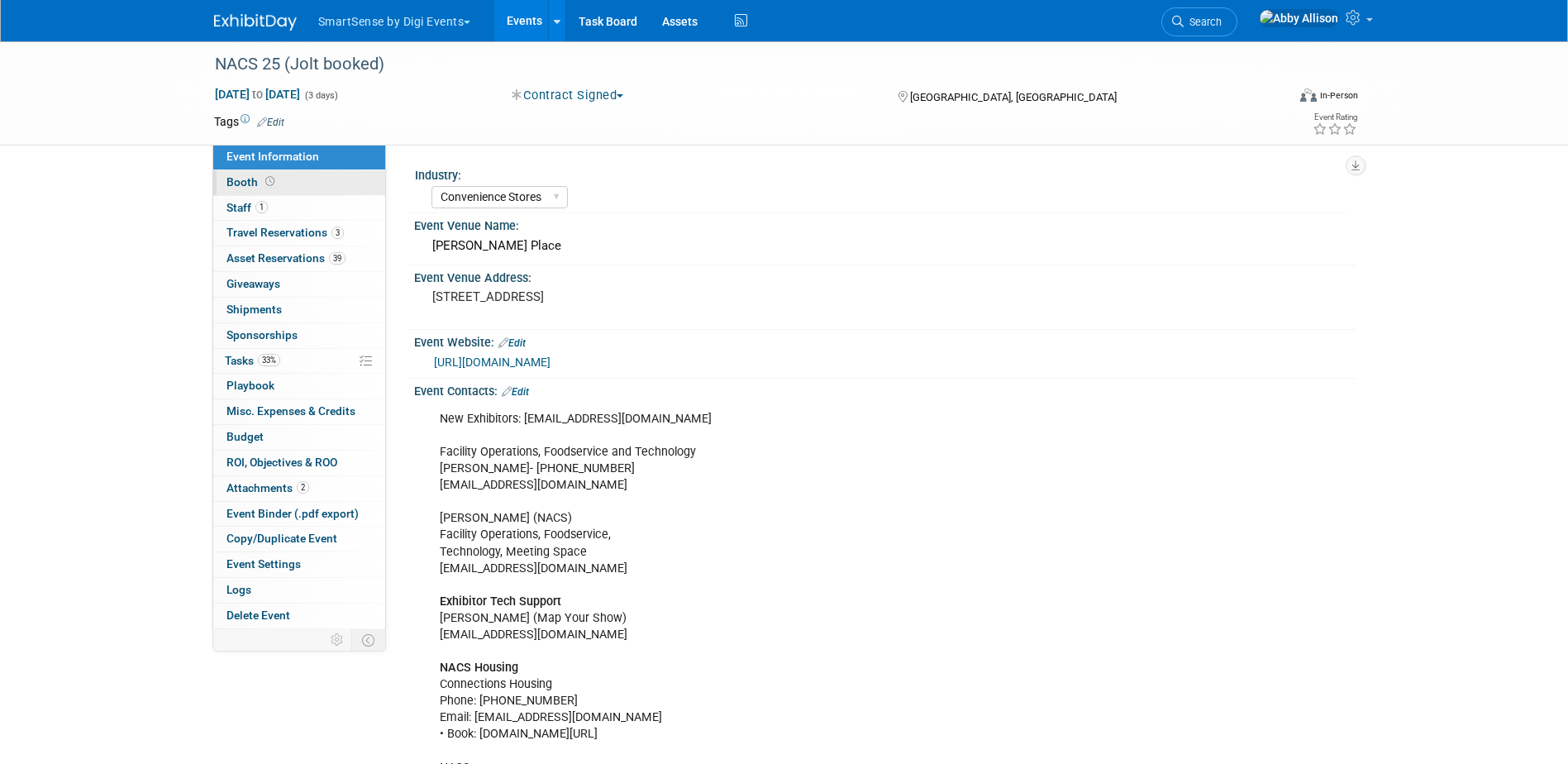
click at [266, 180] on icon at bounding box center [270, 181] width 9 height 9
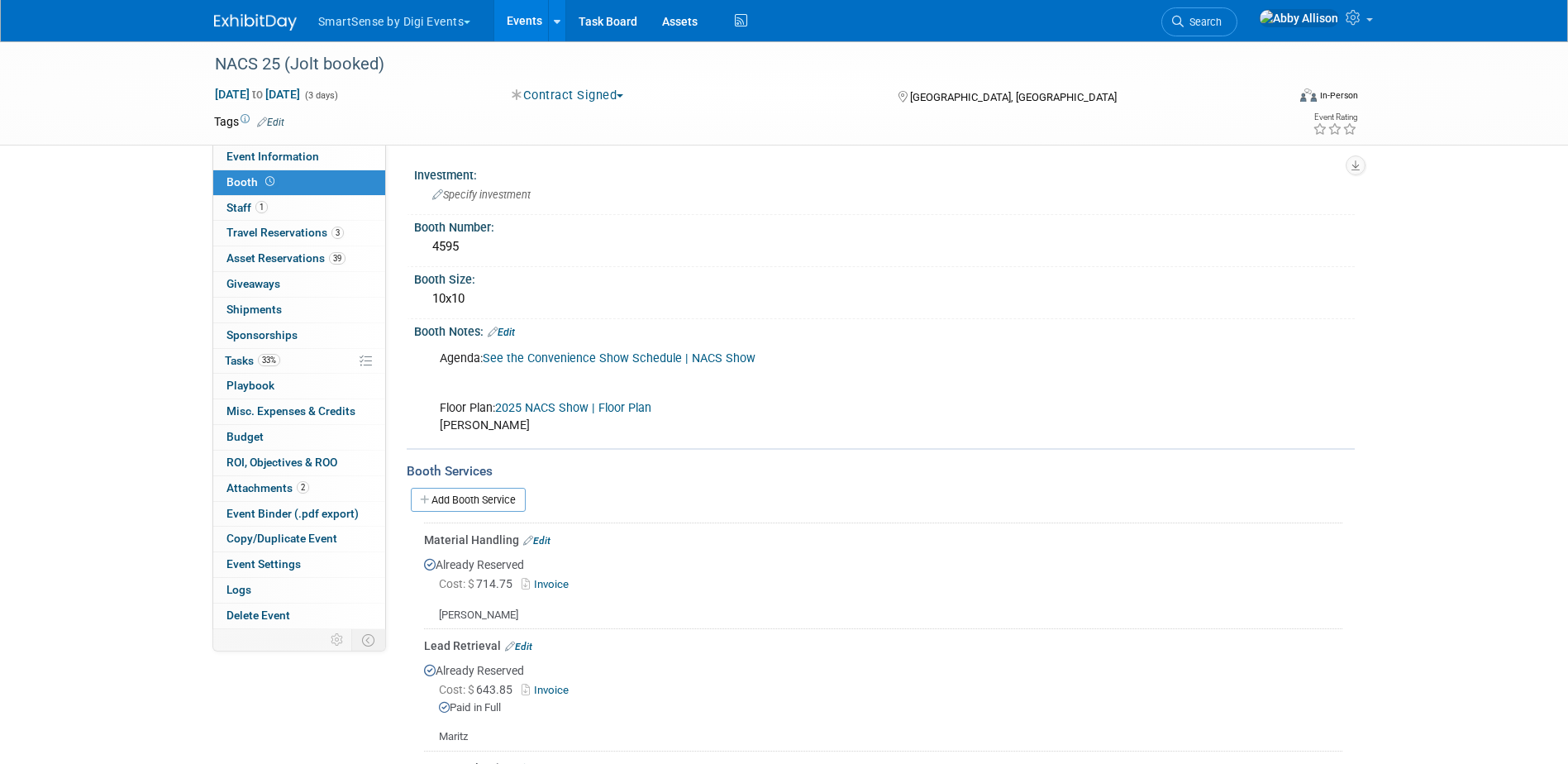
click at [539, 361] on link "See the Convenience Show Schedule | NACS Show" at bounding box center [619, 358] width 273 height 14
click at [526, 22] on link "Events" at bounding box center [524, 20] width 60 height 42
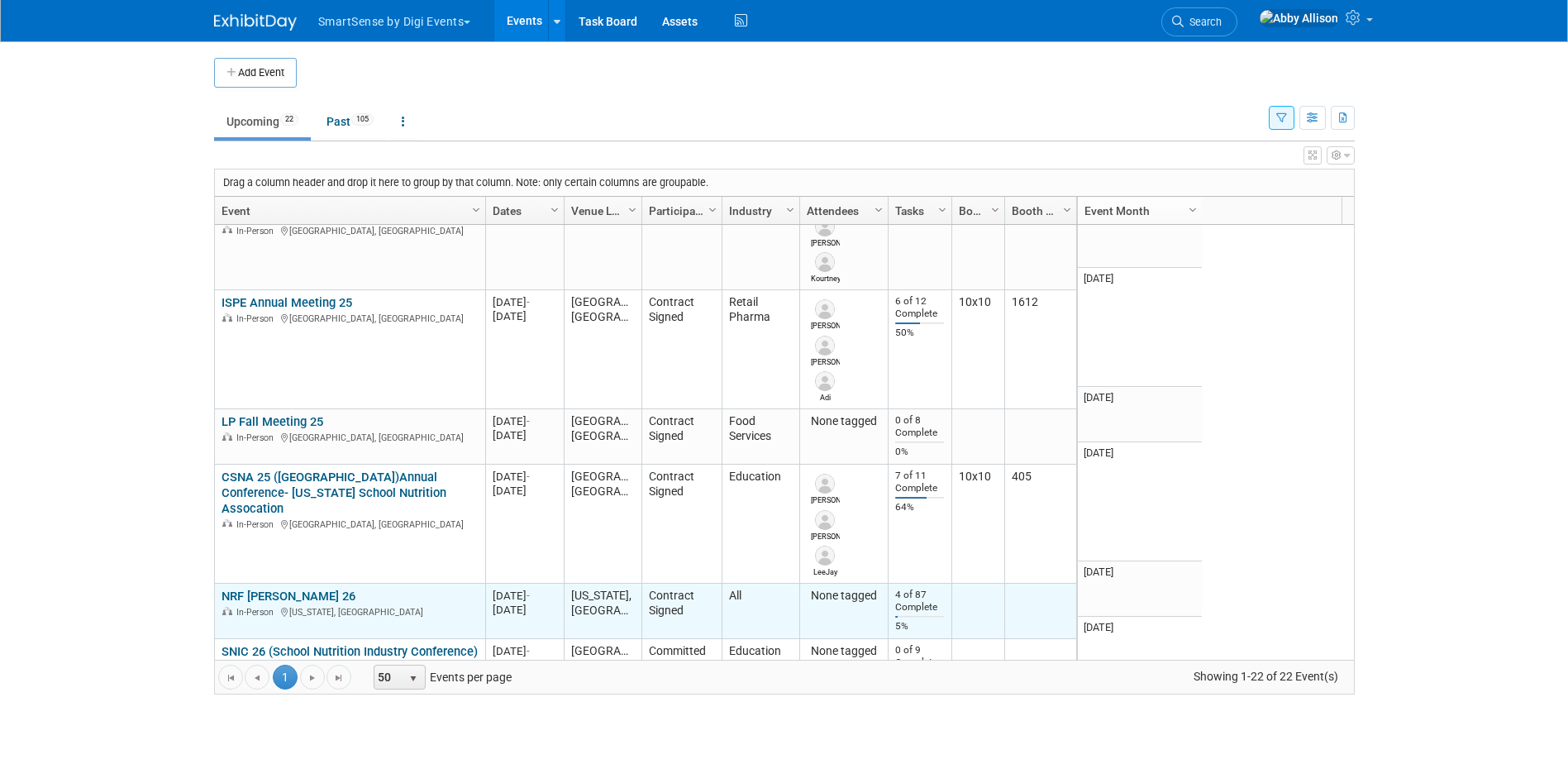
click at [262, 589] on link "NRF [PERSON_NAME] 26" at bounding box center [288, 596] width 134 height 14
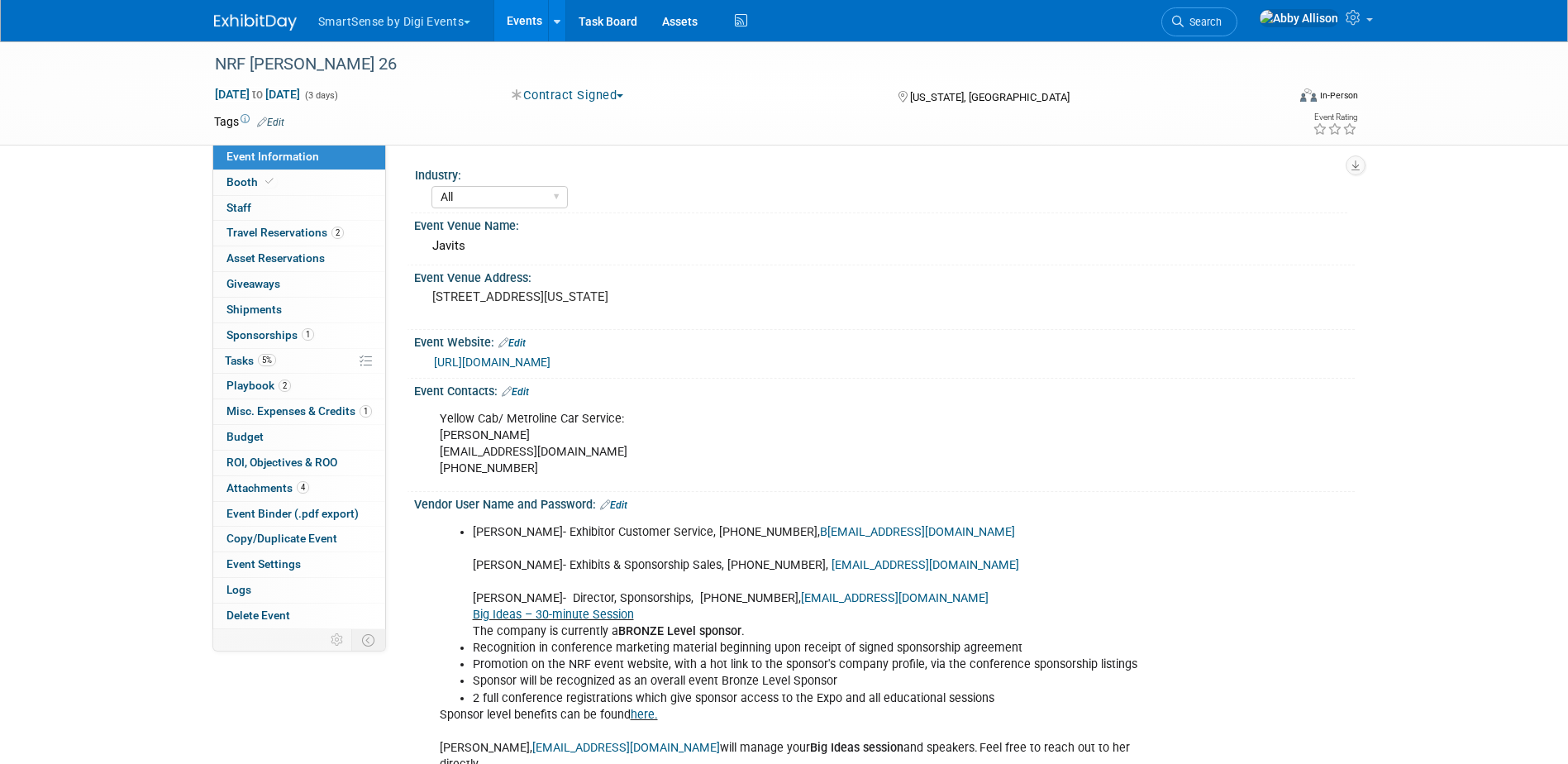
select select "All"
click at [239, 378] on link "2 Playbook 2" at bounding box center [299, 385] width 172 height 25
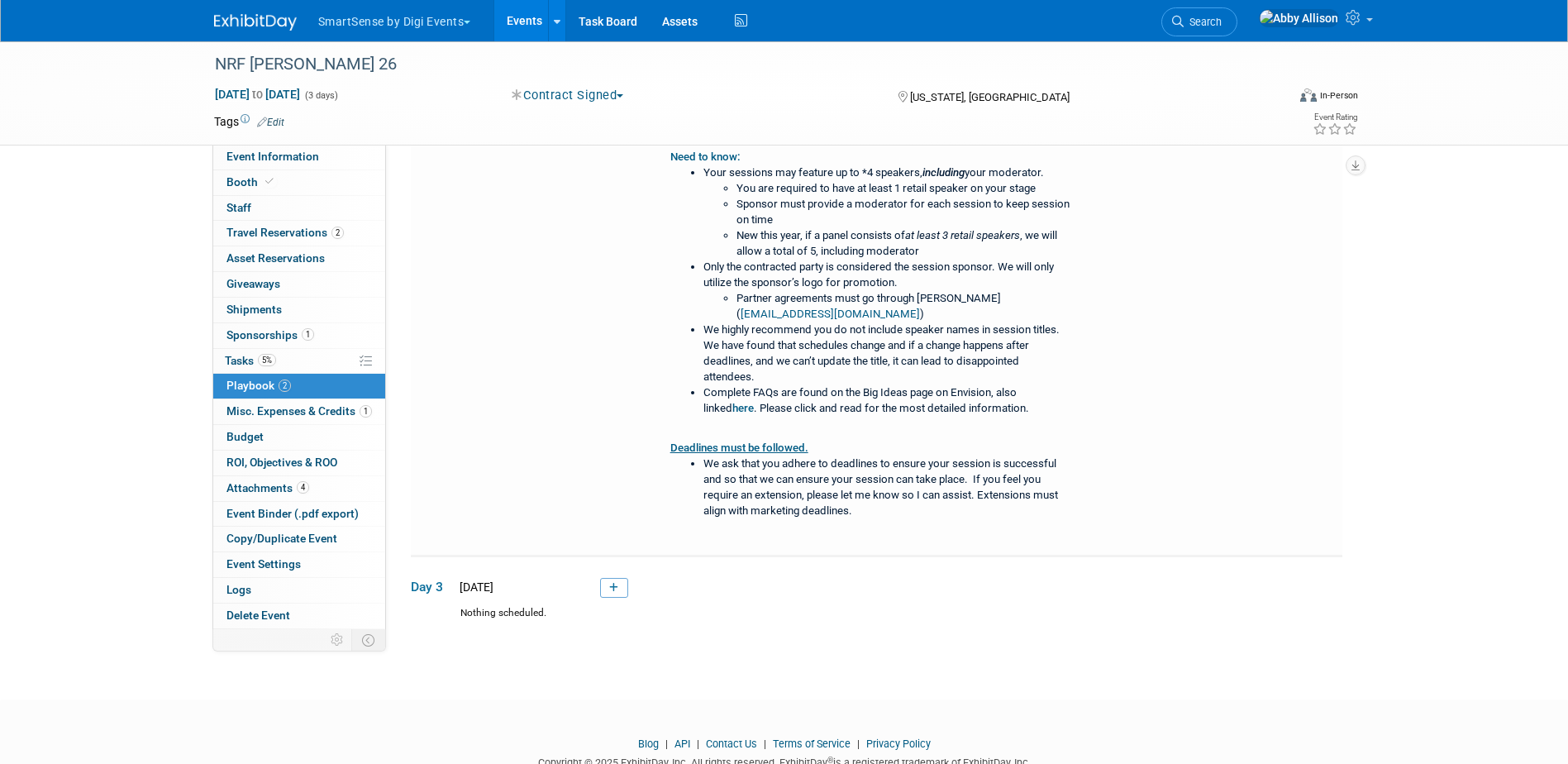
scroll to position [436, 0]
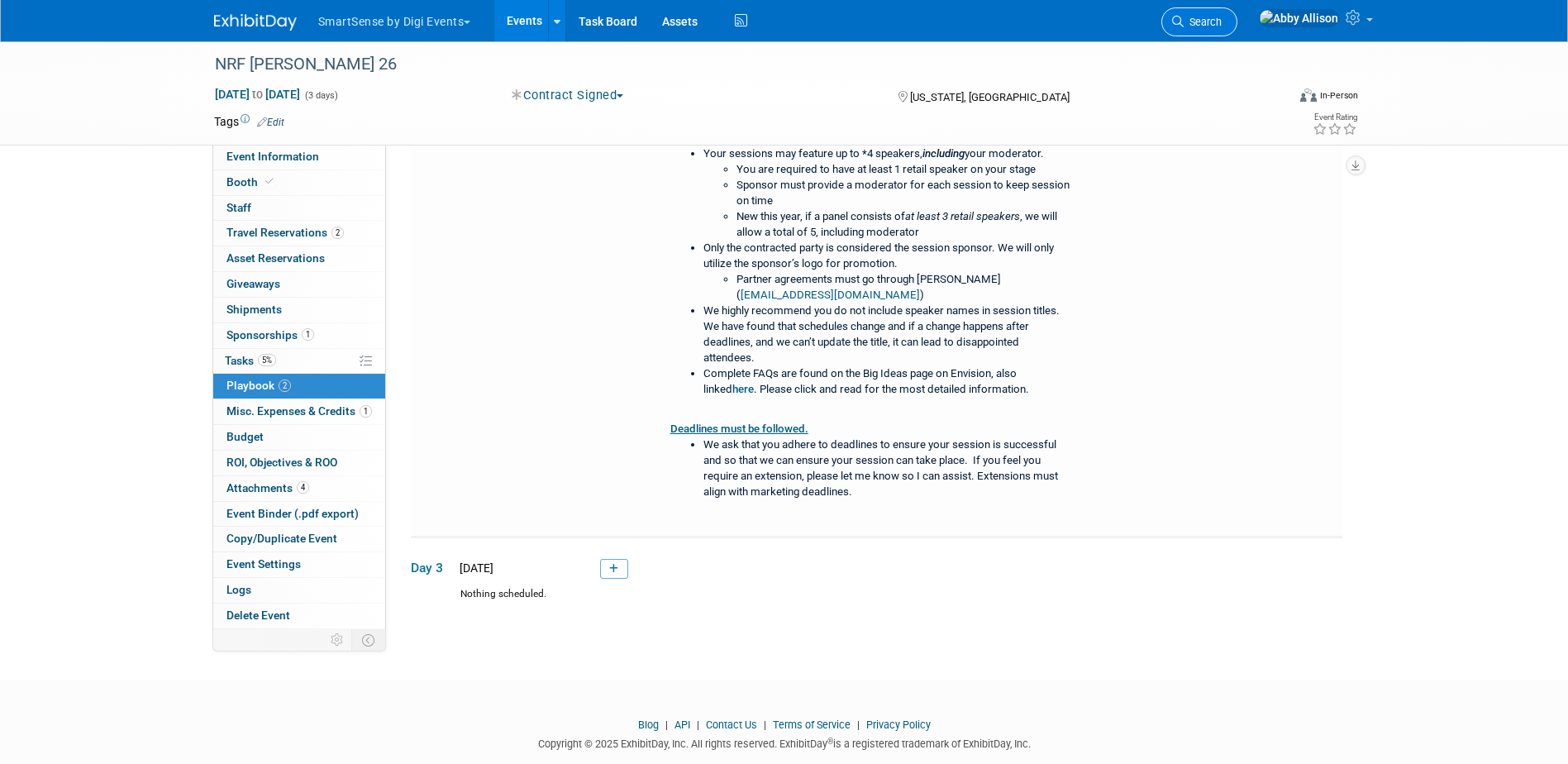
click at [1184, 25] on icon at bounding box center [1179, 21] width 12 height 12
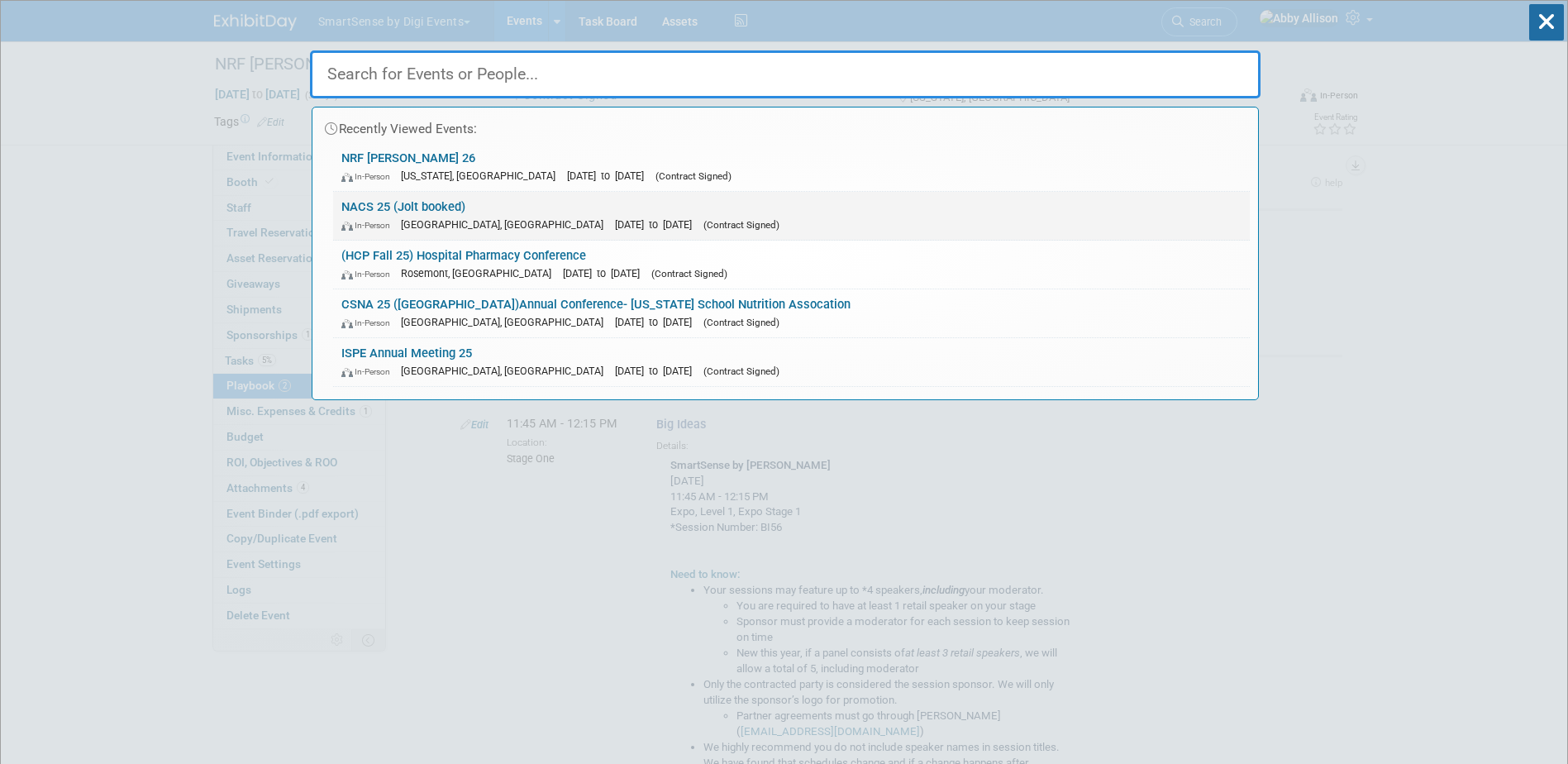
click at [351, 202] on link "NACS 25 (Jolt booked) In-Person [GEOGRAPHIC_DATA], [GEOGRAPHIC_DATA] [DATE] to …" at bounding box center [792, 216] width 917 height 48
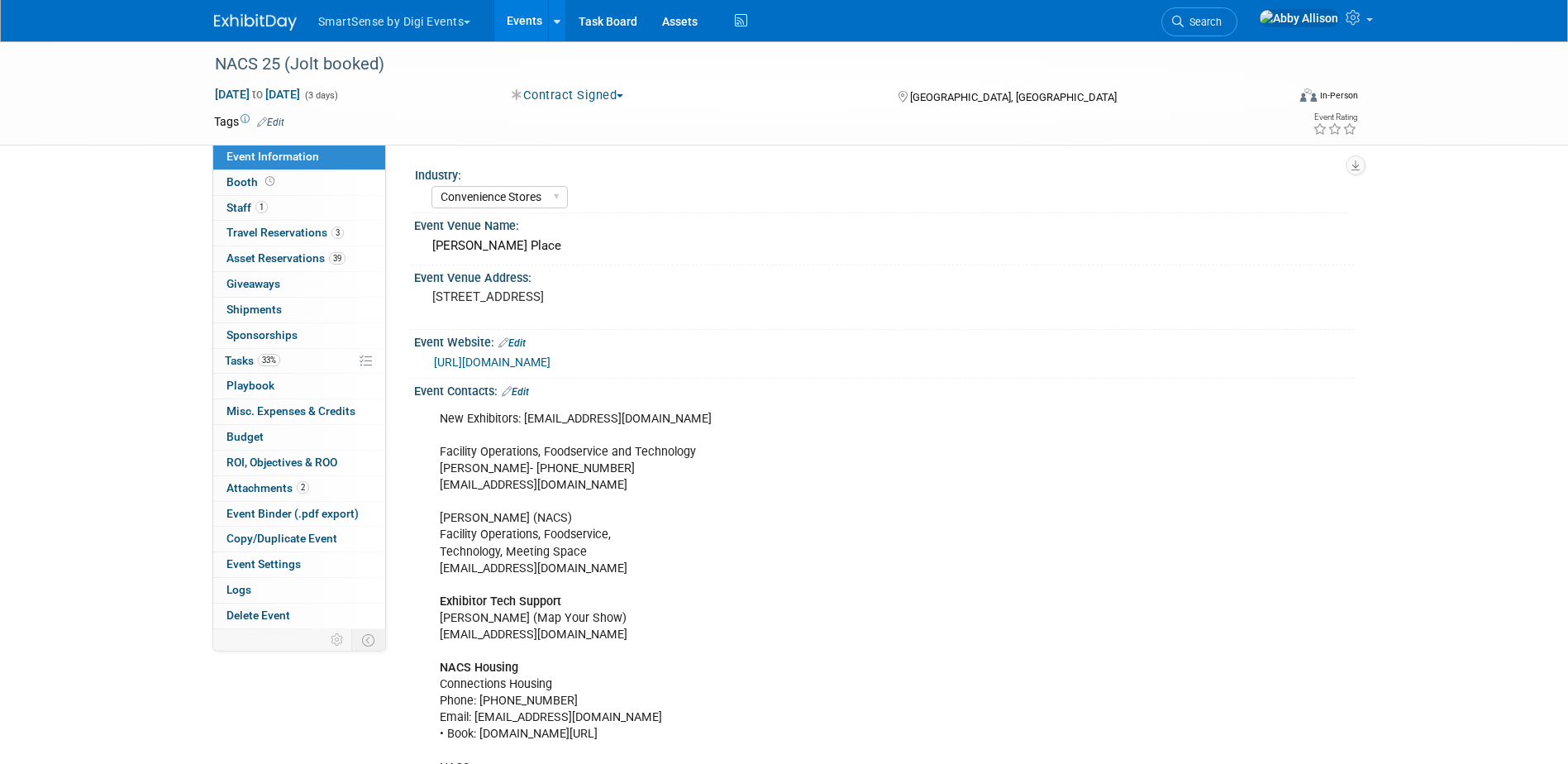
select select "Convenience Stores"
click at [236, 358] on span "Tasks 33%" at bounding box center [252, 361] width 55 height 14
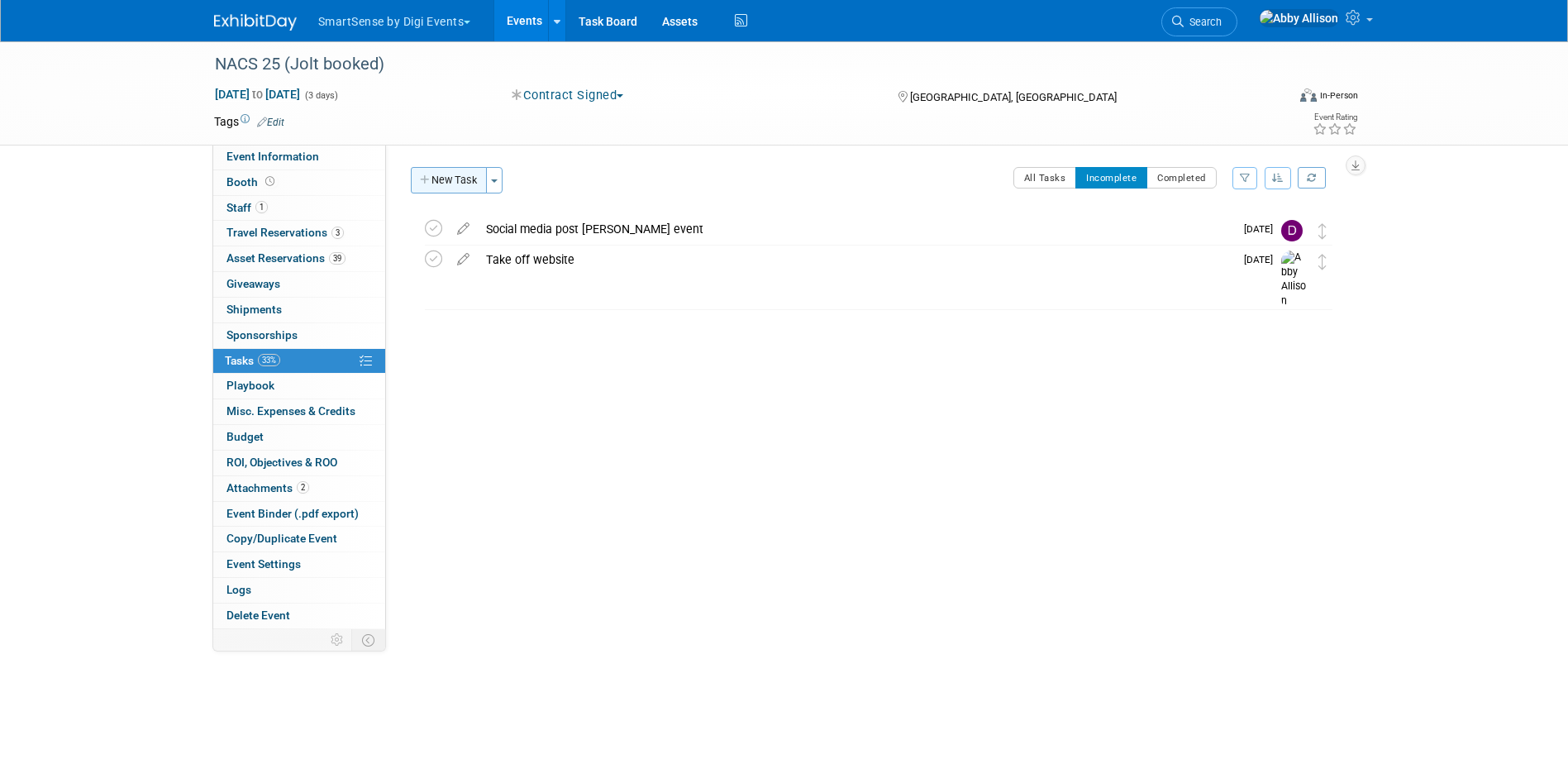
click at [438, 176] on button "New Task" at bounding box center [448, 180] width 76 height 26
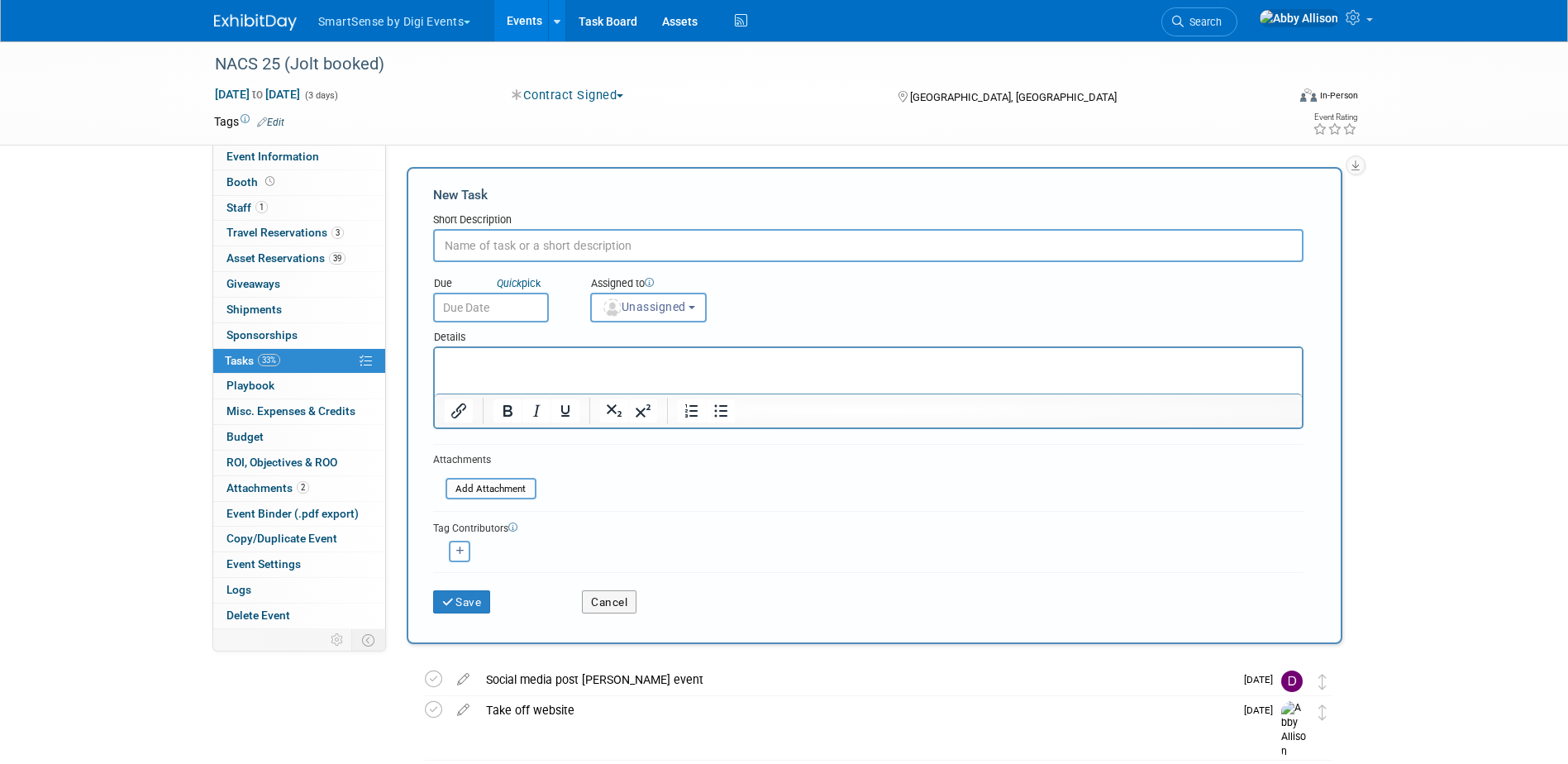
click at [491, 313] on input "text" at bounding box center [491, 307] width 116 height 30
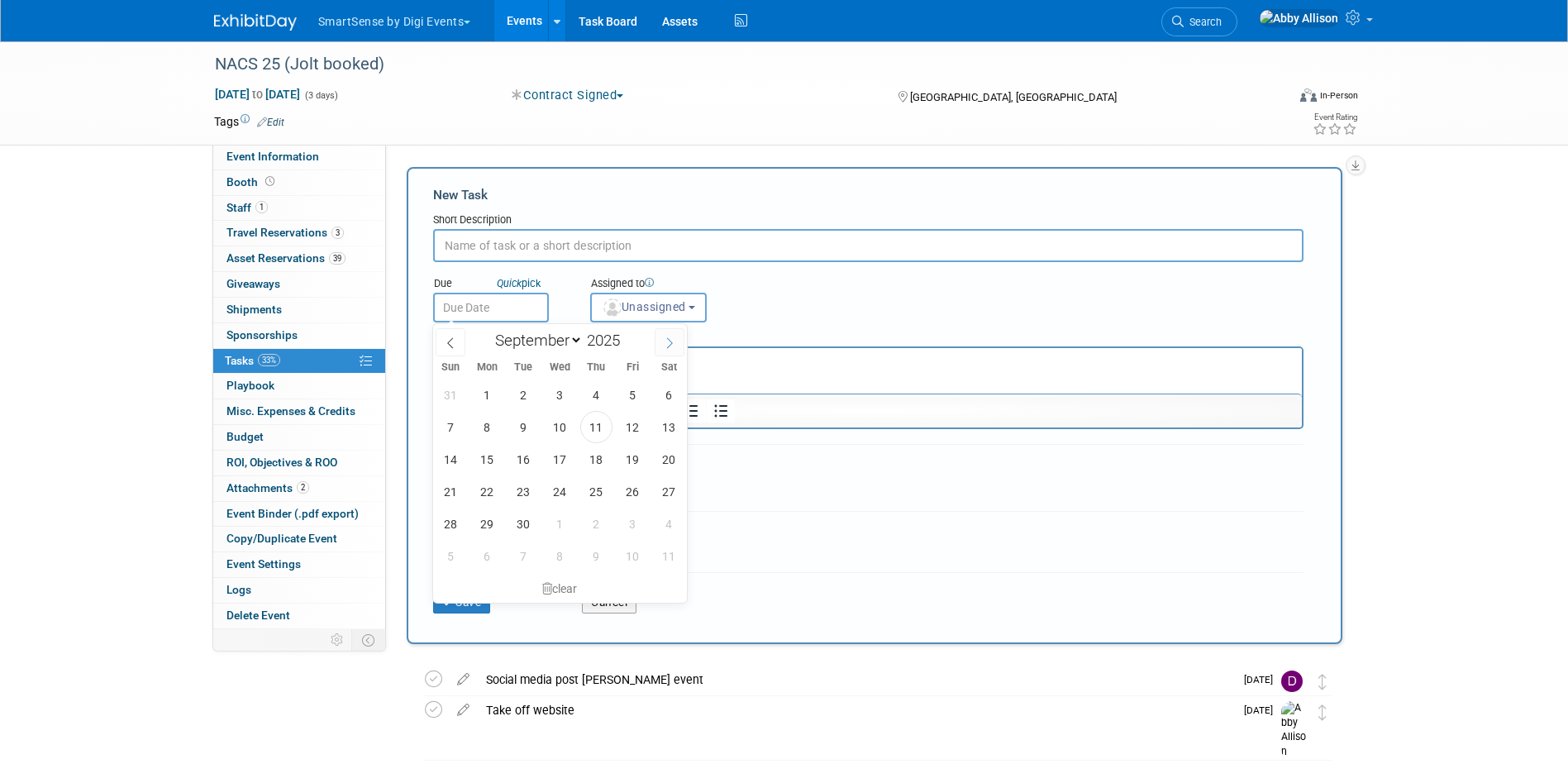
click at [666, 348] on icon at bounding box center [670, 344] width 12 height 12
select select "9"
